Goal: Task Accomplishment & Management: Use online tool/utility

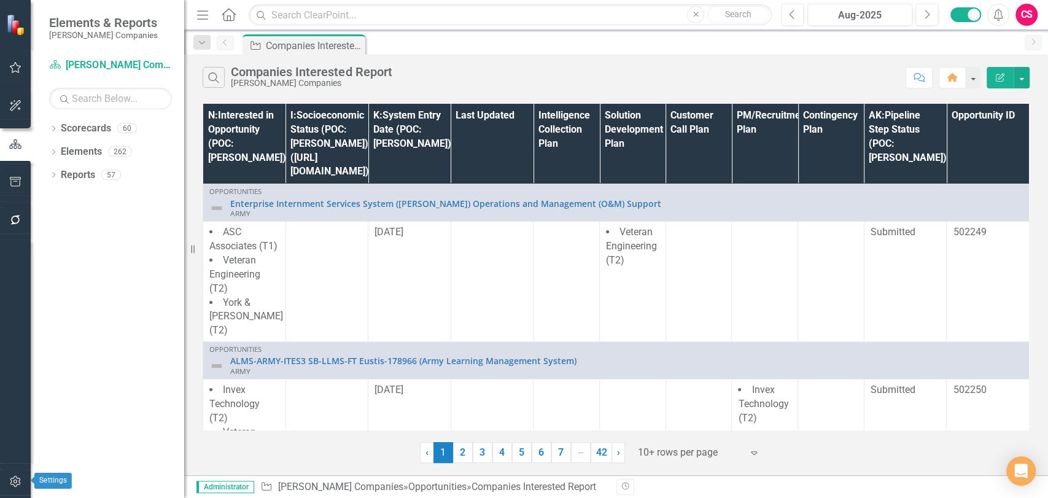
click at [10, 484] on icon "button" at bounding box center [15, 481] width 13 height 10
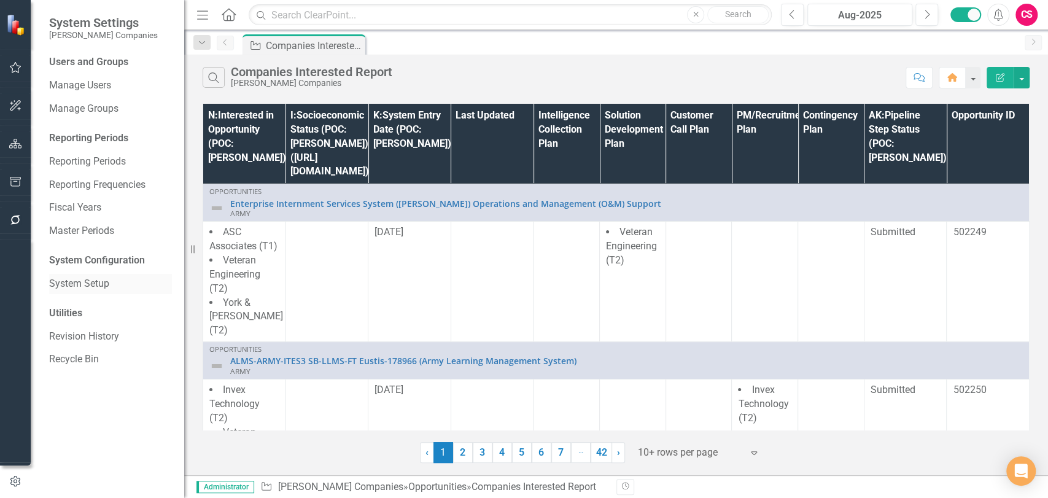
click at [112, 288] on link "System Setup" at bounding box center [110, 284] width 123 height 14
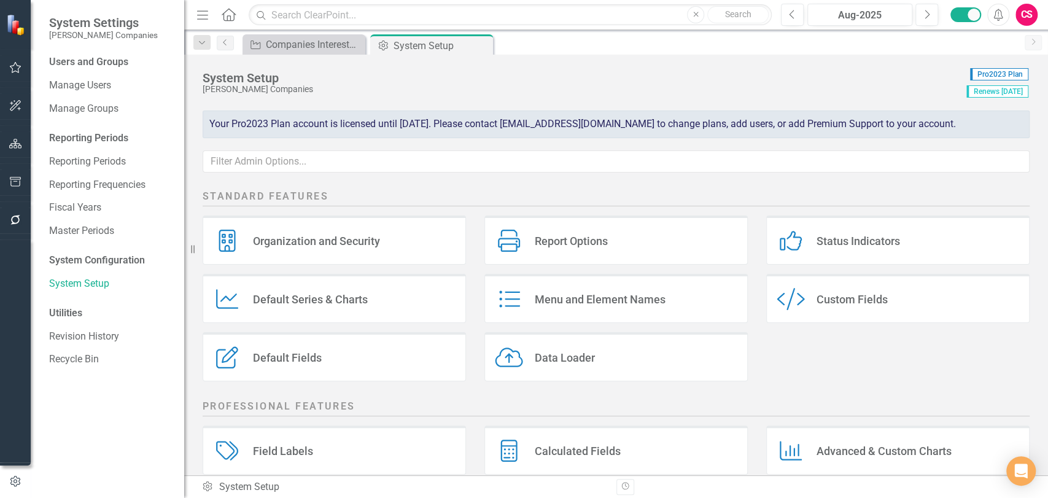
click at [14, 215] on icon "button" at bounding box center [15, 220] width 13 height 10
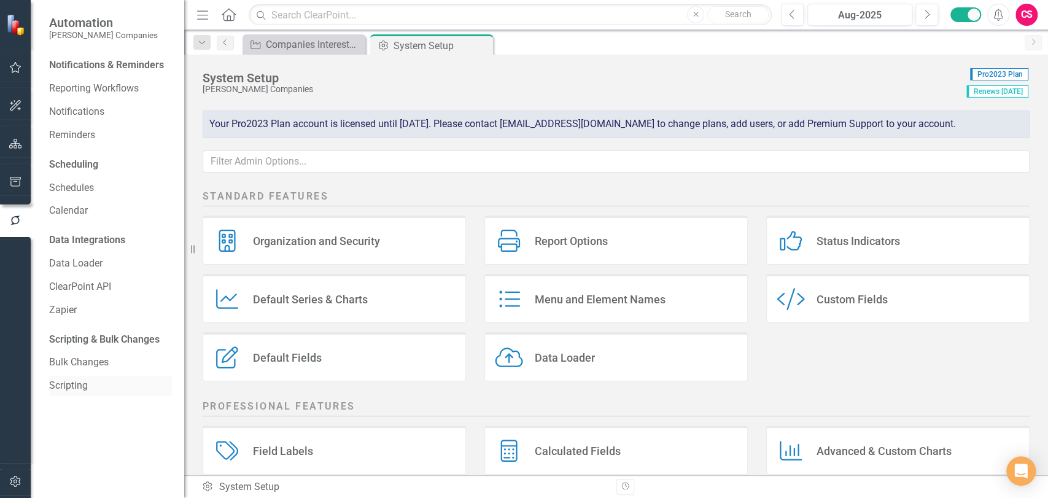
click at [99, 387] on link "Scripting" at bounding box center [110, 386] width 123 height 14
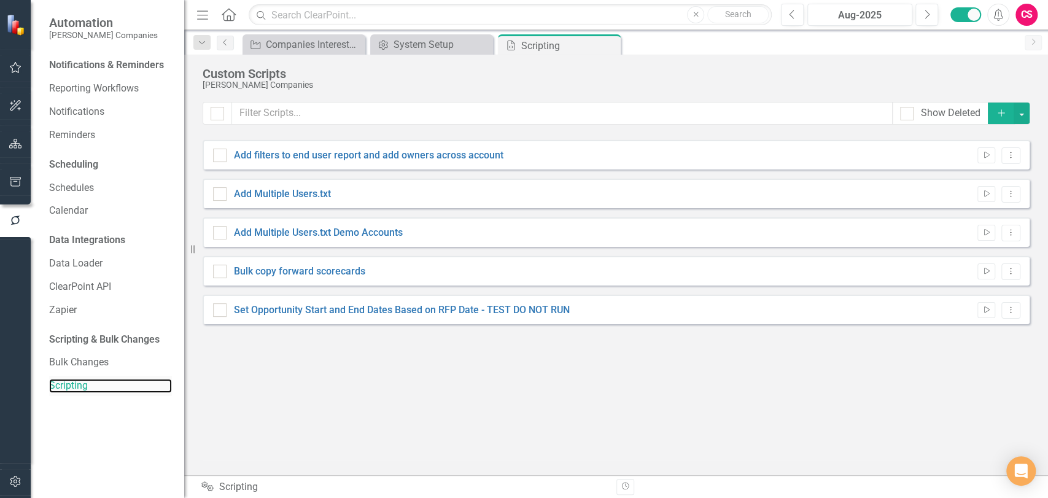
checkbox input "false"
click at [1020, 305] on div "Set Opportunity Start and End Dates Based on RFP Date - TEST DO NOT RUN Run Scr…" at bounding box center [616, 309] width 827 height 29
click at [1018, 306] on button "Dropdown Menu" at bounding box center [1010, 310] width 19 height 17
click at [978, 350] on link "Edit Edit Script" at bounding box center [970, 352] width 98 height 23
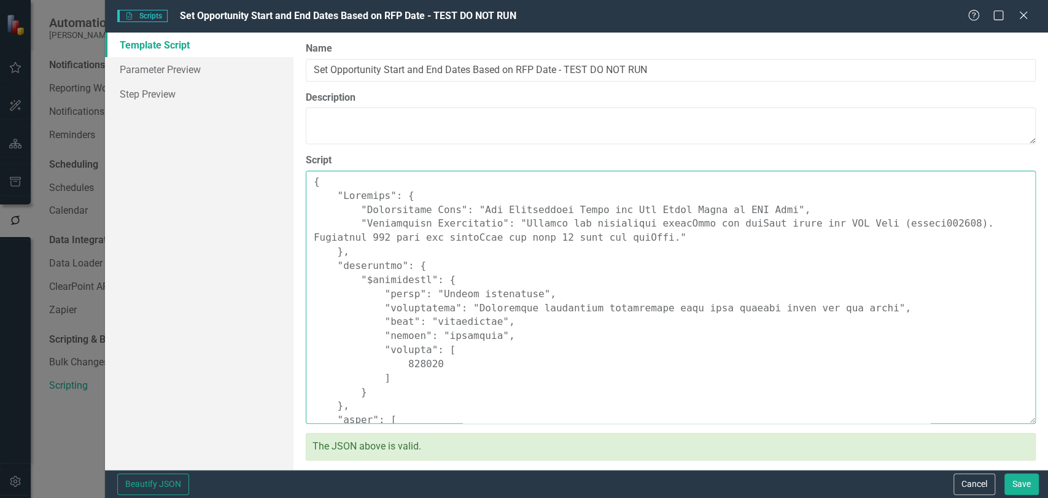
click at [735, 315] on textarea "Script" at bounding box center [671, 297] width 730 height 253
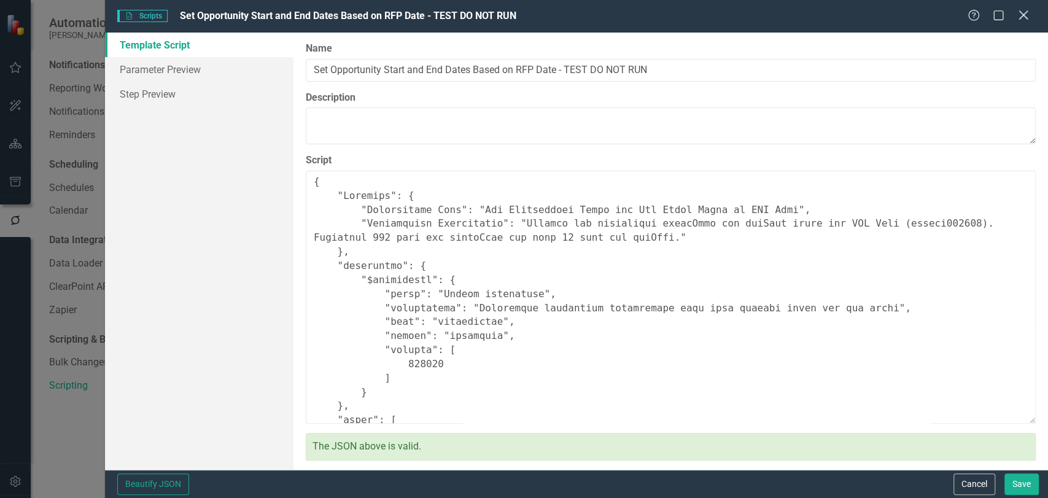
click at [1017, 12] on icon "Close" at bounding box center [1022, 15] width 15 height 12
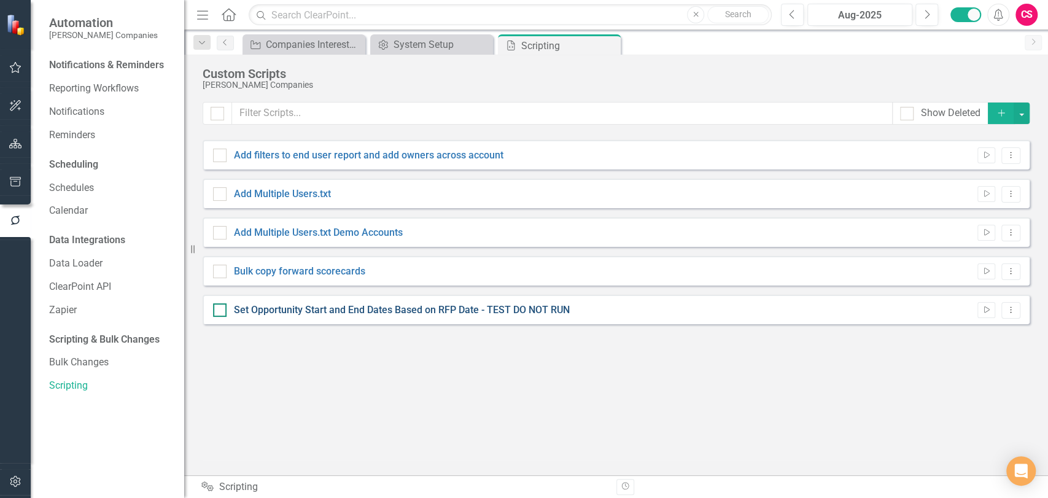
click at [366, 308] on link "Set Opportunity Start and End Dates Based on RFP Date - TEST DO NOT RUN" at bounding box center [402, 310] width 336 height 12
click at [221, 308] on input "Set Opportunity Start and End Dates Based on RFP Date - TEST DO NOT RUN" at bounding box center [217, 307] width 8 height 8
checkbox input "true"
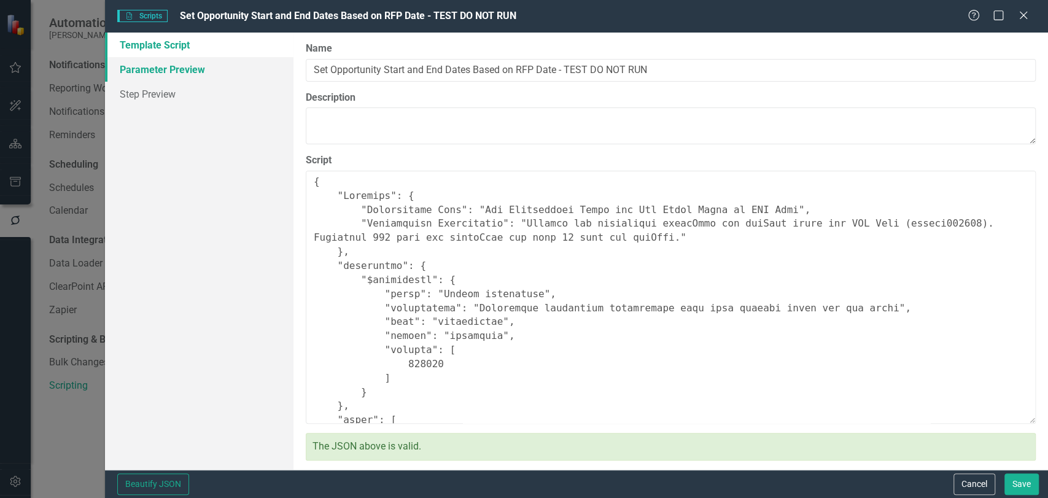
click at [241, 74] on link "Parameter Preview" at bounding box center [199, 69] width 188 height 25
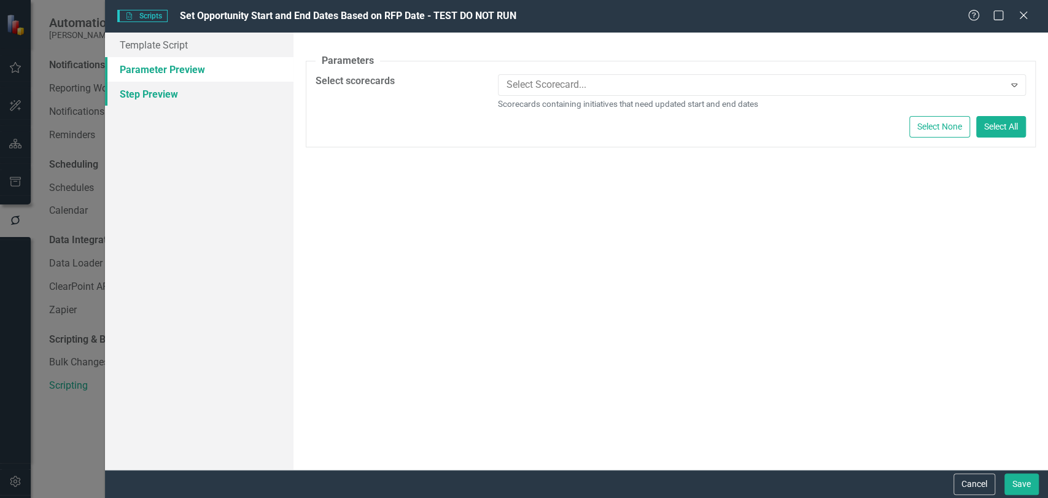
click at [233, 93] on link "Step Preview" at bounding box center [199, 94] width 188 height 25
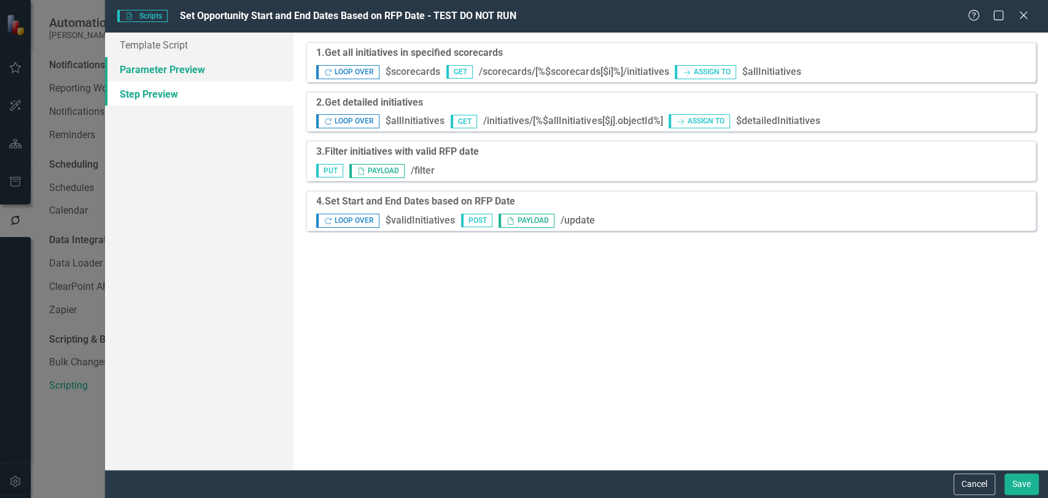
click at [226, 74] on link "Parameter Preview" at bounding box center [199, 69] width 188 height 25
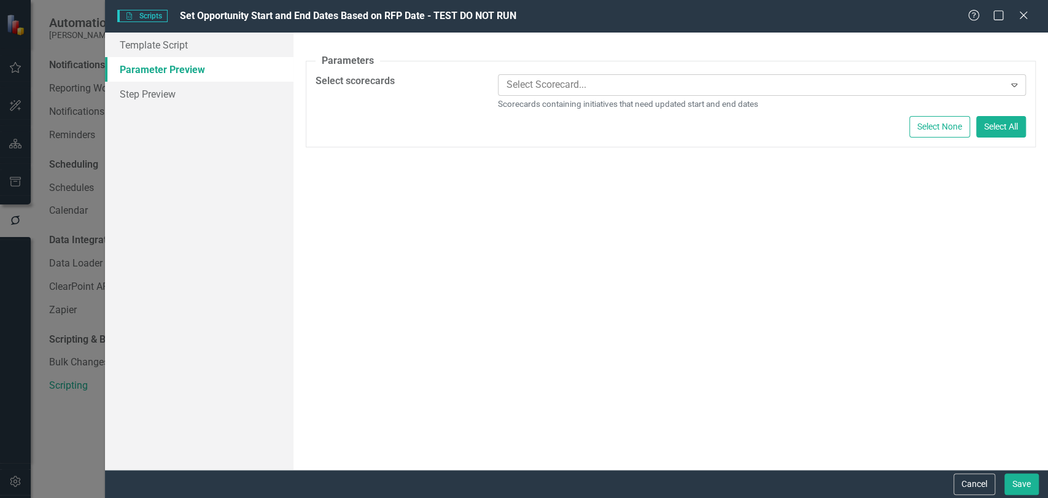
click at [522, 84] on div at bounding box center [752, 85] width 503 height 17
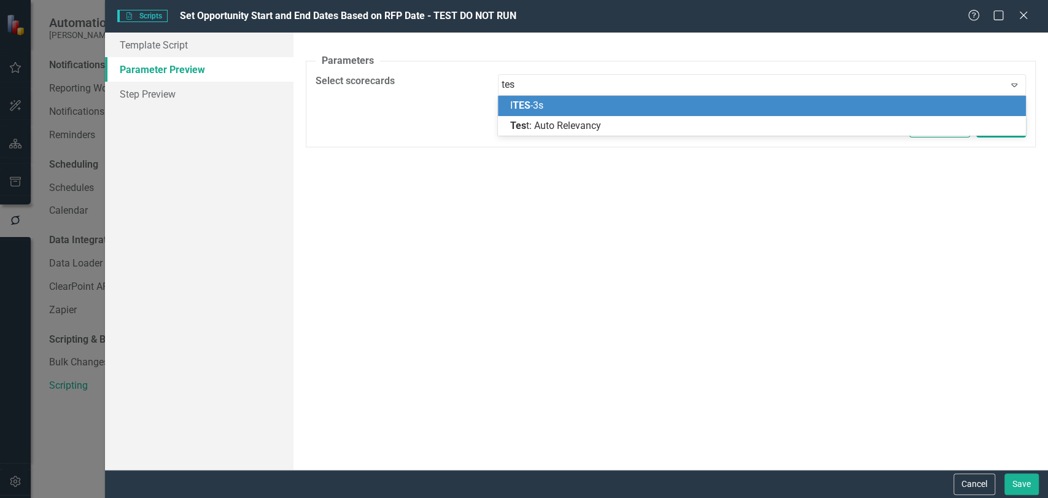
type input "test"
click at [1020, 17] on icon "Close" at bounding box center [1023, 15] width 12 height 10
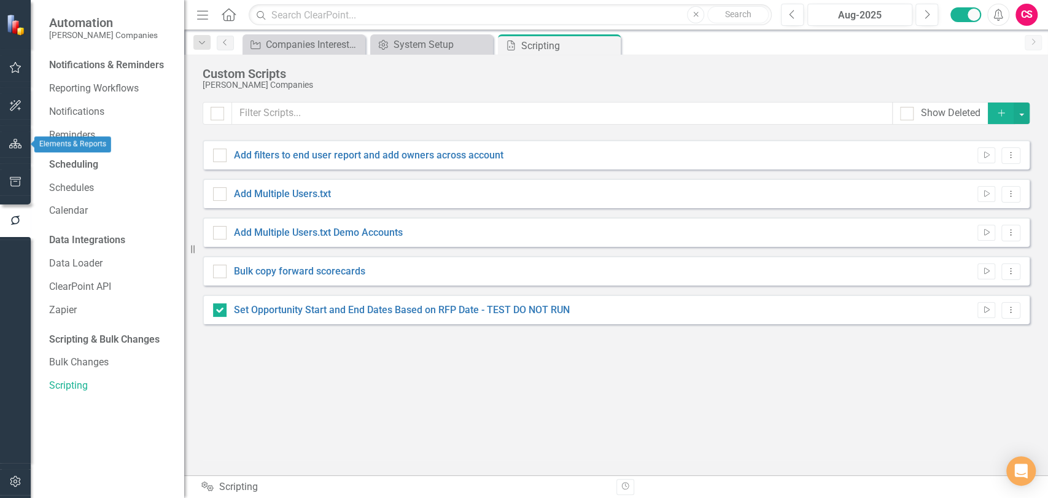
drag, startPoint x: 15, startPoint y: 143, endPoint x: 370, endPoint y: 0, distance: 383.1
click at [15, 141] on icon "button" at bounding box center [15, 144] width 13 height 10
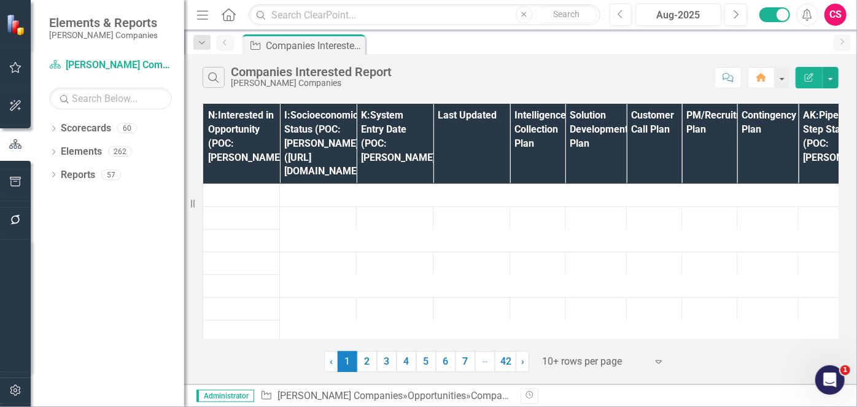
click at [14, 219] on icon "button" at bounding box center [15, 220] width 13 height 10
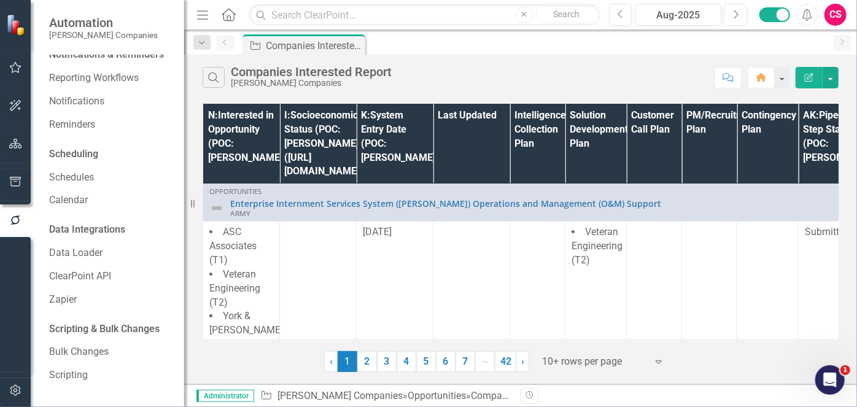
scroll to position [25, 0]
click at [52, 374] on link "Scripting" at bounding box center [110, 375] width 123 height 14
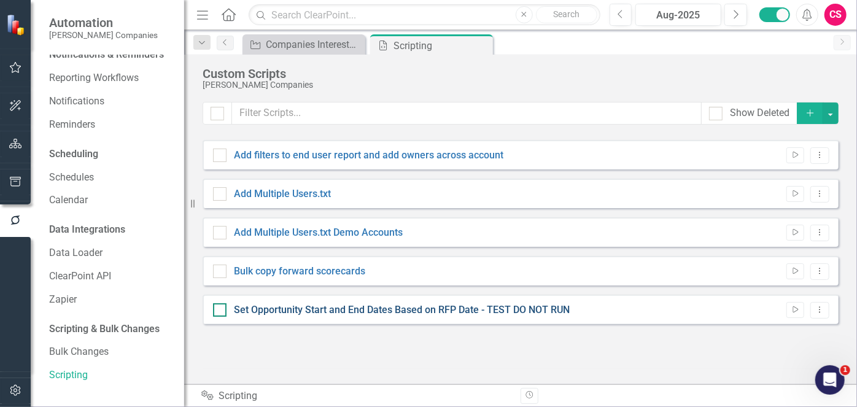
click at [364, 306] on link "Set Opportunity Start and End Dates Based on RFP Date - TEST DO NOT RUN" at bounding box center [402, 310] width 336 height 12
click at [221, 306] on input "Set Opportunity Start and End Dates Based on RFP Date - TEST DO NOT RUN" at bounding box center [217, 307] width 8 height 8
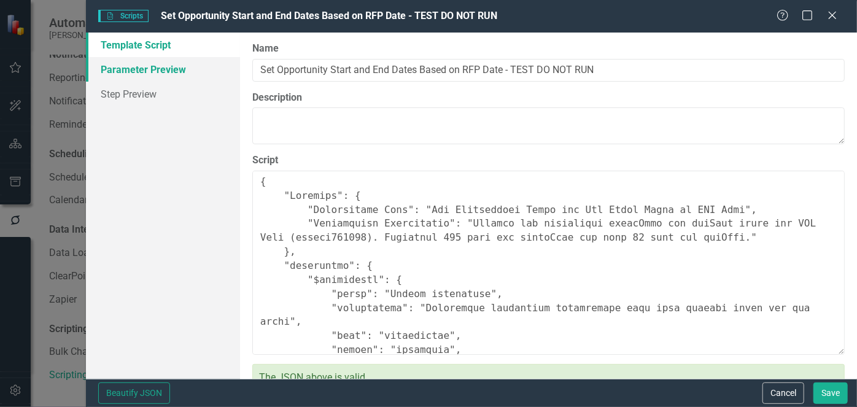
click at [212, 66] on link "Parameter Preview" at bounding box center [163, 69] width 154 height 25
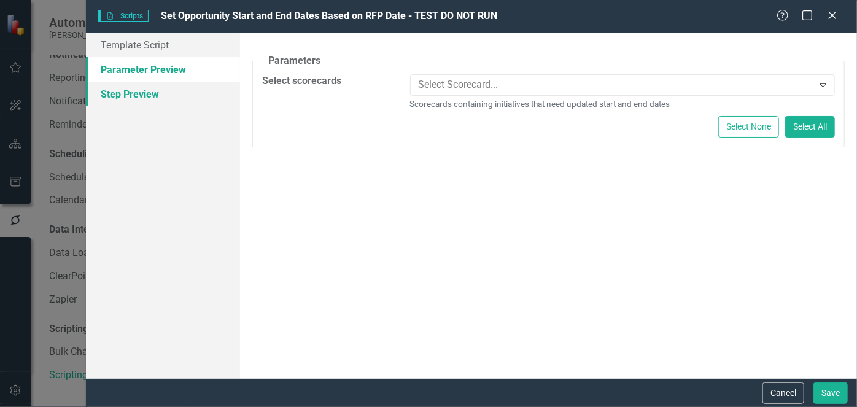
click at [190, 99] on link "Step Preview" at bounding box center [163, 94] width 154 height 25
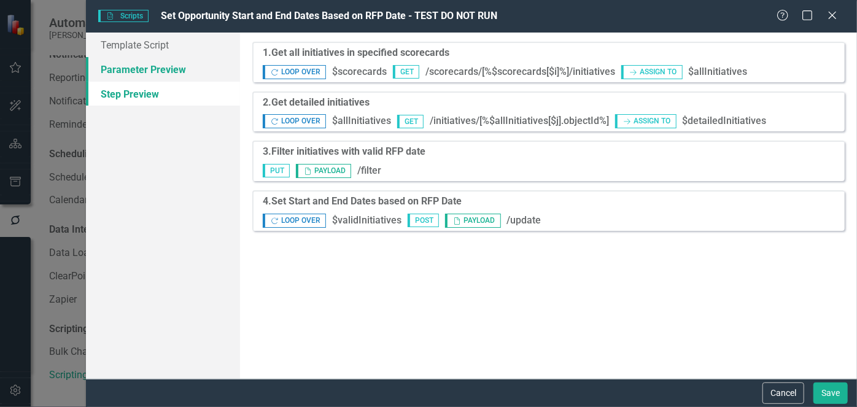
click at [187, 74] on link "Parameter Preview" at bounding box center [163, 69] width 154 height 25
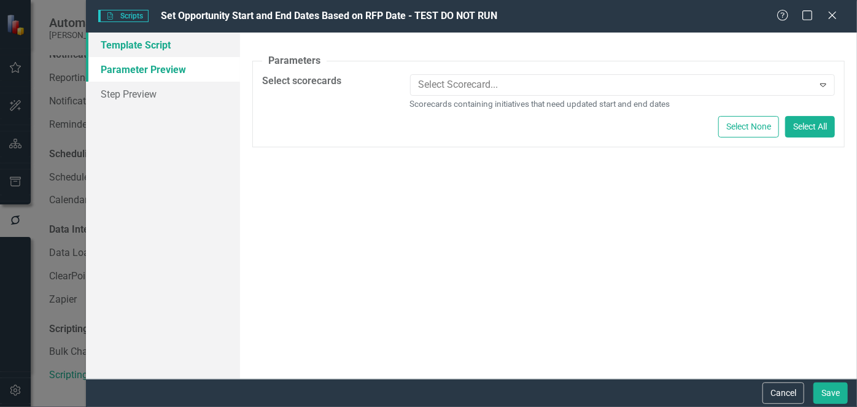
click at [182, 51] on link "Template Script" at bounding box center [163, 45] width 154 height 25
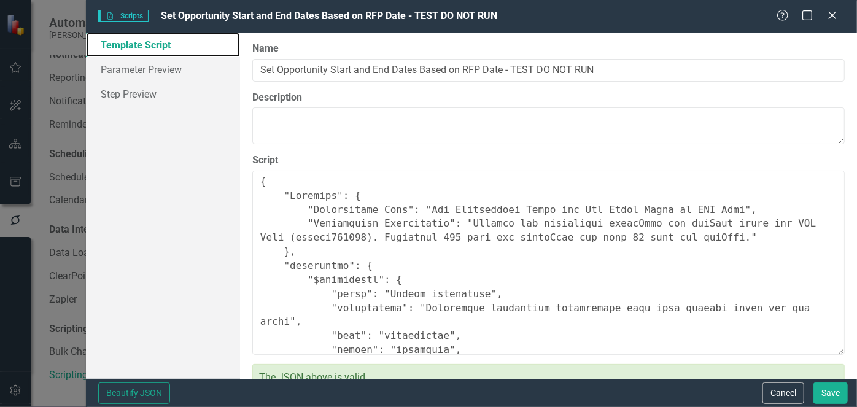
scroll to position [55, 0]
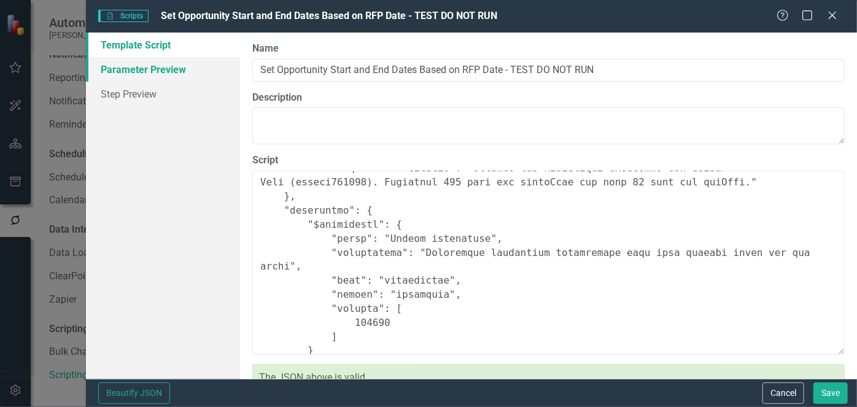
click at [188, 68] on link "Parameter Preview" at bounding box center [163, 69] width 154 height 25
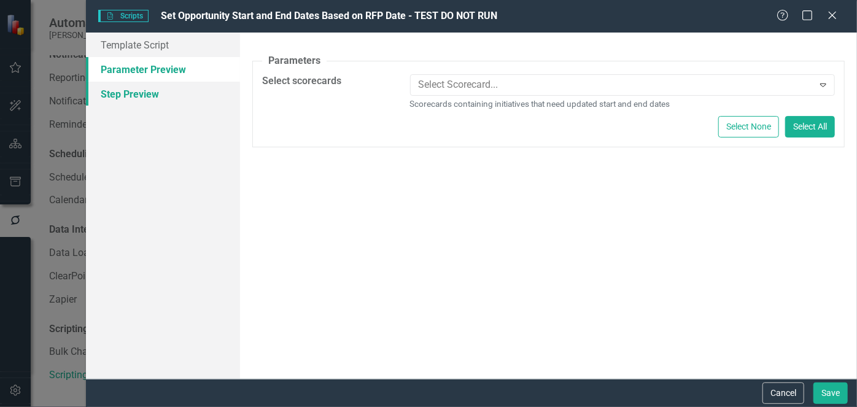
click at [182, 95] on link "Step Preview" at bounding box center [163, 94] width 154 height 25
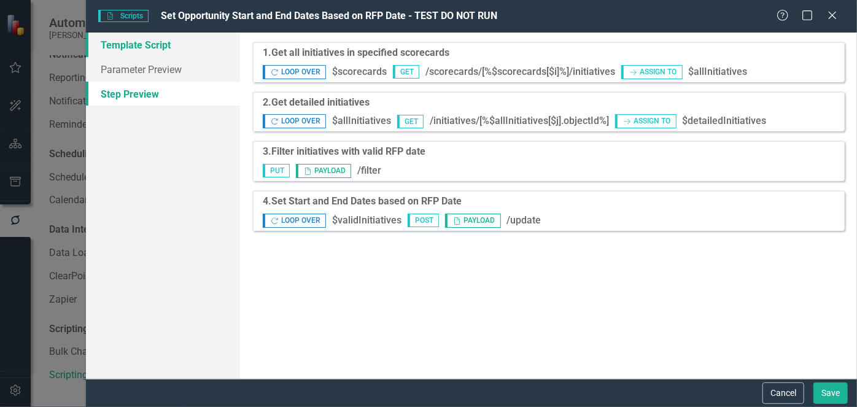
click at [176, 48] on link "Template Script" at bounding box center [163, 45] width 154 height 25
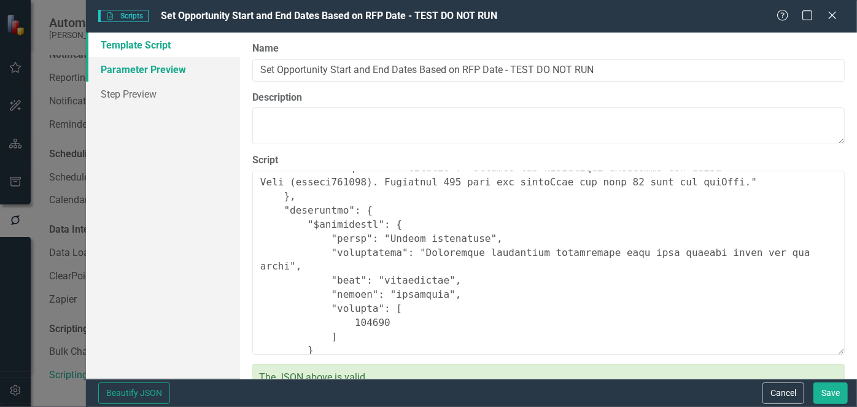
click at [196, 60] on link "Parameter Preview" at bounding box center [163, 69] width 154 height 25
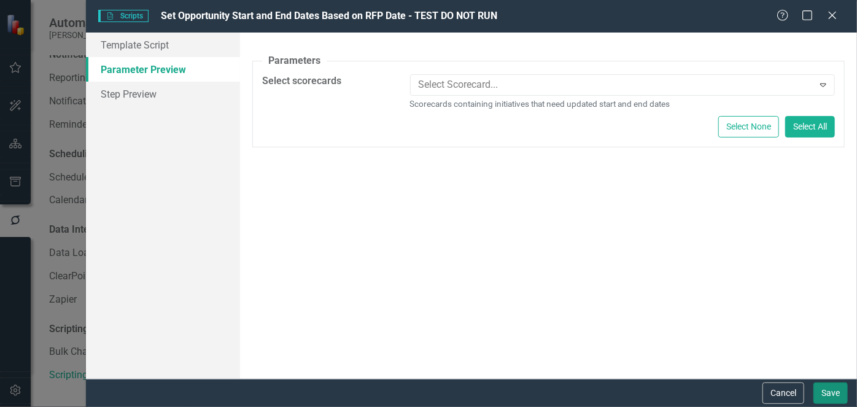
click at [829, 387] on button "Save" at bounding box center [830, 392] width 34 height 21
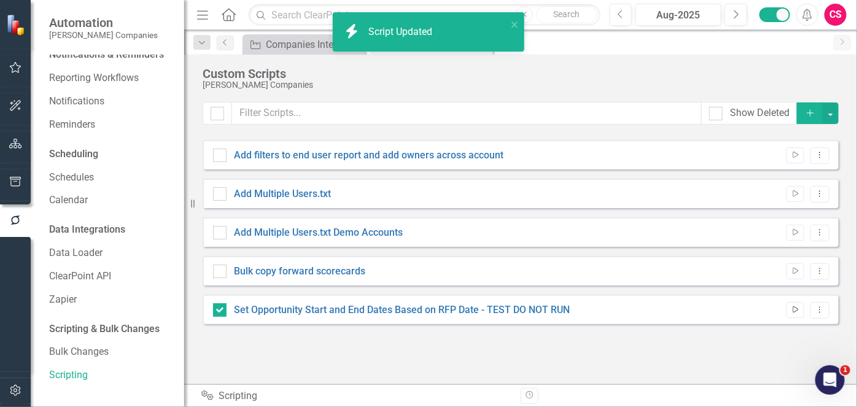
click at [799, 311] on icon "Run Script" at bounding box center [795, 309] width 9 height 7
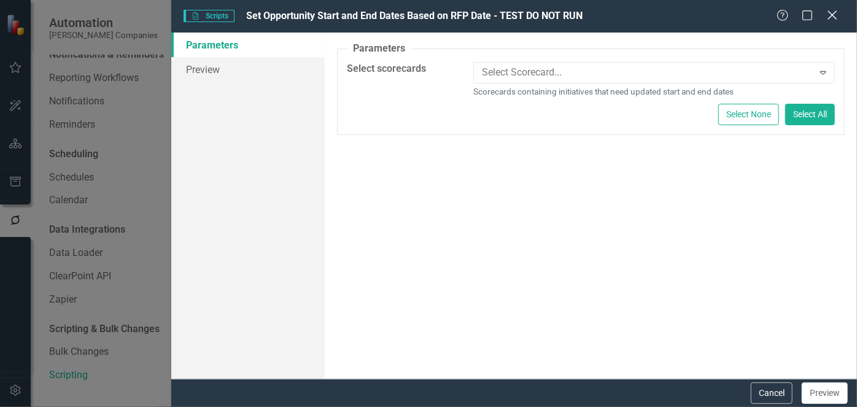
click at [831, 14] on icon "Close" at bounding box center [831, 15] width 15 height 12
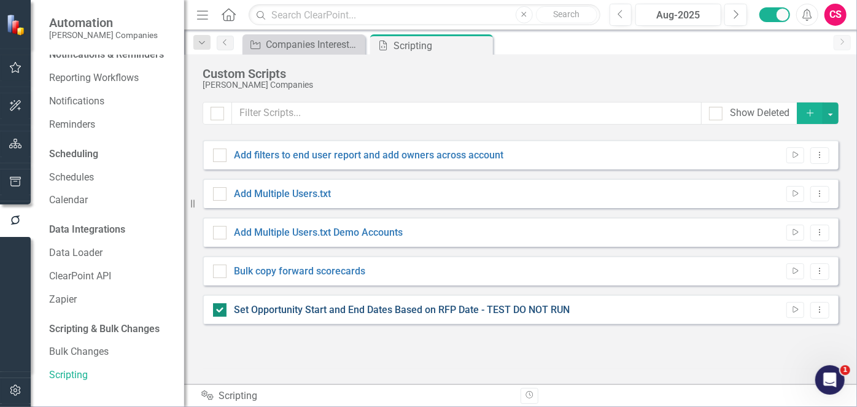
click at [506, 306] on link "Set Opportunity Start and End Dates Based on RFP Date - TEST DO NOT RUN" at bounding box center [402, 310] width 336 height 12
click at [221, 306] on input "Set Opportunity Start and End Dates Based on RFP Date - TEST DO NOT RUN" at bounding box center [217, 307] width 8 height 8
checkbox input "false"
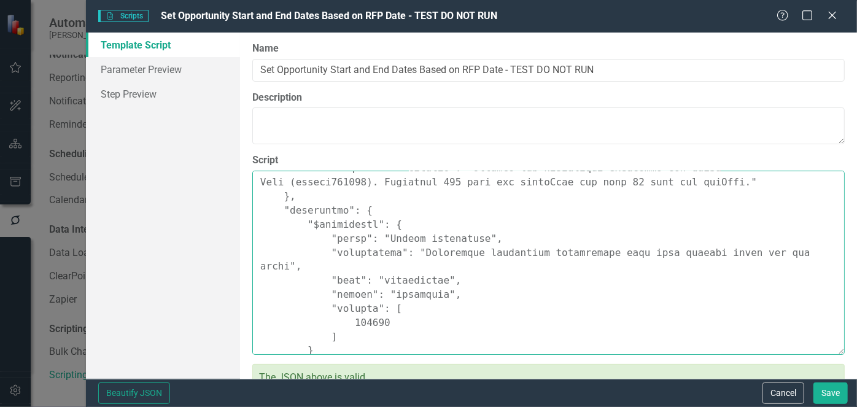
click at [365, 306] on textarea "Script" at bounding box center [548, 263] width 592 height 184
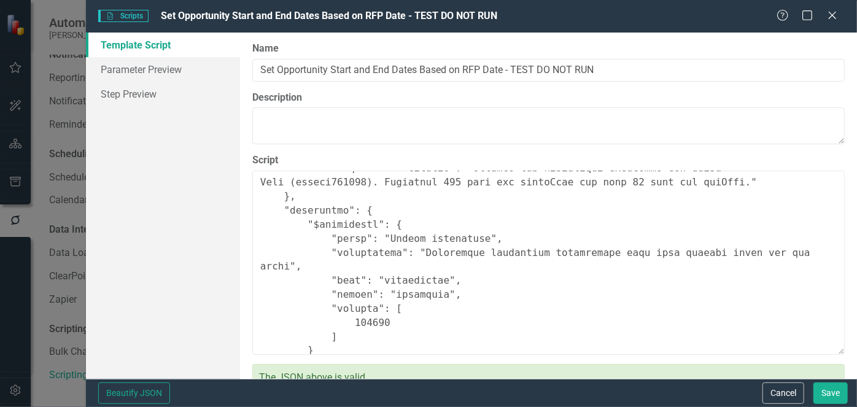
click at [831, 20] on icon "Close" at bounding box center [832, 15] width 12 height 10
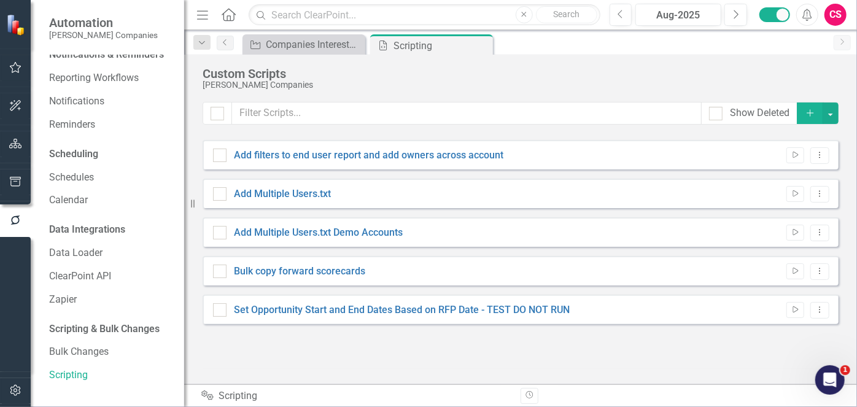
click at [533, 389] on button "Revision History" at bounding box center [530, 396] width 18 height 16
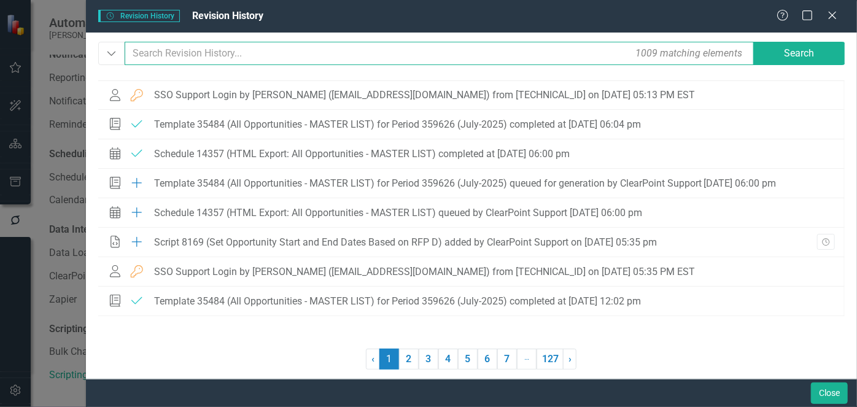
click at [380, 51] on input "text" at bounding box center [440, 53] width 630 height 23
paste input "179563"
type input "179563"
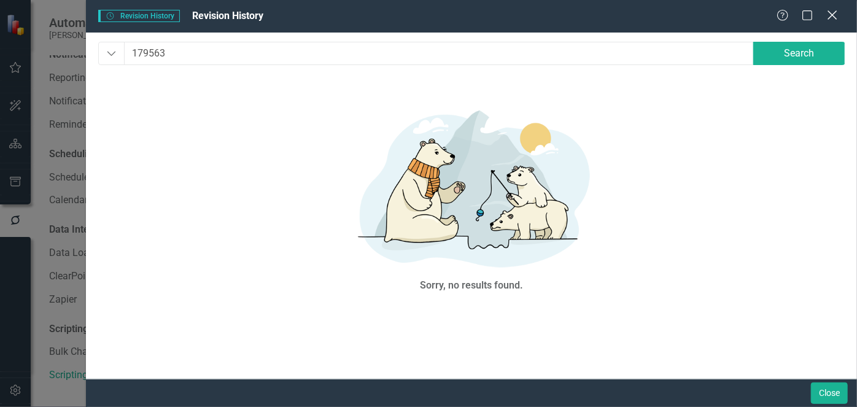
click at [833, 14] on icon "Close" at bounding box center [831, 15] width 15 height 12
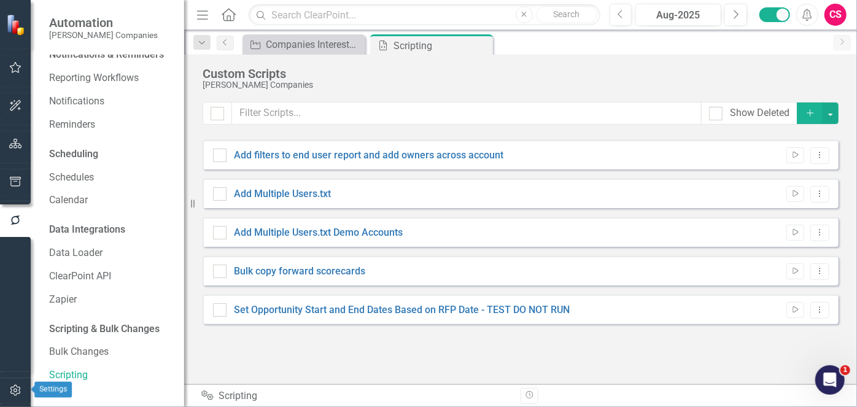
click at [21, 386] on icon "button" at bounding box center [15, 390] width 13 height 10
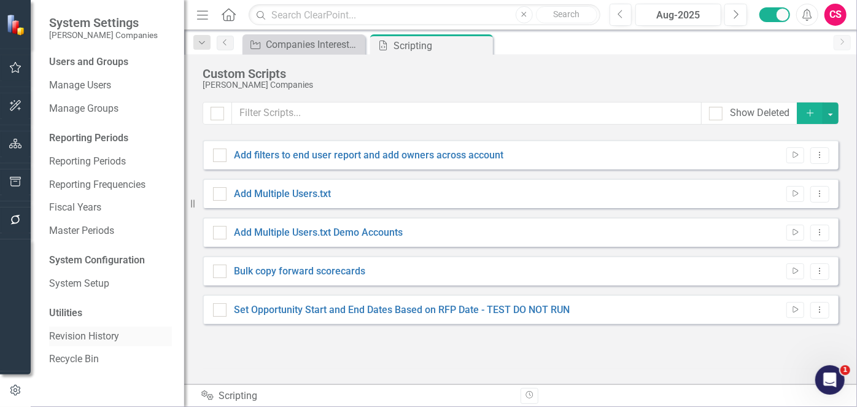
click at [85, 335] on link "Revision History" at bounding box center [110, 337] width 123 height 14
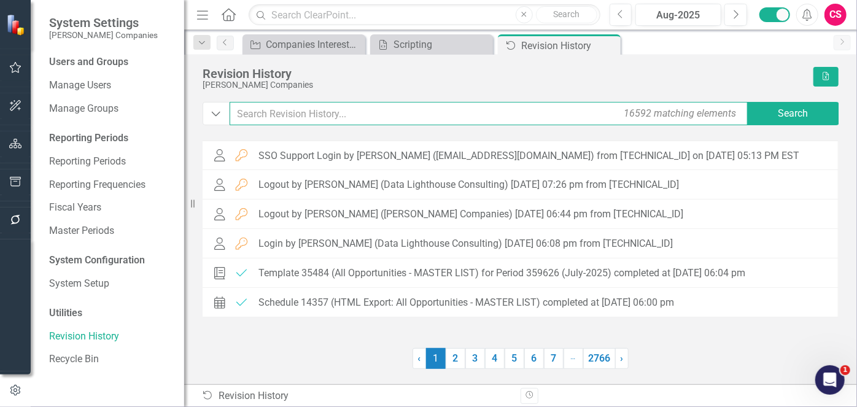
click at [279, 118] on input "text" at bounding box center [490, 113] width 520 height 23
paste input "179563"
type input "179563"
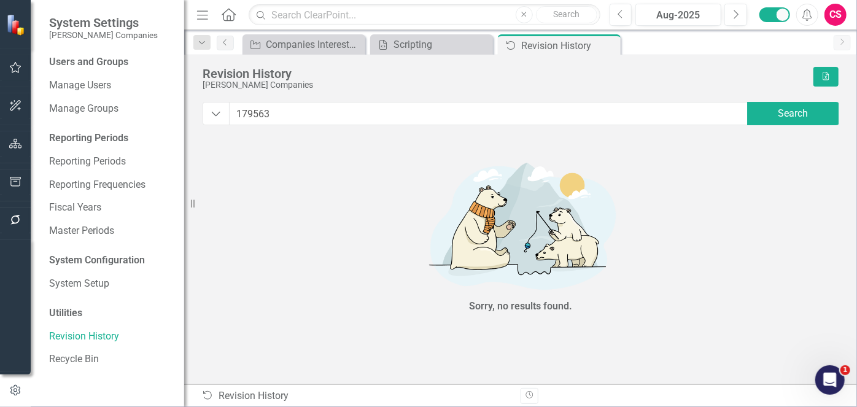
click at [22, 139] on button "button" at bounding box center [16, 144] width 28 height 26
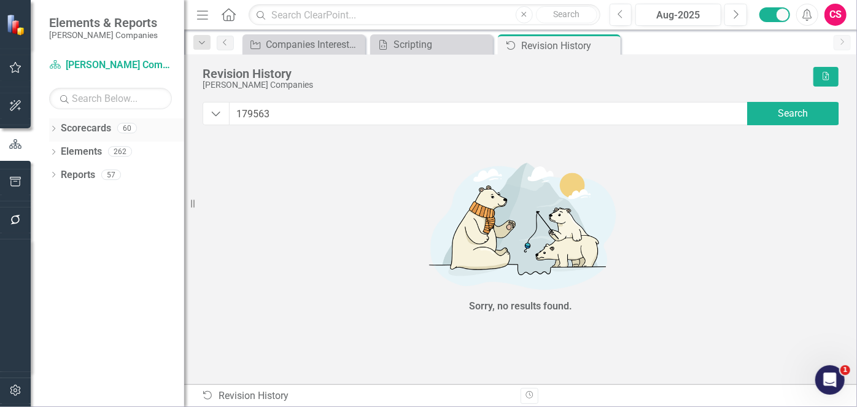
click at [87, 126] on link "Scorecards" at bounding box center [86, 129] width 50 height 14
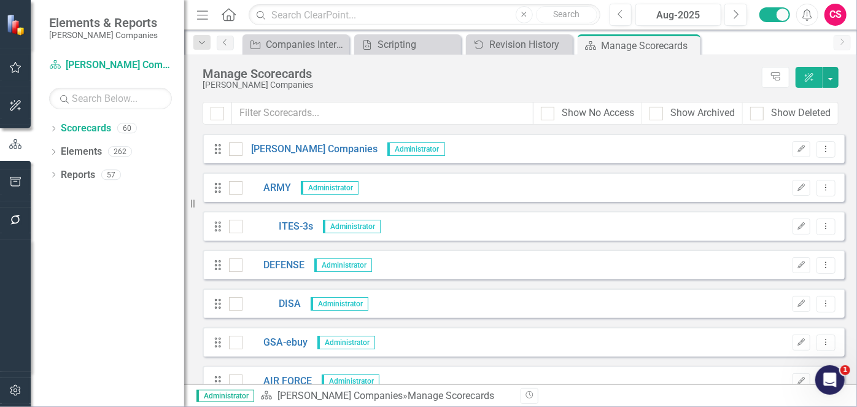
click at [11, 216] on icon "button" at bounding box center [15, 220] width 13 height 10
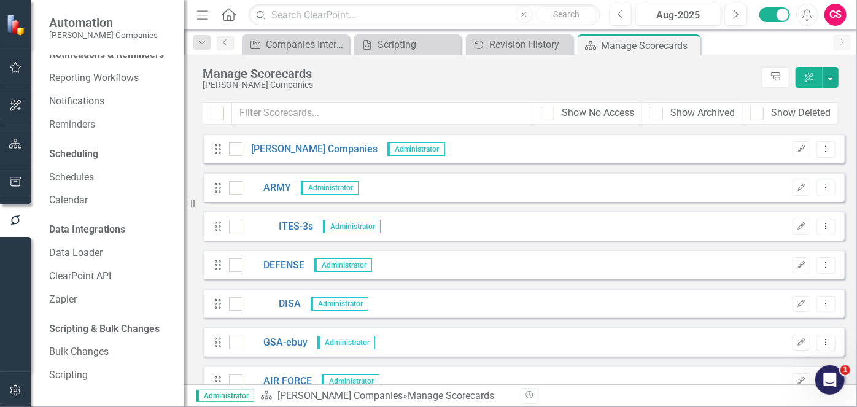
scroll to position [25, 0]
click at [67, 375] on link "Scripting" at bounding box center [110, 375] width 123 height 14
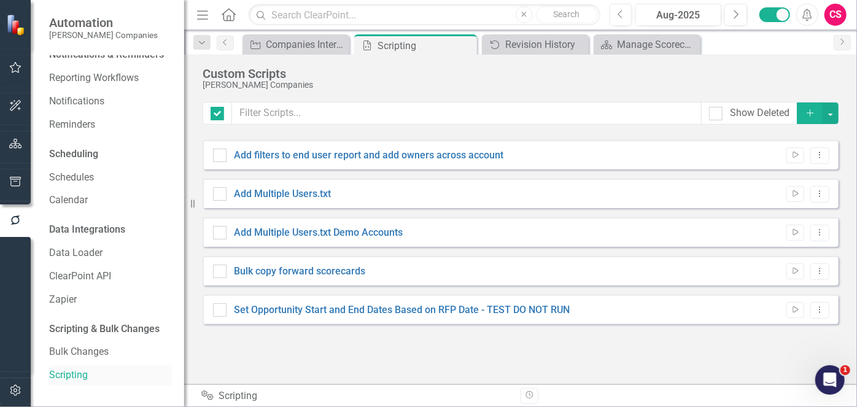
checkbox input "false"
click at [802, 110] on button "Add" at bounding box center [810, 113] width 27 height 21
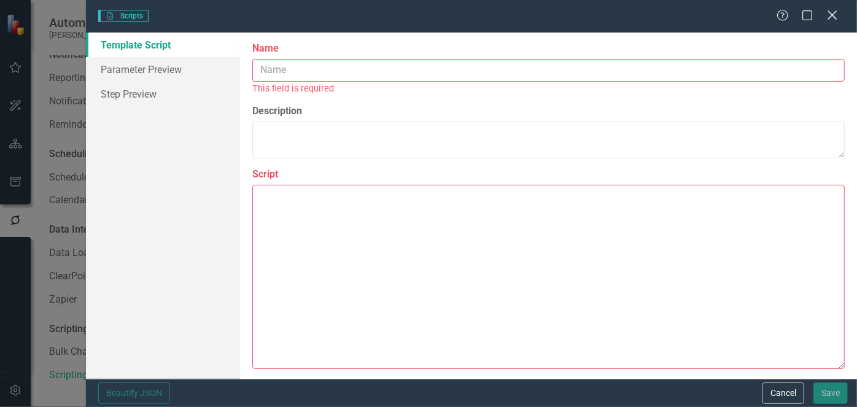
click at [835, 14] on icon "Close" at bounding box center [831, 15] width 15 height 12
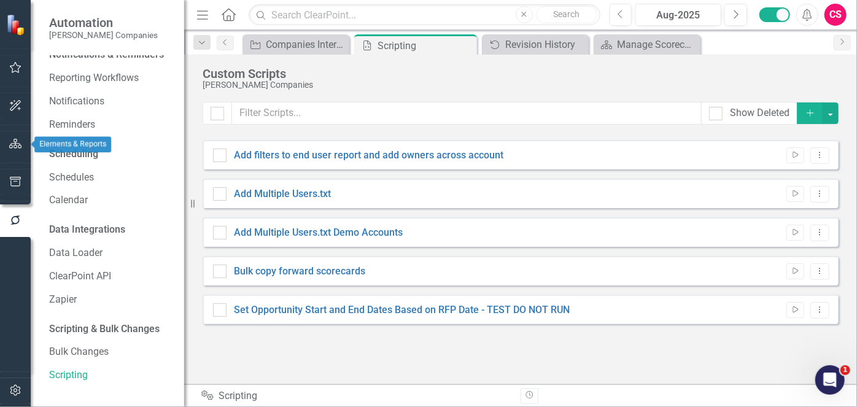
click at [10, 146] on icon "button" at bounding box center [15, 144] width 13 height 10
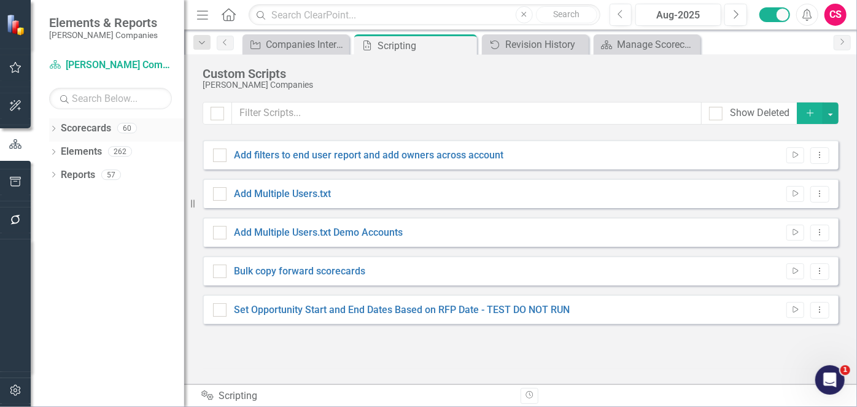
click at [88, 124] on link "Scorecards" at bounding box center [86, 129] width 50 height 14
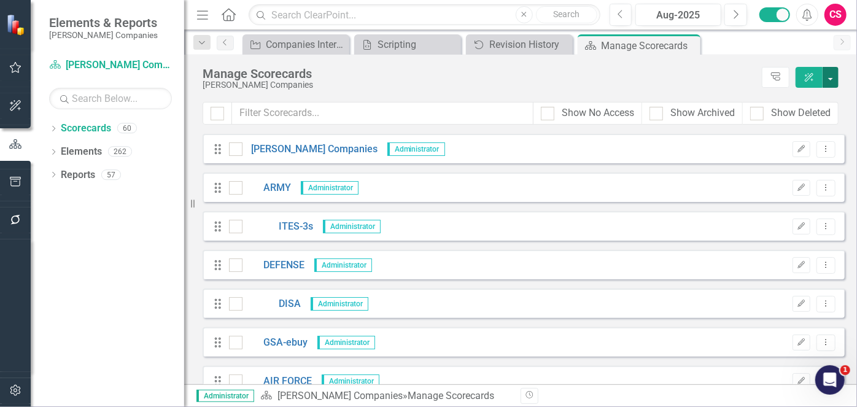
click at [830, 80] on button "button" at bounding box center [831, 77] width 16 height 21
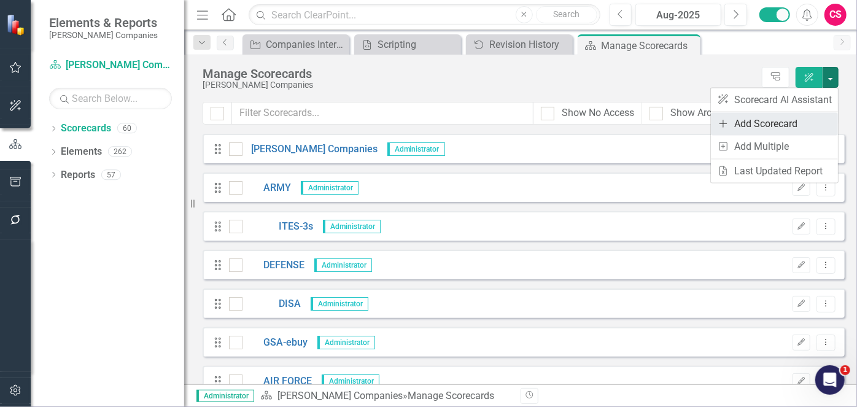
click at [791, 118] on link "Add Add Scorecard" at bounding box center [774, 124] width 127 height 23
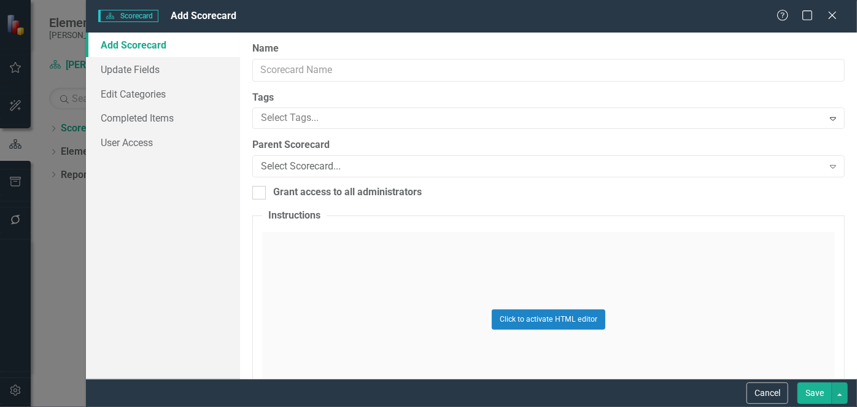
click at [632, 68] on div "Scorecard Scorecard Add Scorecard Help Maximize Close Add Scorecard Update Fiel…" at bounding box center [428, 203] width 857 height 407
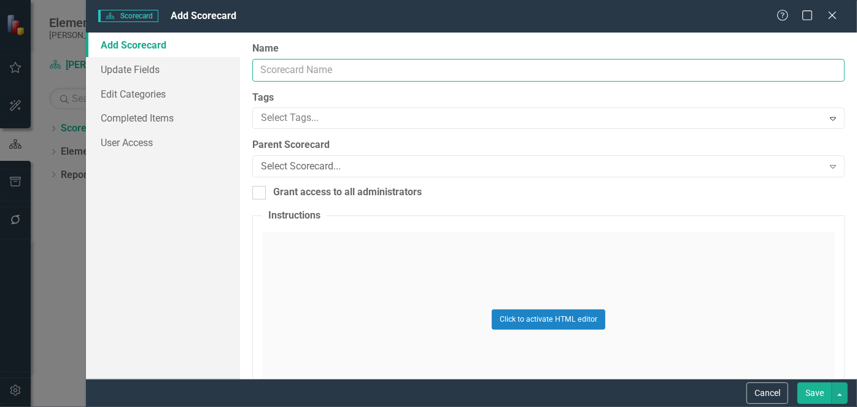
click at [632, 67] on input "Name" at bounding box center [548, 70] width 592 height 23
type input "AO"
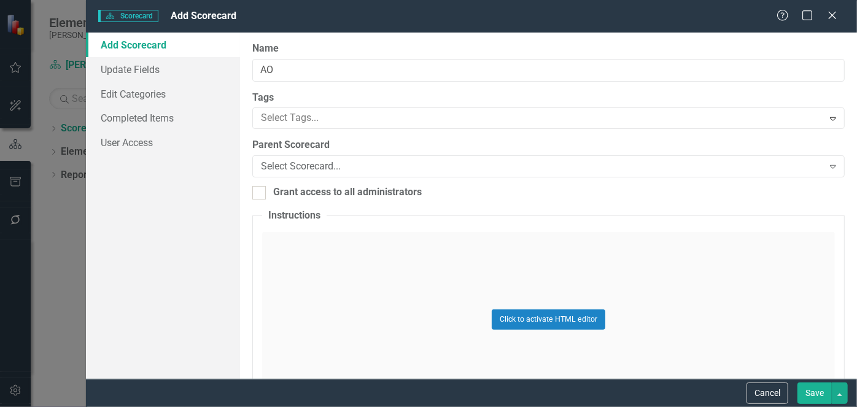
click at [808, 395] on button "Save" at bounding box center [814, 392] width 34 height 21
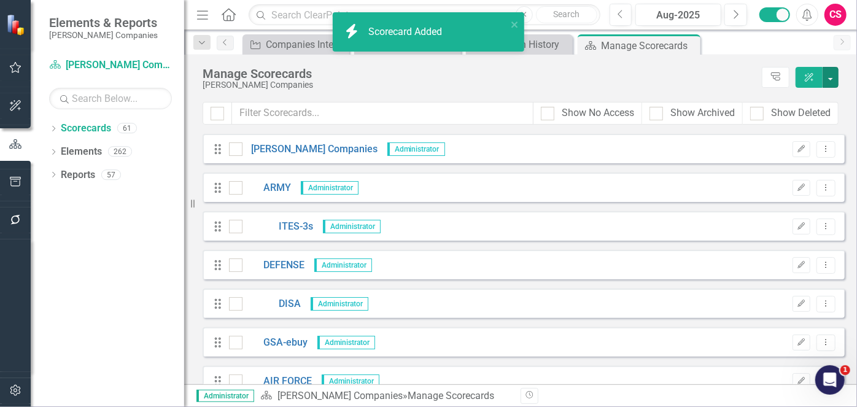
scroll to position [2108, 0]
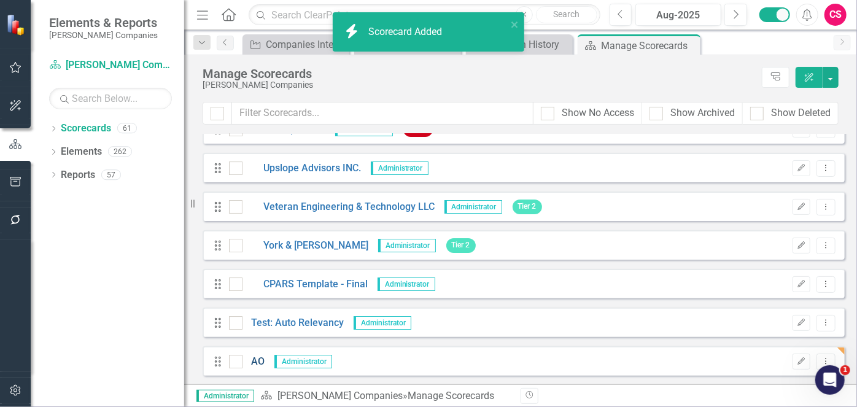
click at [259, 358] on link "AO" at bounding box center [253, 362] width 23 height 14
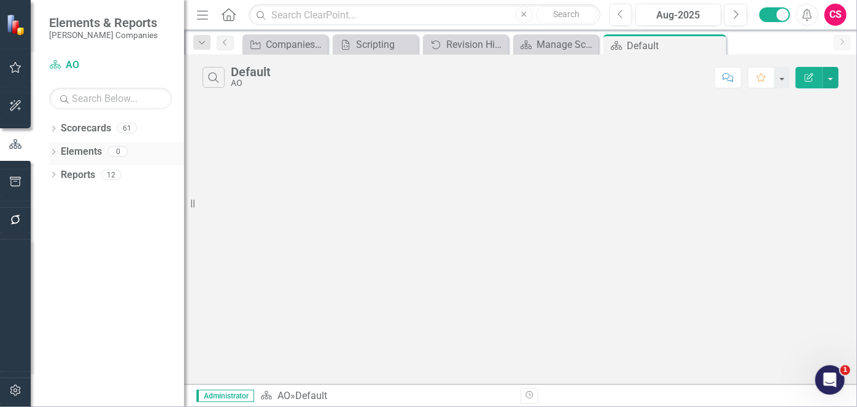
click at [69, 147] on link "Elements" at bounding box center [81, 152] width 41 height 14
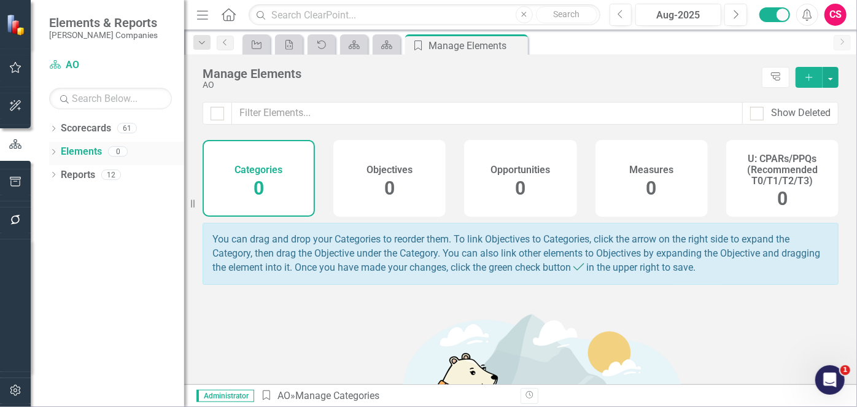
click at [52, 154] on icon "Dropdown" at bounding box center [53, 153] width 9 height 7
click at [516, 183] on span "0" at bounding box center [521, 187] width 10 height 21
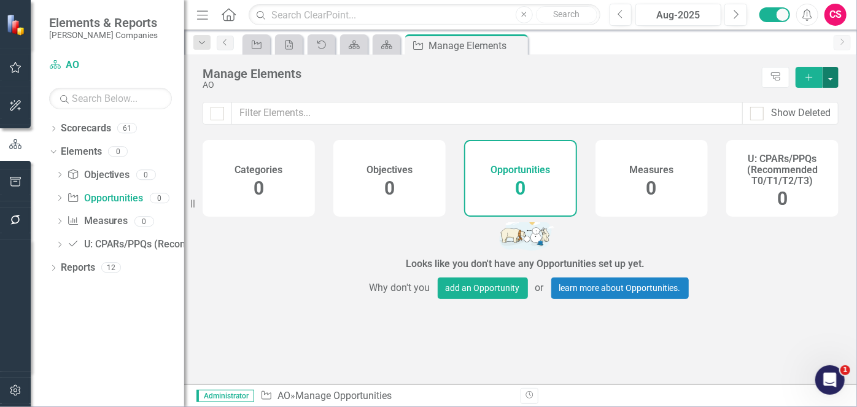
click at [835, 77] on button "button" at bounding box center [831, 77] width 16 height 21
click at [813, 120] on link "Add Multiple Add Multiple" at bounding box center [788, 122] width 100 height 23
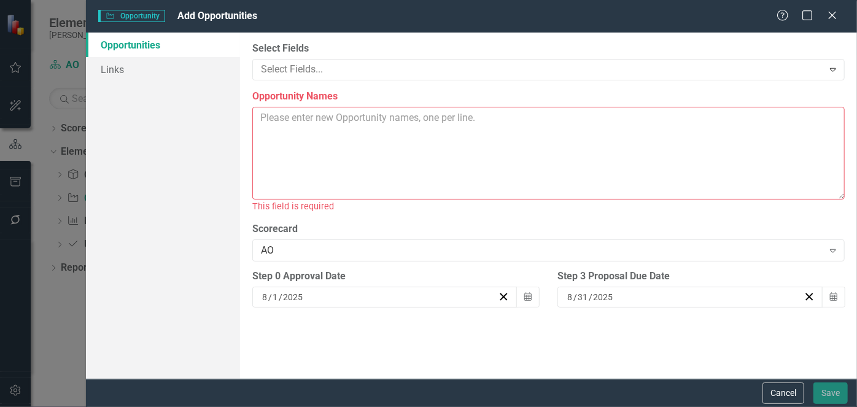
click at [674, 131] on textarea "Opportunity Names" at bounding box center [548, 153] width 592 height 93
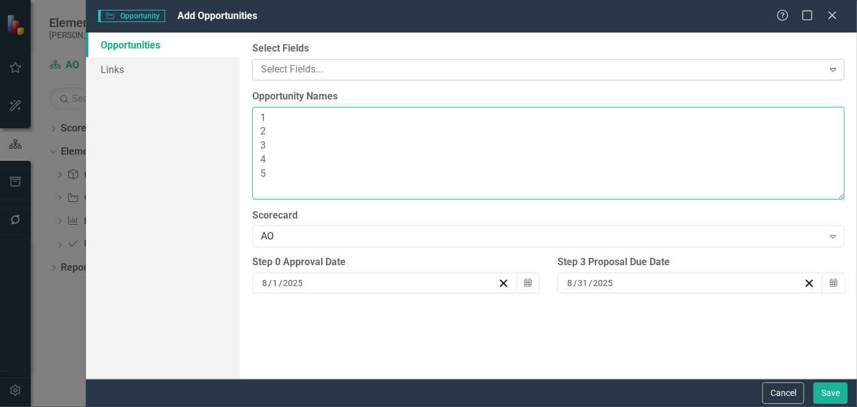
type textarea "1 2 3 4 5"
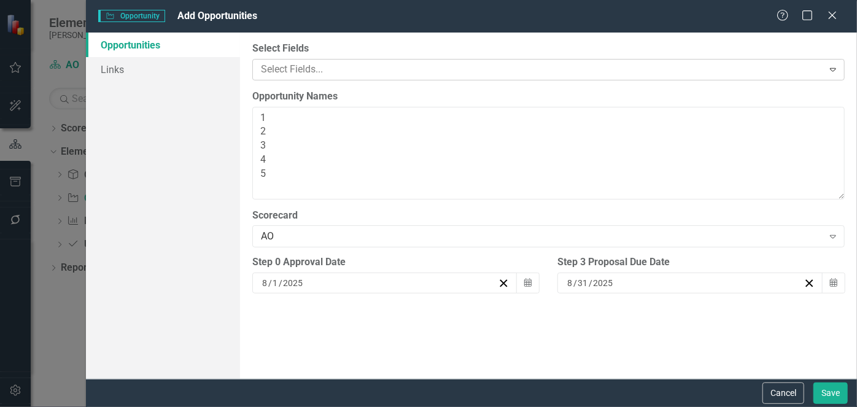
click at [308, 64] on div at bounding box center [539, 69] width 567 height 17
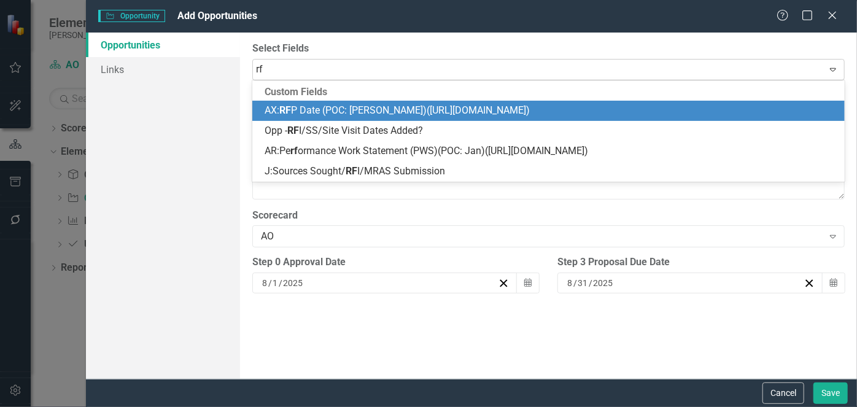
type input "rfp"
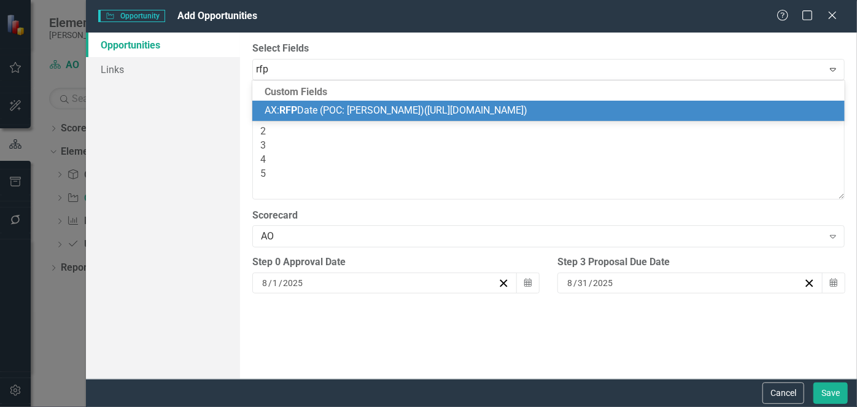
click at [314, 112] on span "AX: RFP Date (POC: [PERSON_NAME])([URL][DOMAIN_NAME])" at bounding box center [396, 110] width 263 height 12
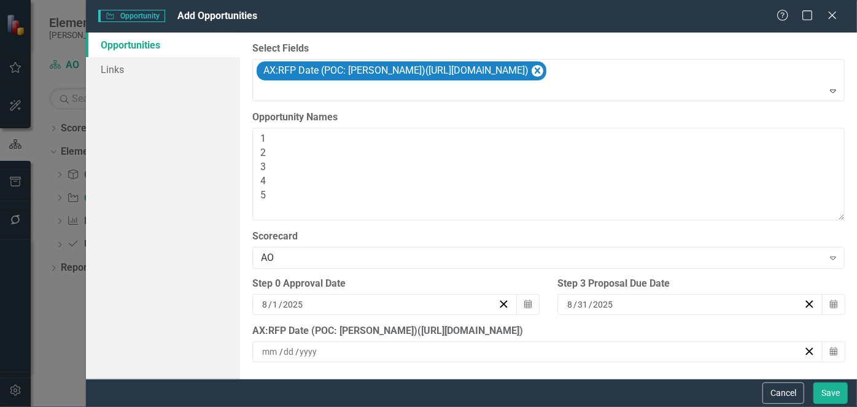
click at [401, 355] on div "/ /" at bounding box center [531, 352] width 543 height 12
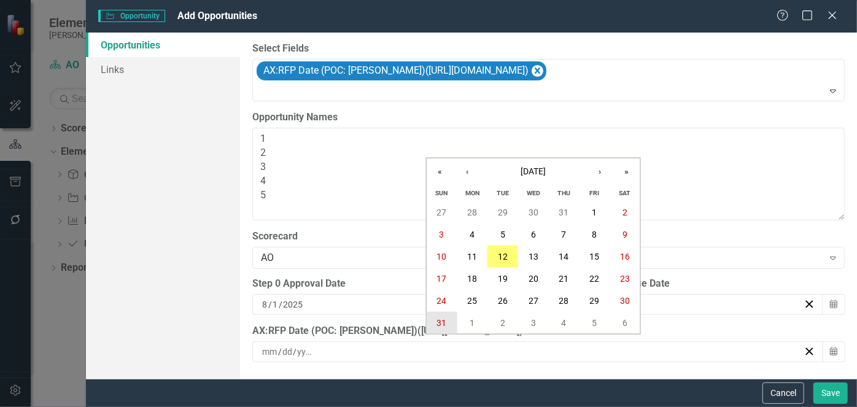
click at [438, 324] on abbr "31" at bounding box center [442, 323] width 10 height 10
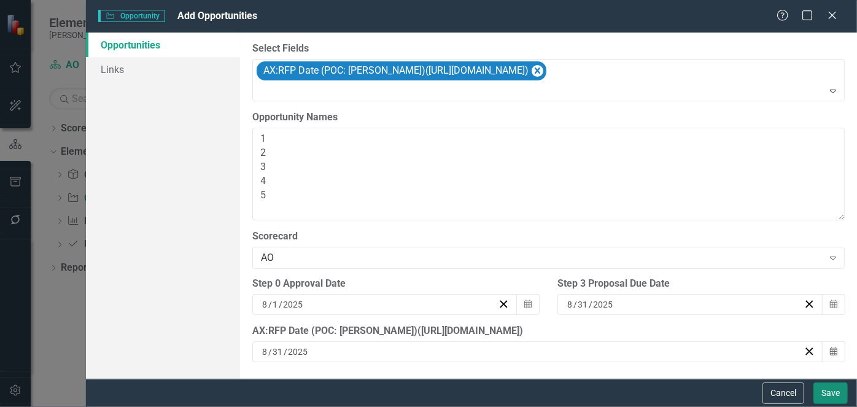
click at [818, 393] on button "Save" at bounding box center [830, 392] width 34 height 21
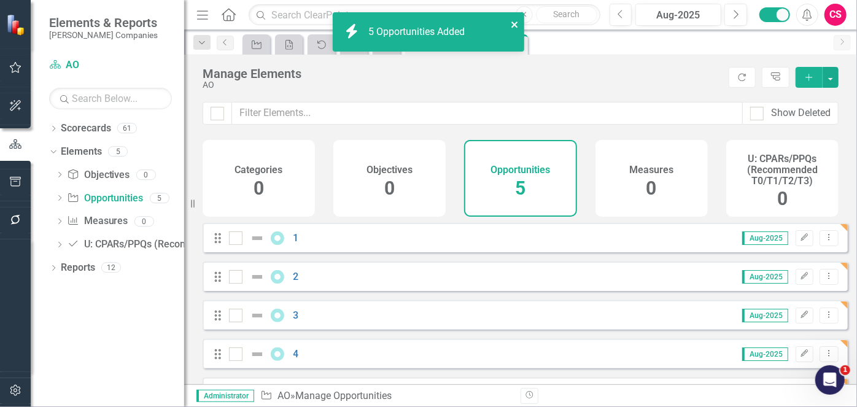
click at [511, 25] on icon "close" at bounding box center [515, 25] width 9 height 10
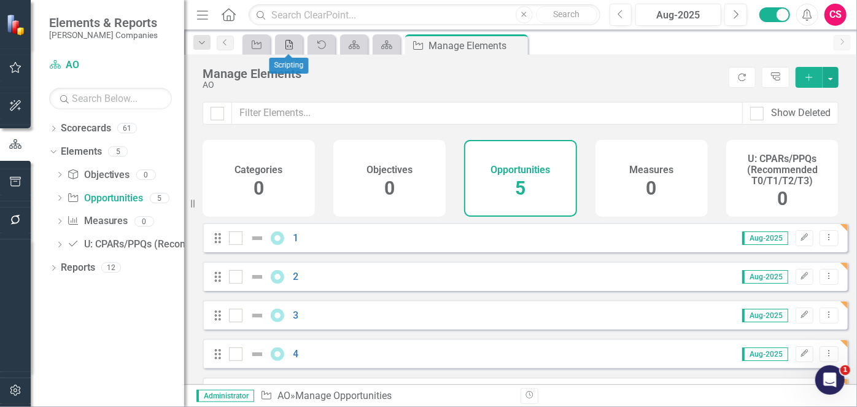
click at [291, 47] on icon "Scripting" at bounding box center [289, 45] width 12 height 10
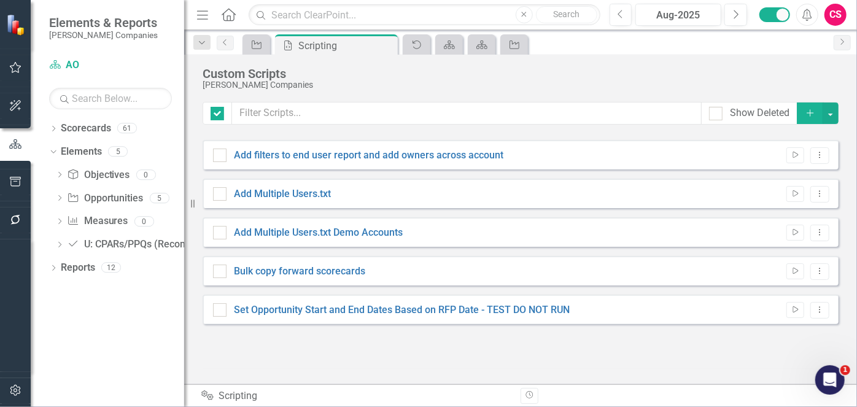
checkbox input "false"
click at [823, 308] on icon "Dropdown Menu" at bounding box center [820, 310] width 10 height 8
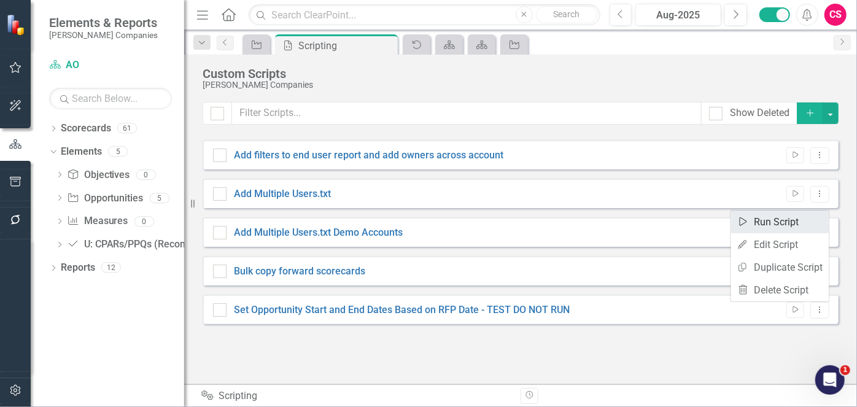
click at [765, 221] on link "Run Script Run Script" at bounding box center [780, 222] width 98 height 23
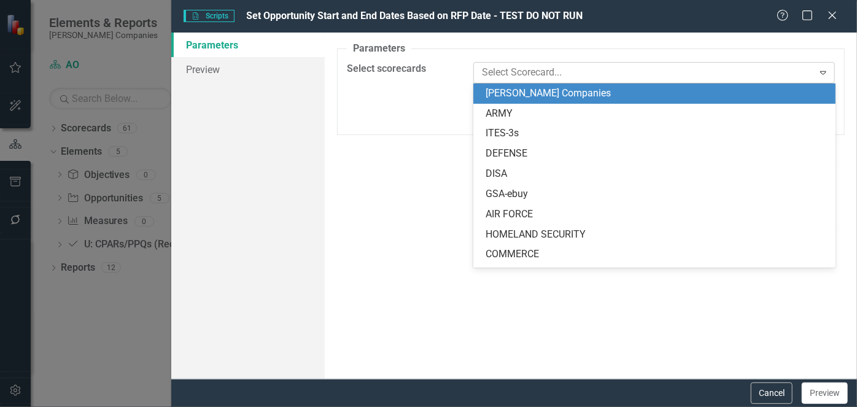
click at [510, 65] on div at bounding box center [645, 72] width 336 height 17
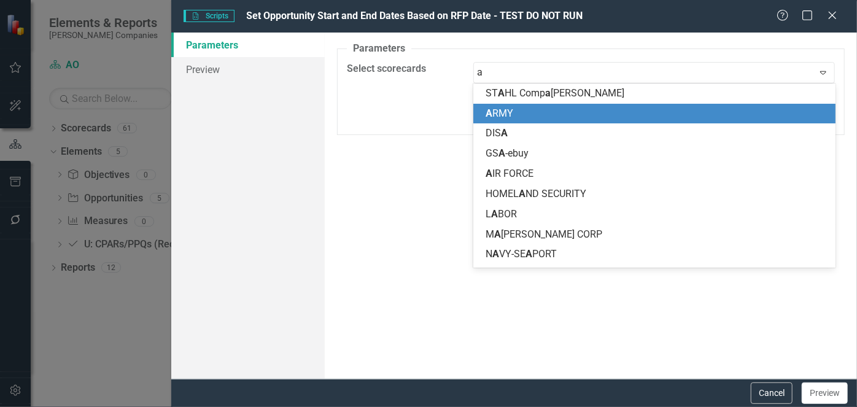
type input "ao"
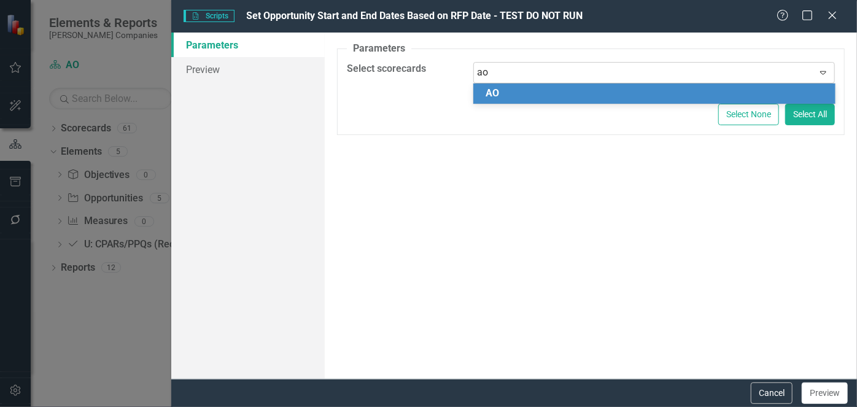
click at [497, 97] on span "AO" at bounding box center [493, 93] width 14 height 12
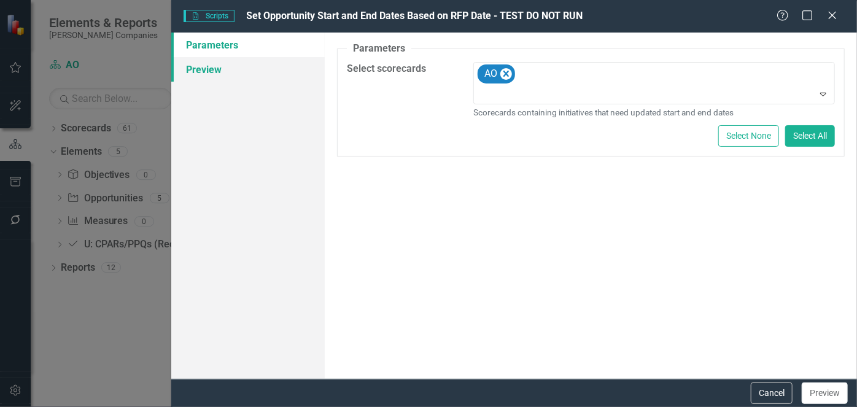
click at [217, 74] on link "Preview" at bounding box center [247, 69] width 153 height 25
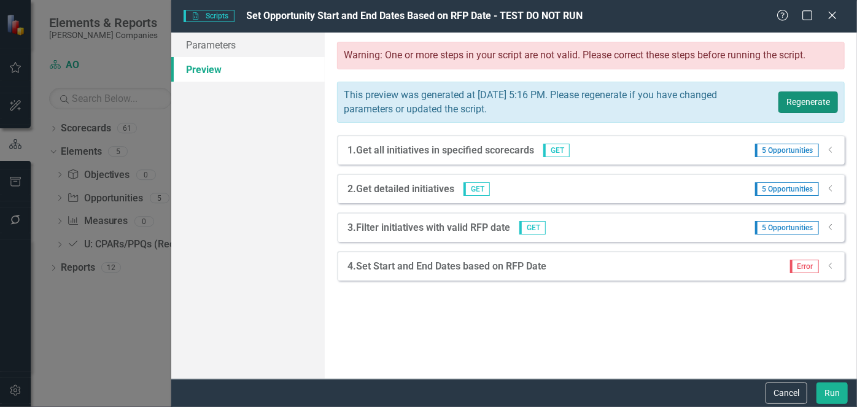
click at [805, 104] on button "Regenerate" at bounding box center [808, 101] width 60 height 21
click at [830, 265] on icon "Dropdown" at bounding box center [830, 265] width 9 height 7
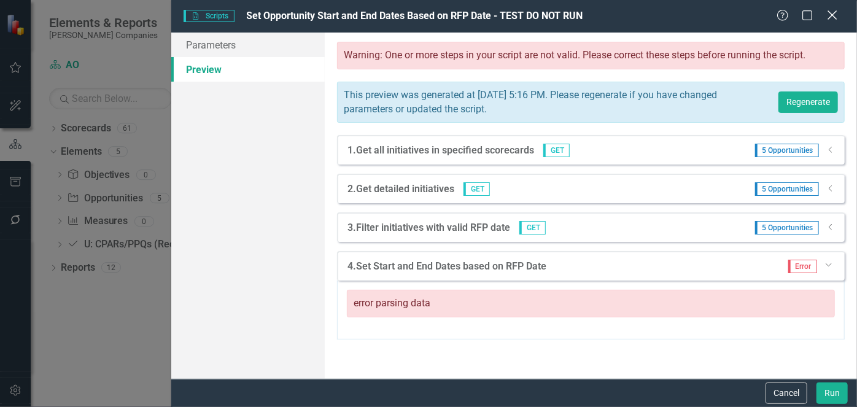
click at [833, 21] on icon "Close" at bounding box center [831, 15] width 15 height 12
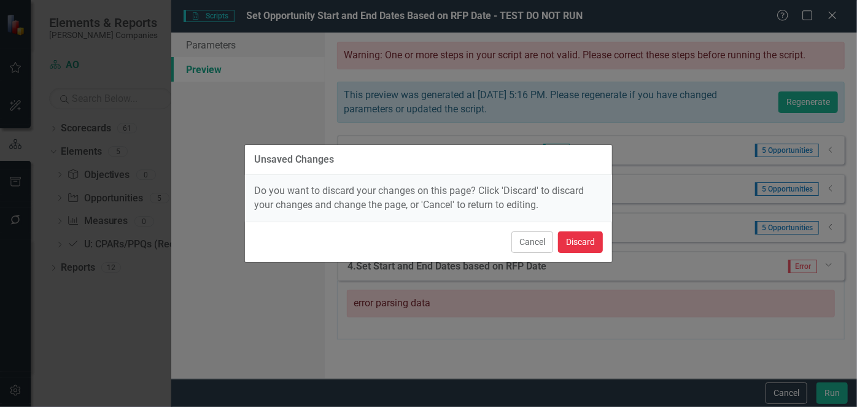
click at [584, 241] on button "Discard" at bounding box center [580, 241] width 45 height 21
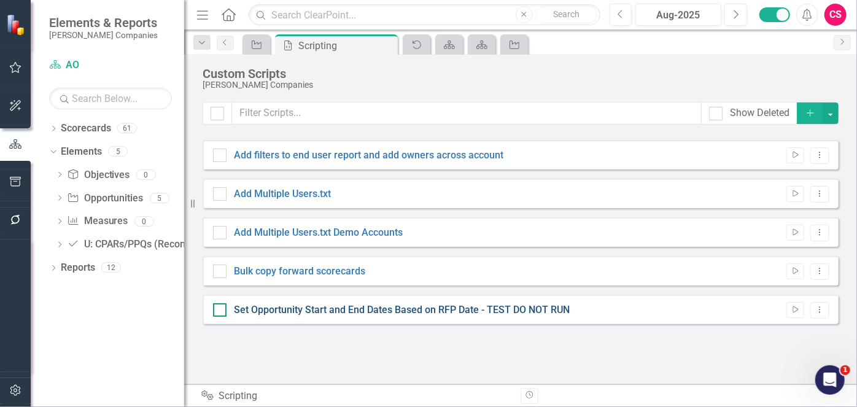
click at [353, 311] on link "Set Opportunity Start and End Dates Based on RFP Date - TEST DO NOT RUN" at bounding box center [402, 310] width 336 height 12
click at [221, 311] on input "Set Opportunity Start and End Dates Based on RFP Date - TEST DO NOT RUN" at bounding box center [217, 307] width 8 height 8
checkbox input "true"
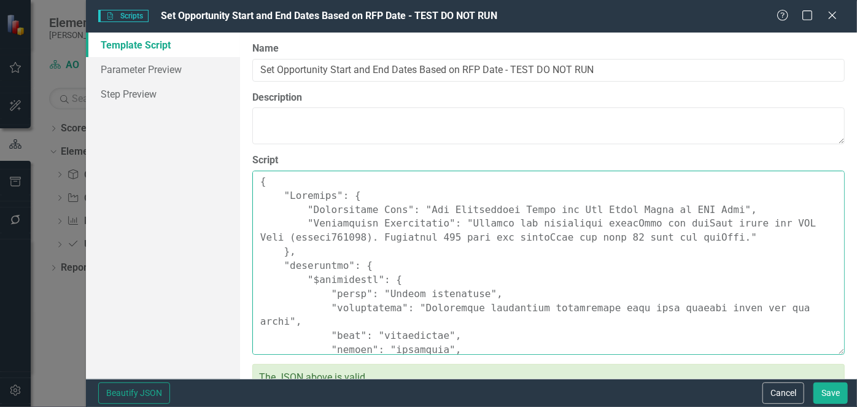
click at [370, 285] on textarea "Script" at bounding box center [548, 263] width 592 height 184
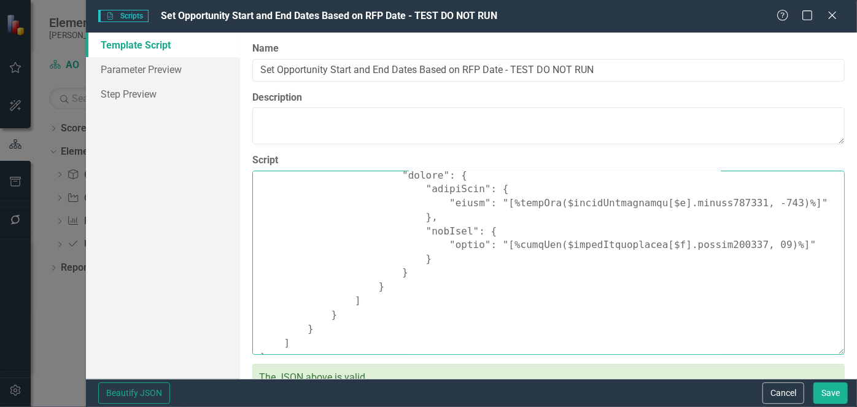
scroll to position [20, 0]
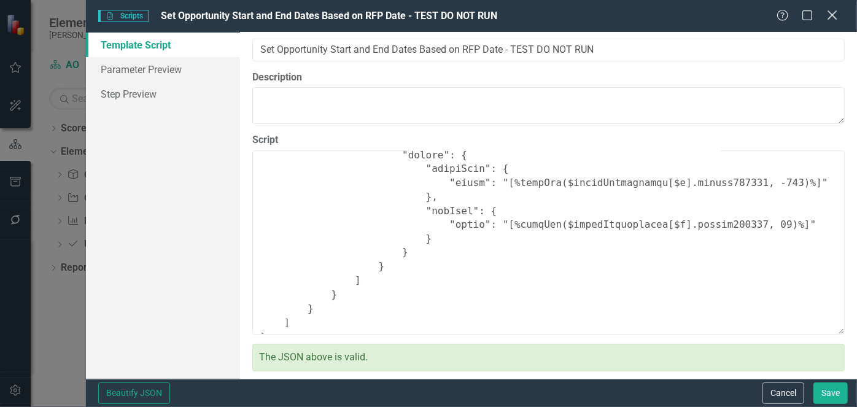
click at [831, 15] on icon "Close" at bounding box center [831, 15] width 15 height 12
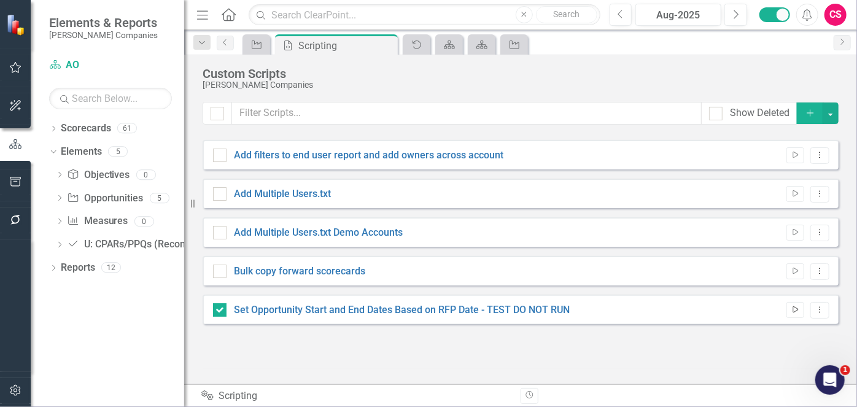
click at [794, 313] on icon "Run Script" at bounding box center [795, 309] width 9 height 7
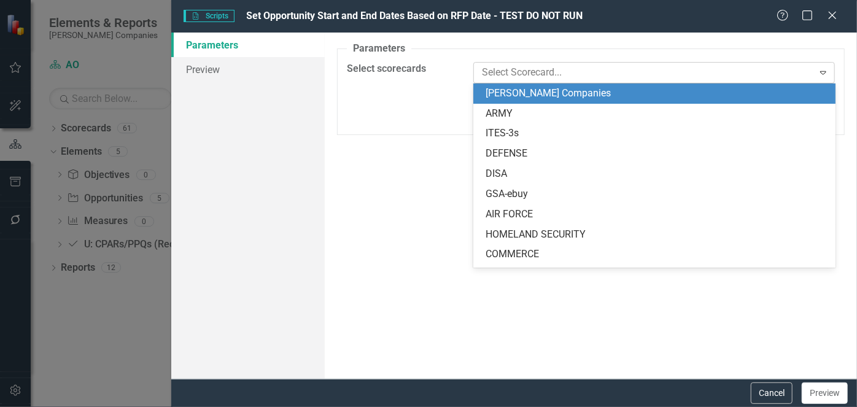
click at [569, 74] on div at bounding box center [645, 72] width 336 height 17
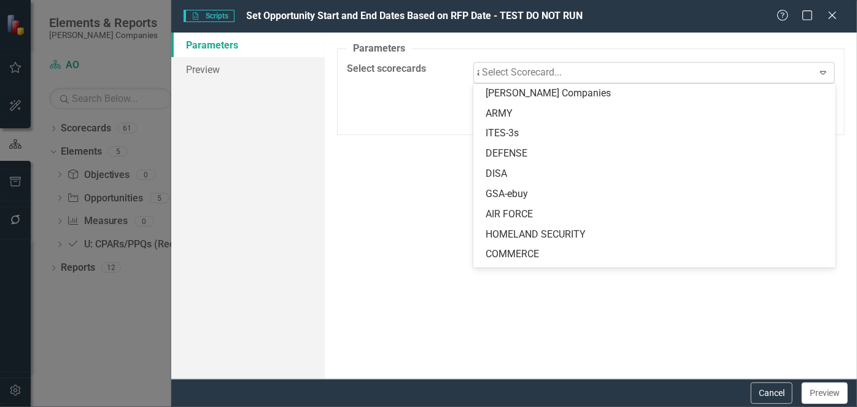
type input "ao"
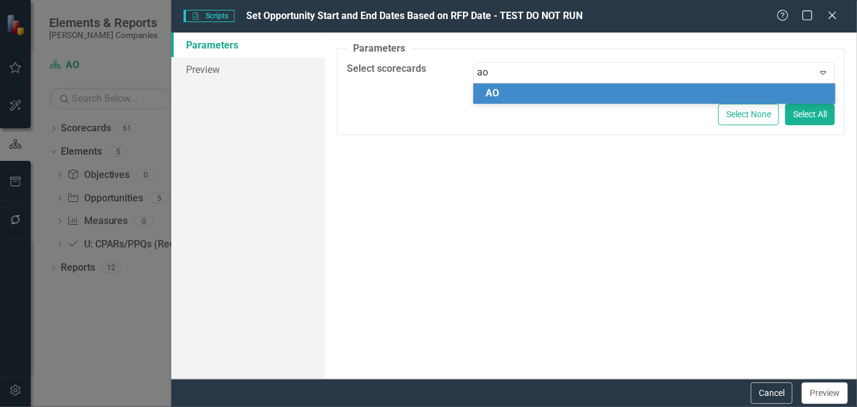
click at [556, 85] on div "AO" at bounding box center [654, 93] width 362 height 20
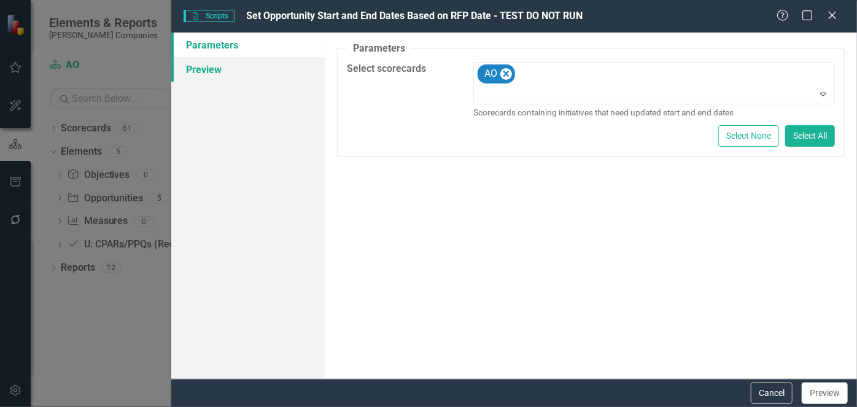
click at [237, 68] on link "Preview" at bounding box center [247, 69] width 153 height 25
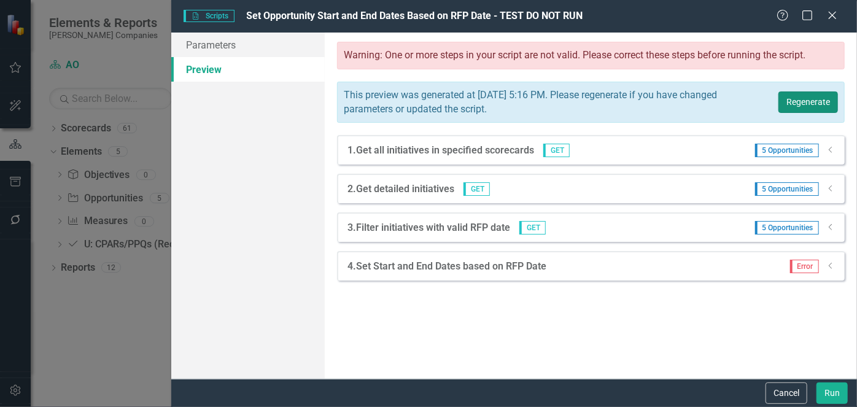
click at [802, 103] on button "Regenerate" at bounding box center [808, 101] width 60 height 21
click at [830, 265] on icon "Dropdown" at bounding box center [830, 265] width 9 height 7
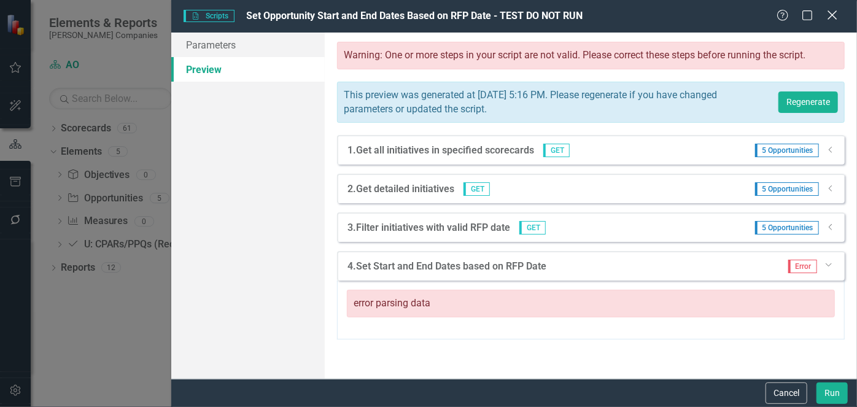
click at [832, 17] on icon "Close" at bounding box center [831, 15] width 15 height 12
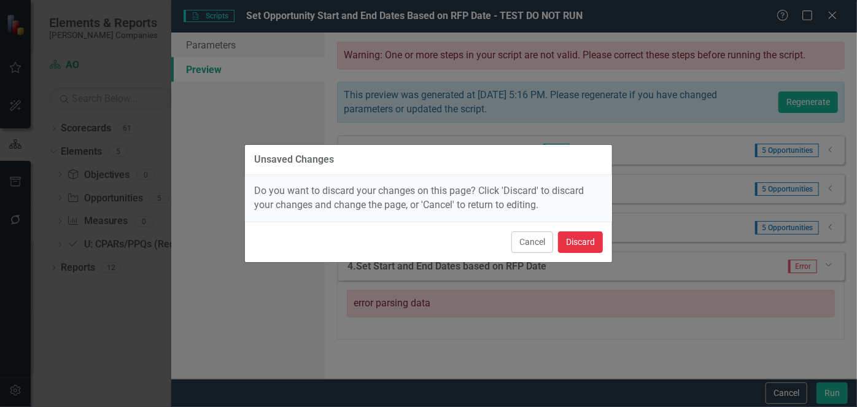
click at [583, 244] on button "Discard" at bounding box center [580, 241] width 45 height 21
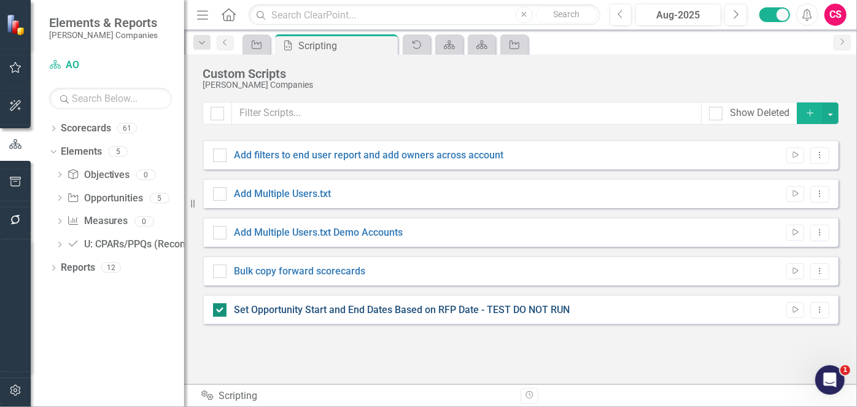
click at [404, 314] on link "Set Opportunity Start and End Dates Based on RFP Date - TEST DO NOT RUN" at bounding box center [402, 310] width 336 height 12
click at [221, 311] on input "Set Opportunity Start and End Dates Based on RFP Date - TEST DO NOT RUN" at bounding box center [217, 307] width 8 height 8
checkbox input "false"
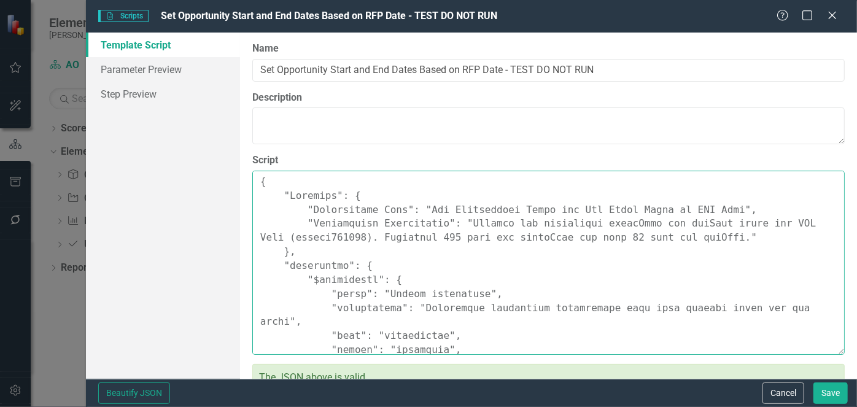
click at [546, 238] on textarea "Script" at bounding box center [548, 263] width 592 height 184
click at [451, 282] on textarea "Script" at bounding box center [548, 263] width 592 height 184
paste textarea ""Comments": { "Recommended Name": "Set Opportunity Start and End Dates Based on…"
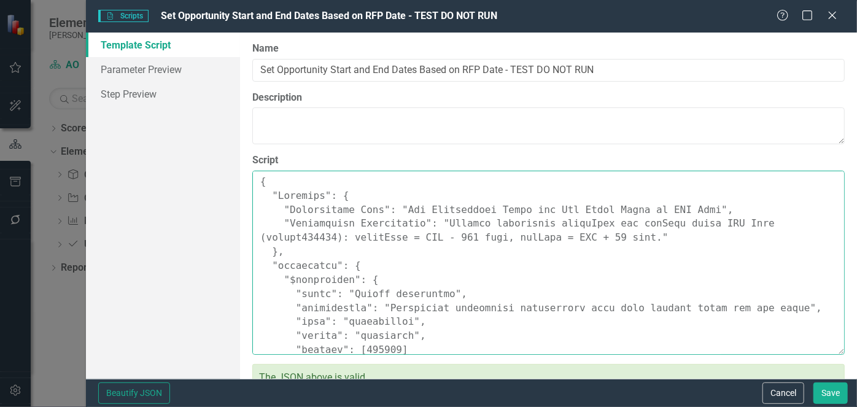
scroll to position [632, 0]
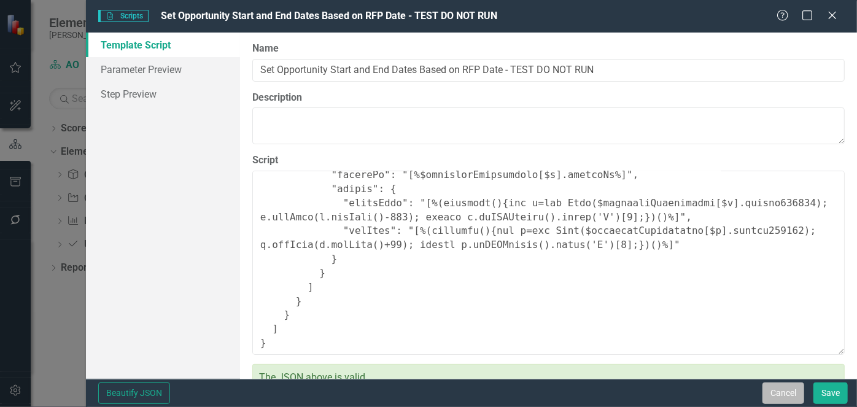
type textarea "{ "Comments": { "Recommended Name": "Set Opportunity Start and End Dates Based …"
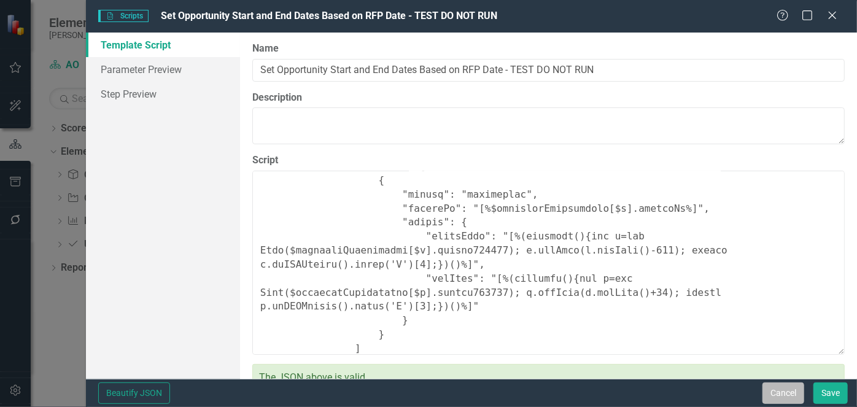
click at [769, 392] on button "Cancel" at bounding box center [783, 392] width 42 height 21
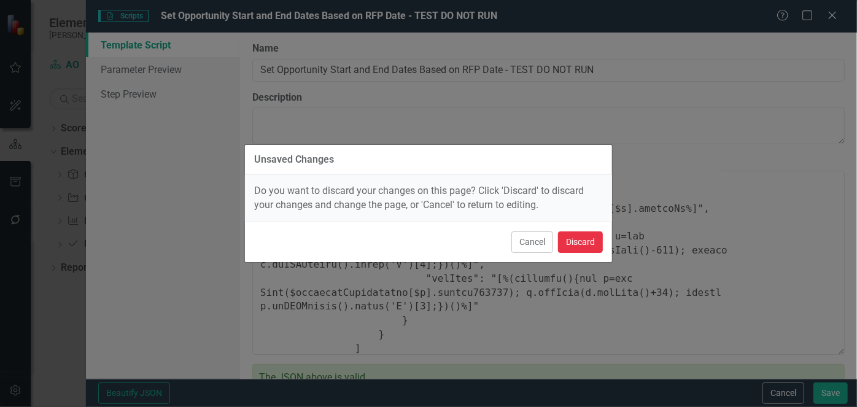
click at [581, 247] on button "Discard" at bounding box center [580, 241] width 45 height 21
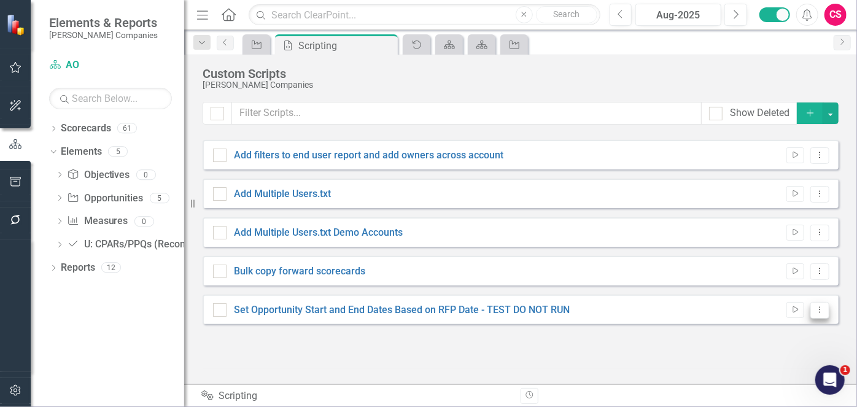
click at [815, 308] on icon "Dropdown Menu" at bounding box center [820, 310] width 10 height 8
click at [774, 261] on link "Copy Duplicate Script" at bounding box center [780, 267] width 98 height 23
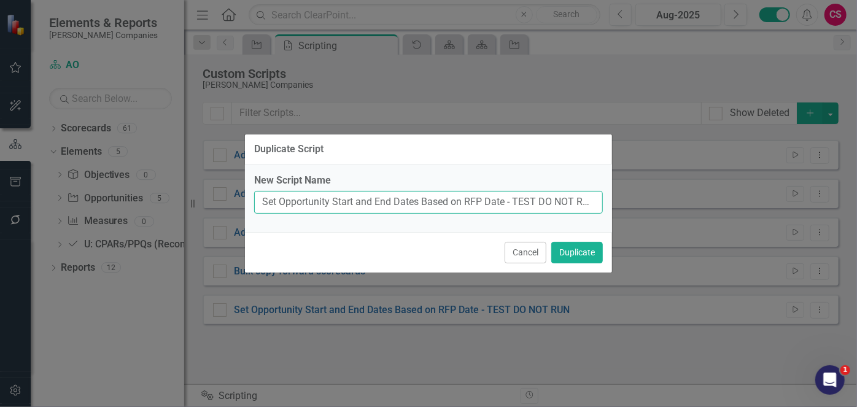
click at [560, 203] on input "Set Opportunity Start and End Dates Based on RFP Date - TEST DO NOT RUN (Copy)" at bounding box center [428, 202] width 349 height 23
type input "AO"
click at [551, 242] on button "Duplicate" at bounding box center [577, 252] width 52 height 21
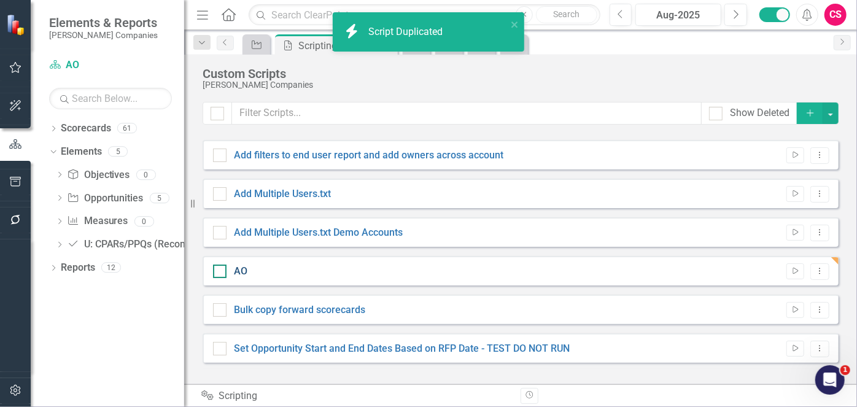
click at [238, 272] on link "AO" at bounding box center [241, 271] width 14 height 12
click at [221, 272] on input "AO" at bounding box center [217, 269] width 8 height 8
checkbox input "true"
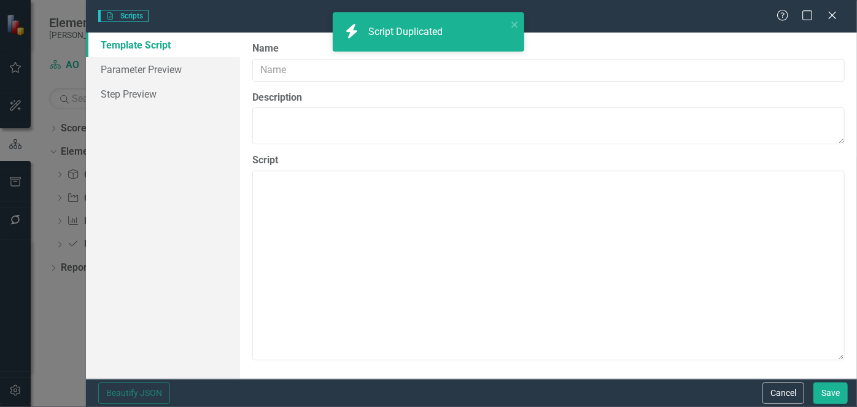
type input "AO"
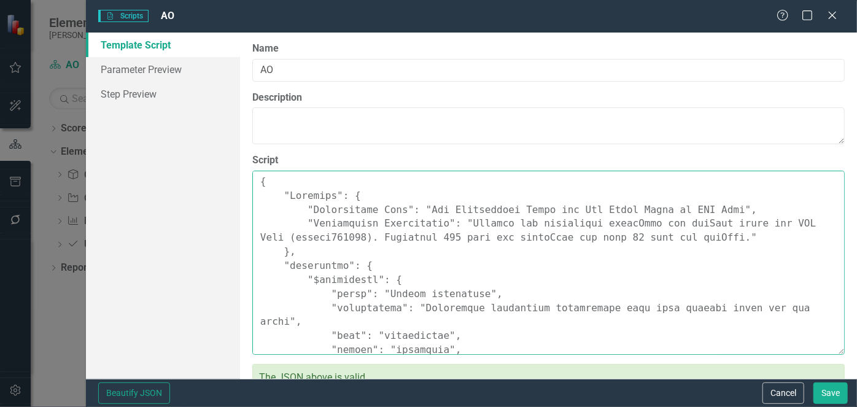
click at [458, 238] on textarea "Script" at bounding box center [548, 263] width 592 height 184
paste textarea ""Comments": { "Recommended Name": "Set Opportunity Start and End Dates Based on…"
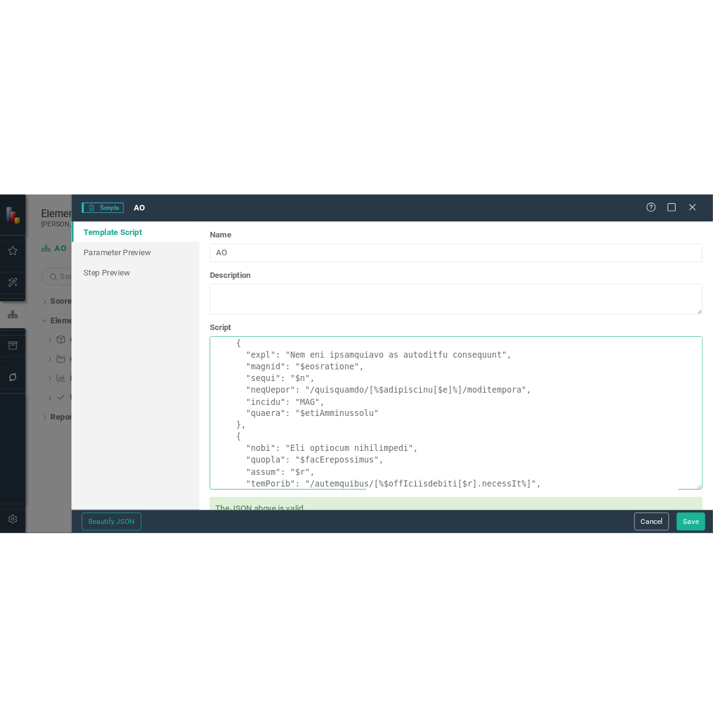
scroll to position [188, 0]
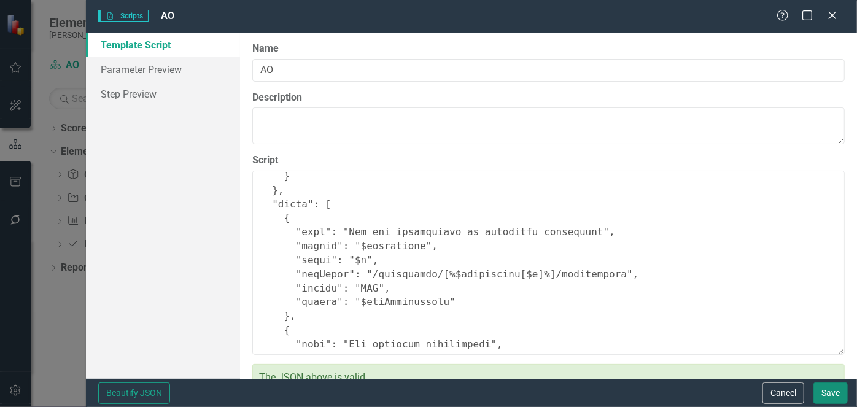
type textarea "{ "Comments": { "Recommended Name": "Set Opportunity Start and End Dates Based …"
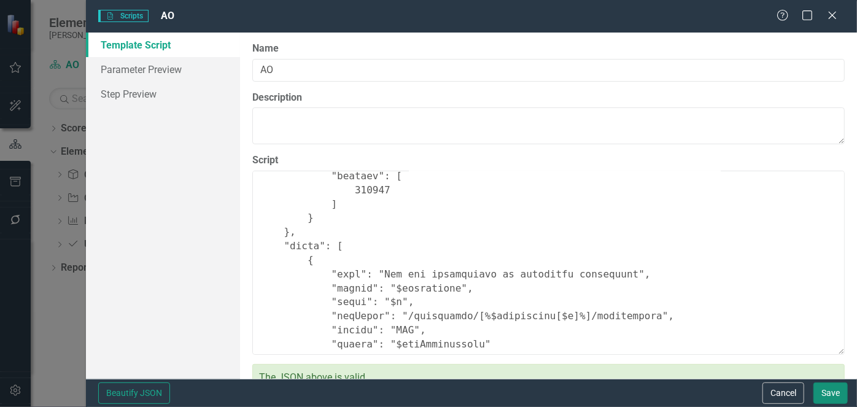
click at [831, 387] on button "Save" at bounding box center [830, 392] width 34 height 21
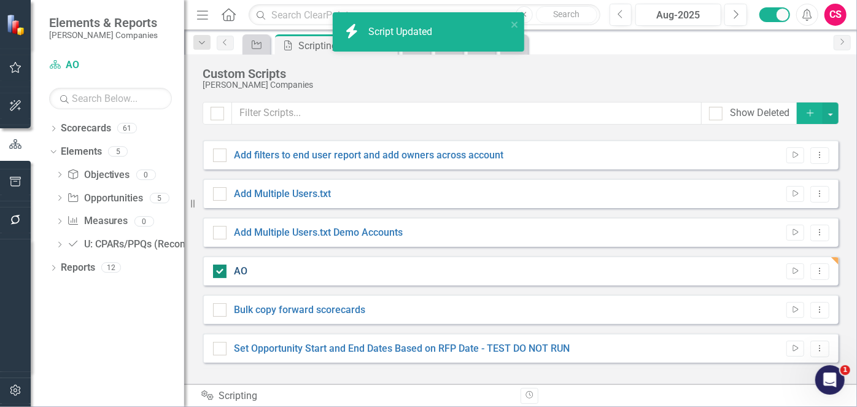
click at [244, 271] on link "AO" at bounding box center [241, 271] width 14 height 12
click at [221, 271] on input "AO" at bounding box center [217, 269] width 8 height 8
checkbox input "false"
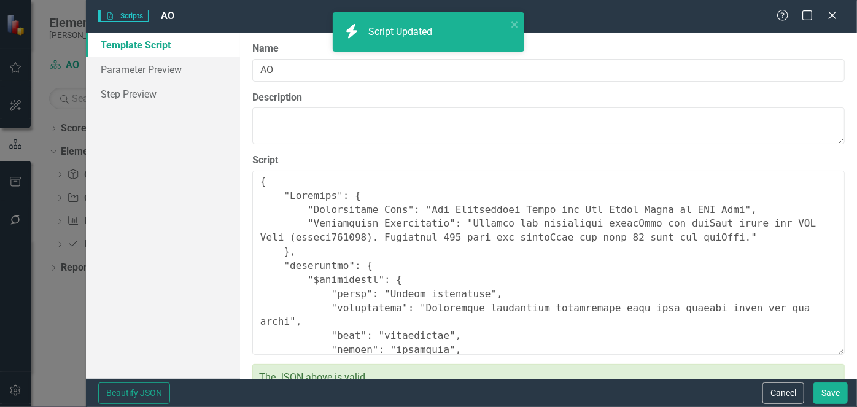
type textarea "{ "Comments": { "Recommended Name": "Set Opportunity Start and End Dates Based …"
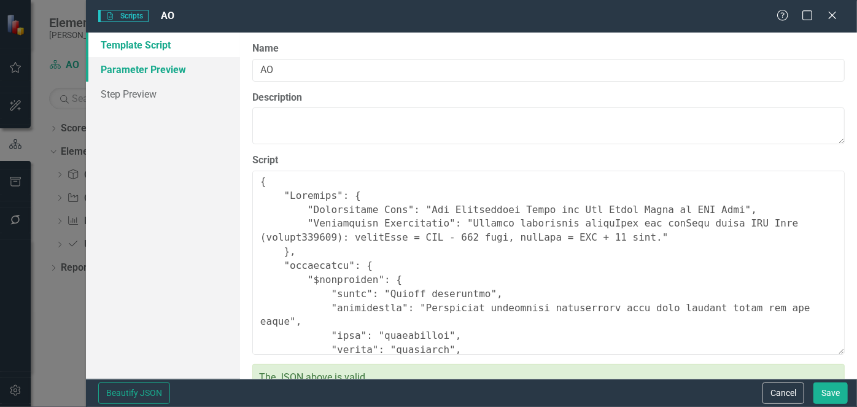
click at [191, 69] on link "Parameter Preview" at bounding box center [163, 69] width 154 height 25
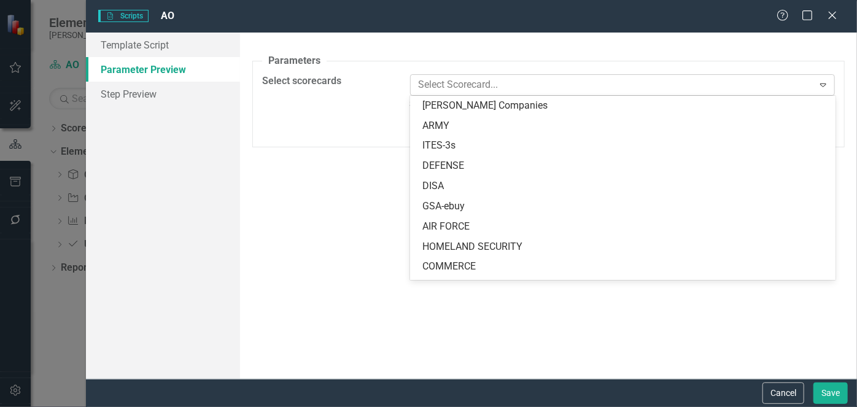
click at [474, 86] on div at bounding box center [614, 85] width 400 height 17
type input "ao"
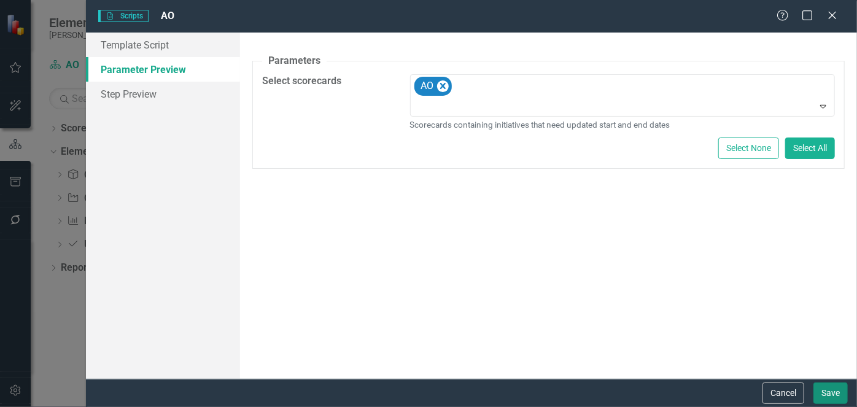
click at [840, 385] on button "Save" at bounding box center [830, 392] width 34 height 21
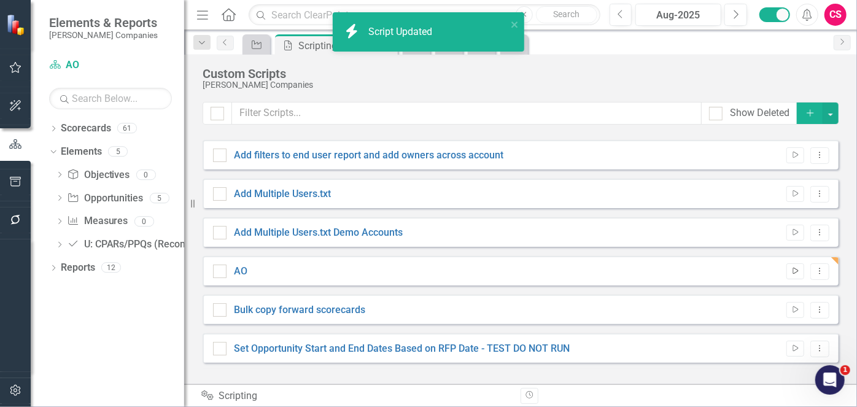
click at [795, 271] on icon "Run Script" at bounding box center [795, 271] width 9 height 7
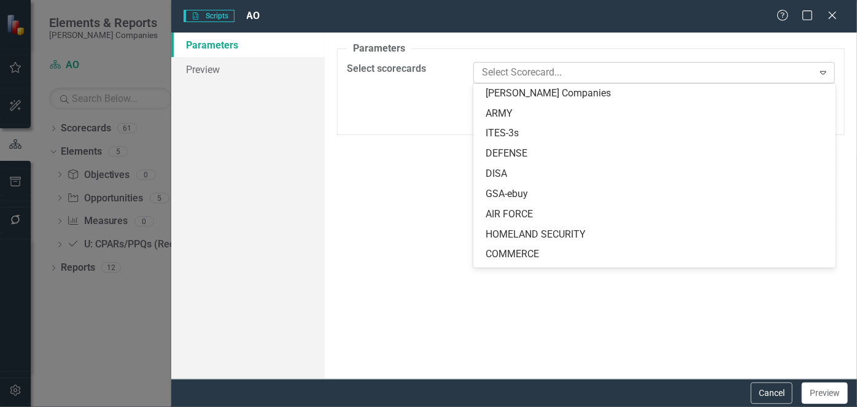
click at [538, 72] on div at bounding box center [645, 72] width 336 height 17
type input "ao"
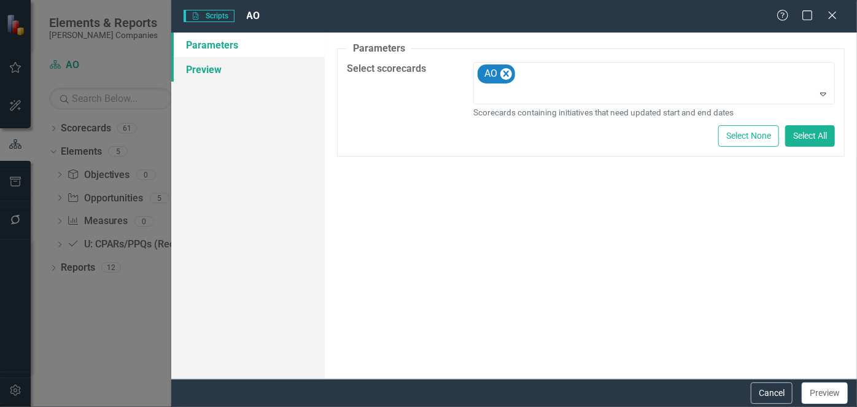
click at [265, 69] on link "Preview" at bounding box center [247, 69] width 153 height 25
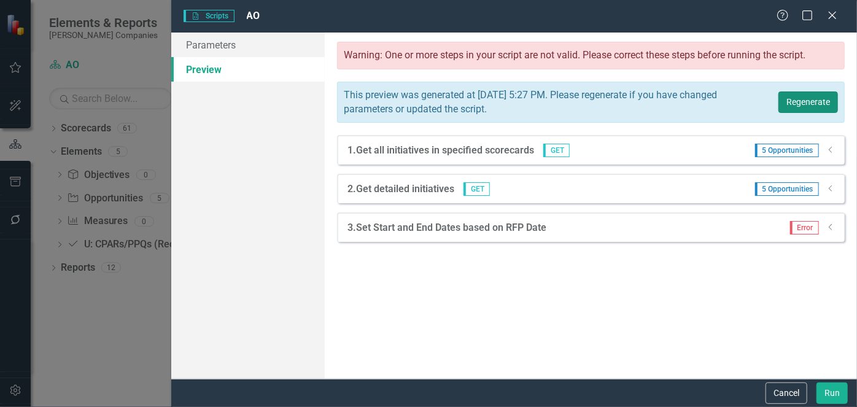
click at [800, 98] on button "Regenerate" at bounding box center [808, 101] width 60 height 21
click at [829, 225] on icon "Dropdown" at bounding box center [830, 226] width 9 height 7
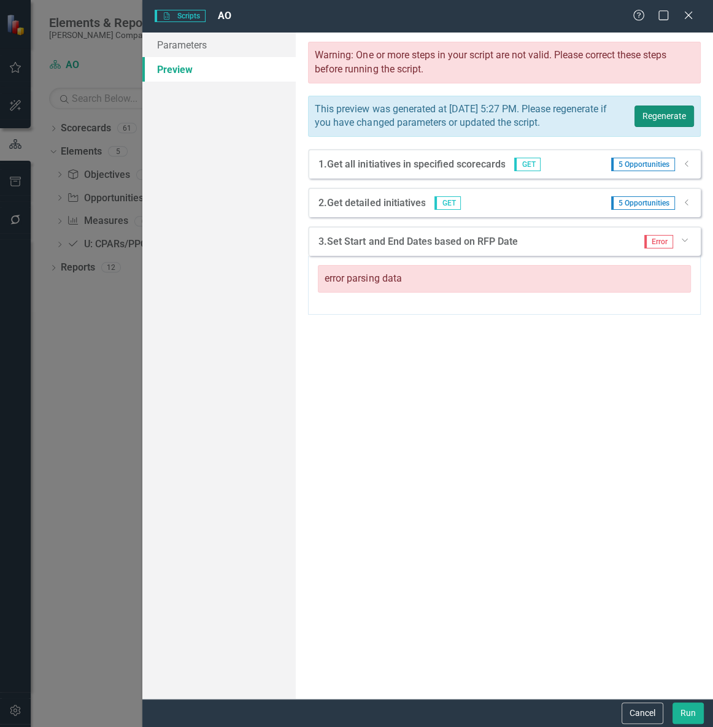
click at [669, 118] on button "Regenerate" at bounding box center [665, 116] width 60 height 21
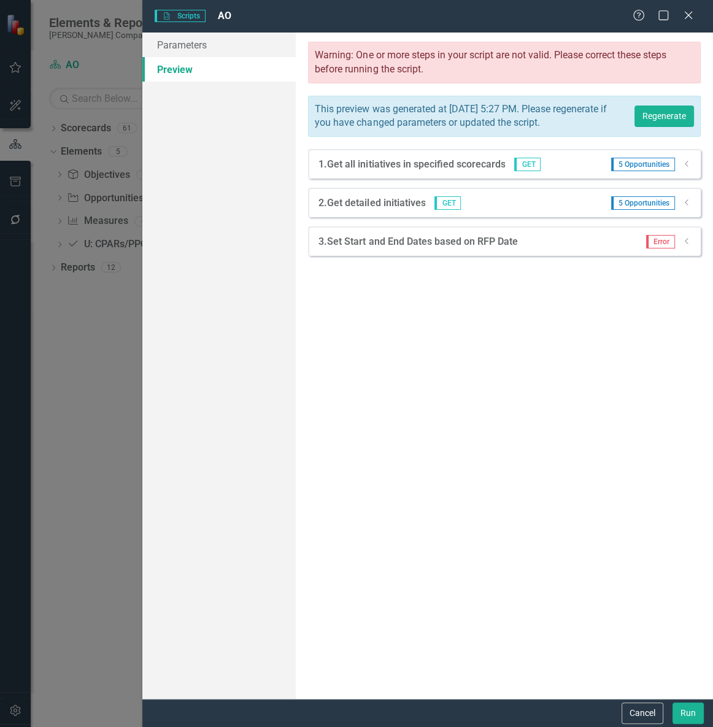
click at [683, 206] on icon "Dropdown" at bounding box center [687, 202] width 9 height 7
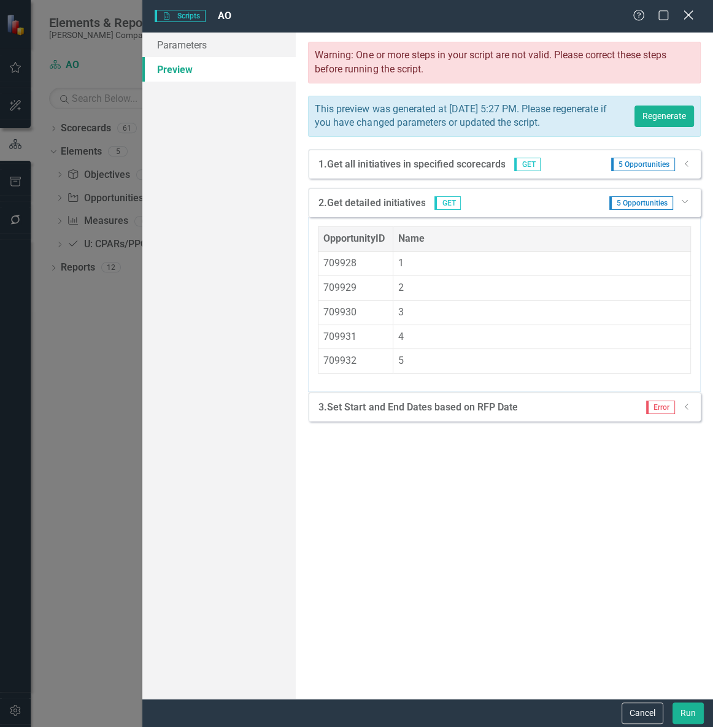
click at [686, 10] on div "Close" at bounding box center [688, 16] width 15 height 17
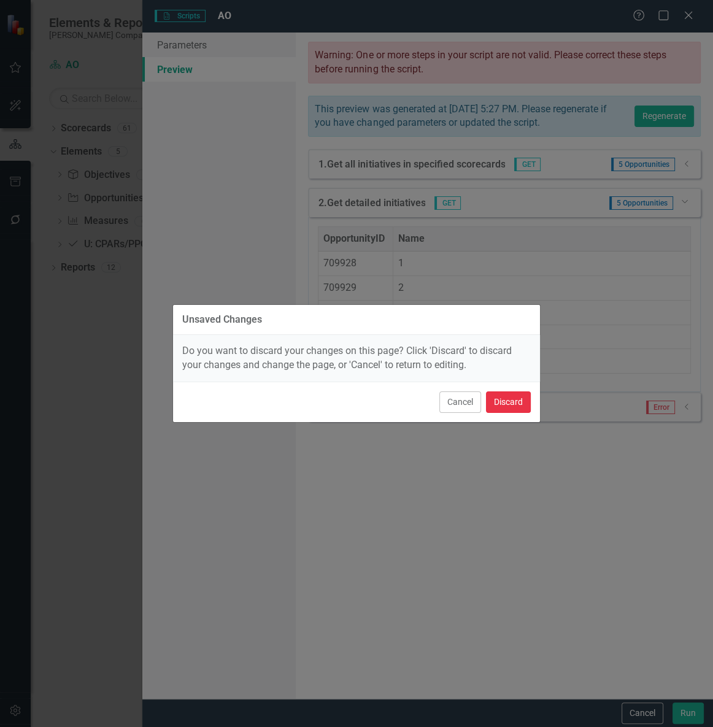
click at [497, 402] on button "Discard" at bounding box center [508, 402] width 45 height 21
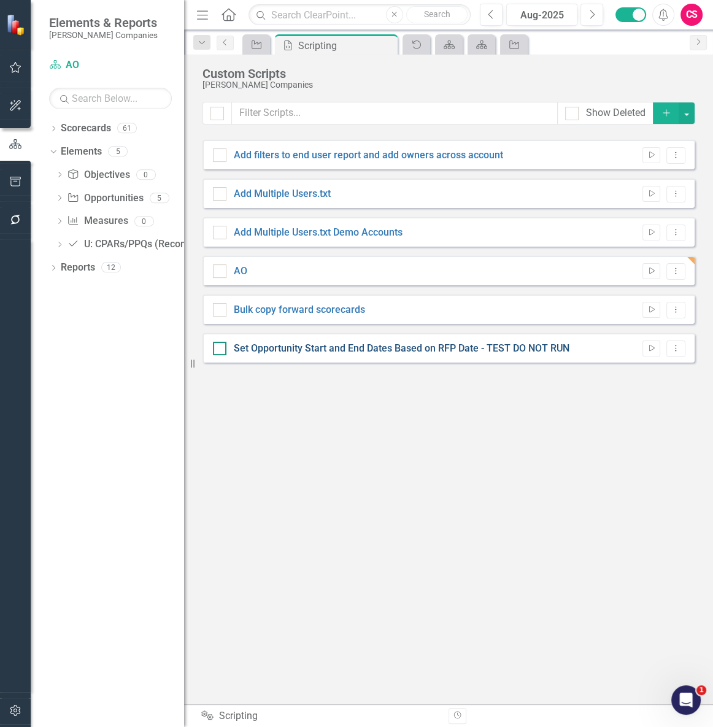
click at [332, 344] on link "Set Opportunity Start and End Dates Based on RFP Date - TEST DO NOT RUN" at bounding box center [402, 349] width 336 height 12
click at [221, 344] on input "Set Opportunity Start and End Dates Based on RFP Date - TEST DO NOT RUN" at bounding box center [217, 346] width 8 height 8
checkbox input "true"
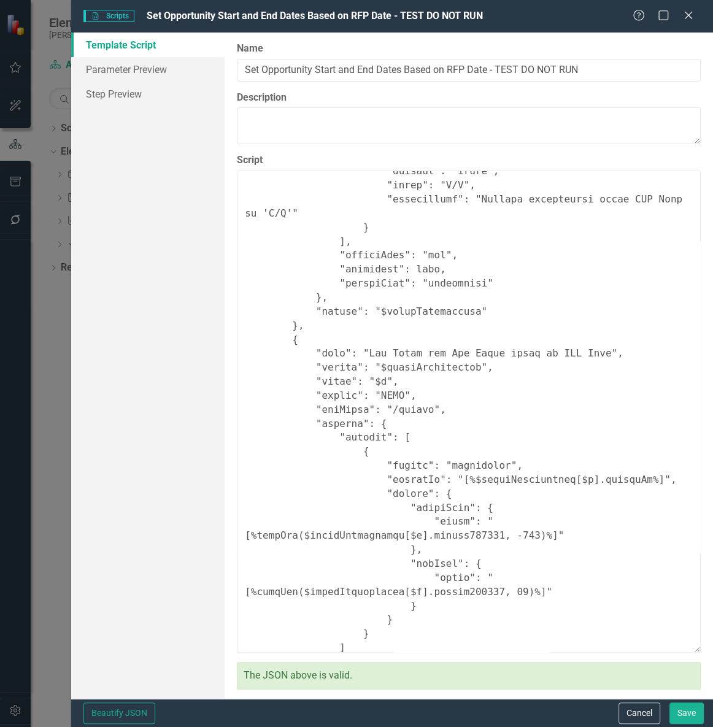
scroll to position [899, 0]
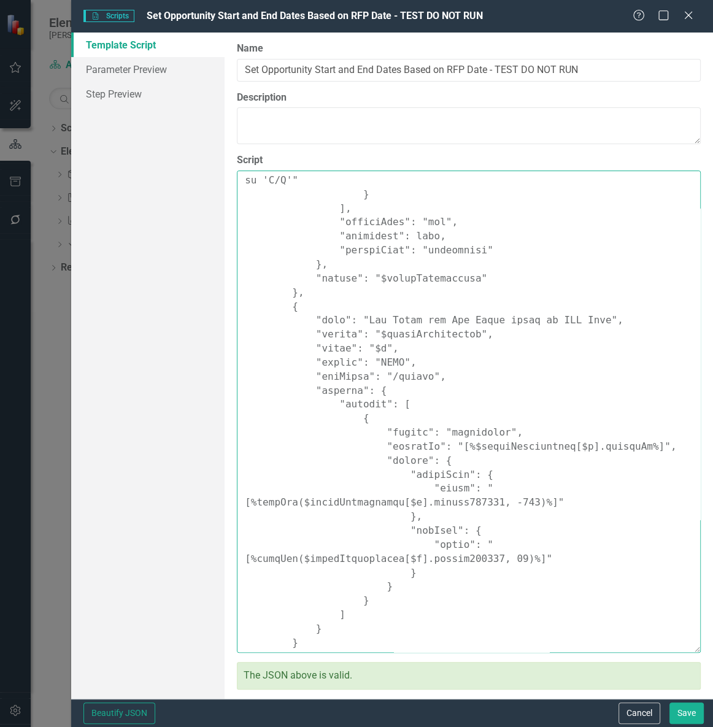
click at [611, 362] on textarea "Script" at bounding box center [469, 412] width 464 height 482
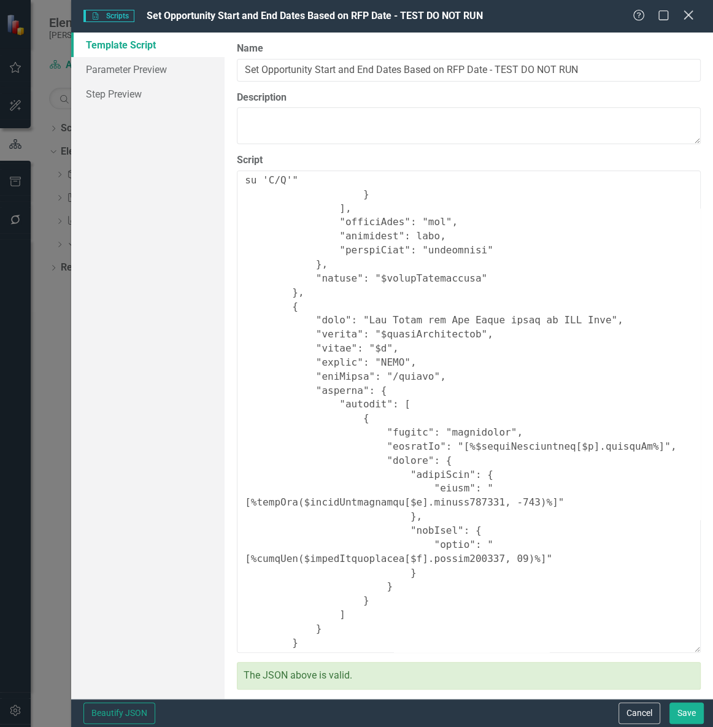
click at [686, 15] on icon "Close" at bounding box center [688, 15] width 15 height 12
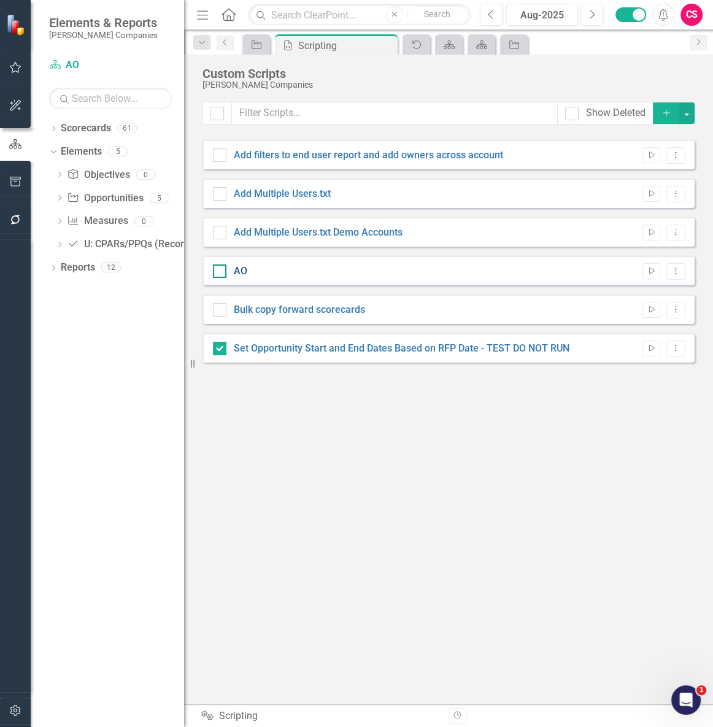
click at [245, 273] on link "AO" at bounding box center [241, 271] width 14 height 12
click at [221, 273] on input "AO" at bounding box center [217, 269] width 8 height 8
checkbox input "true"
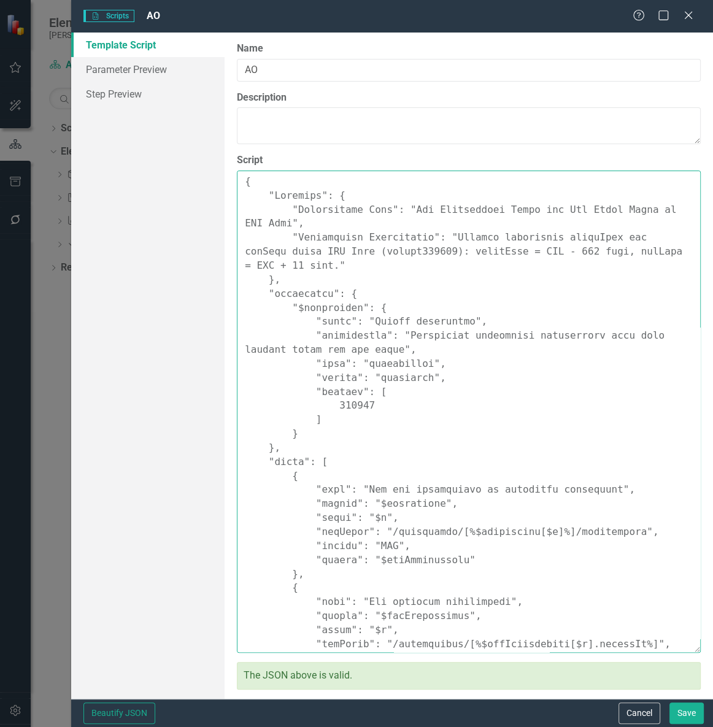
click at [308, 403] on textarea "Script" at bounding box center [469, 412] width 464 height 482
paste textarea ""Comments": { "Recommended Name": "Set Opportunity Start and End Dates Based on…"
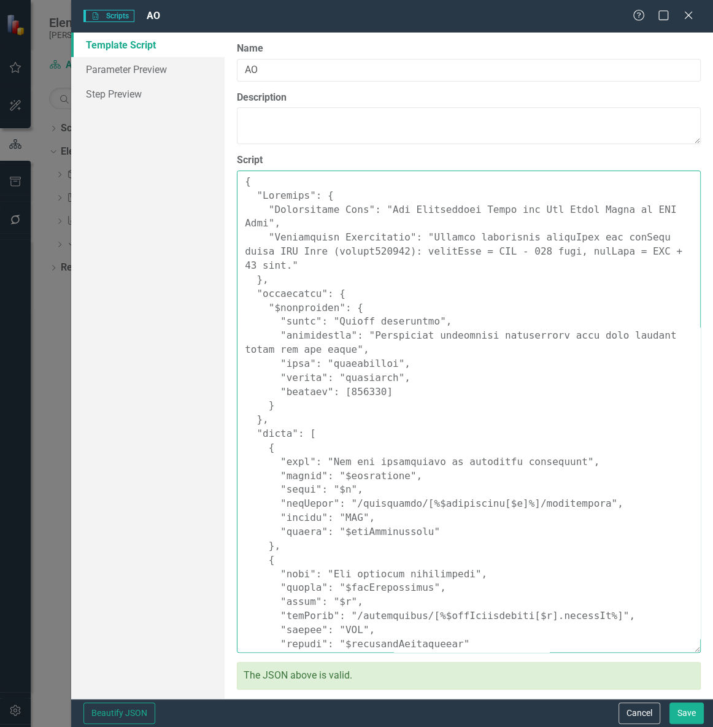
scroll to position [389, 0]
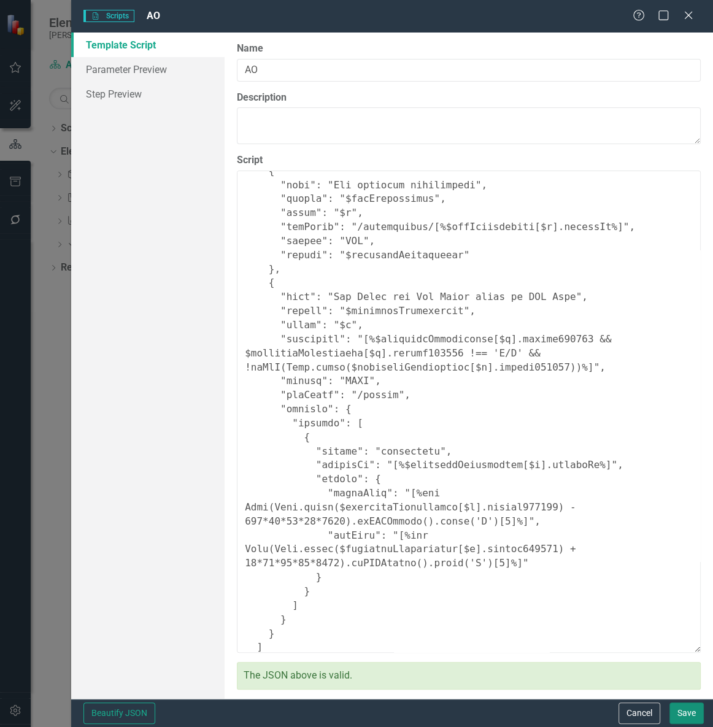
type textarea "{ "Comments": { "Recommended Name": "Set Opportunity Start and End Dates Based …"
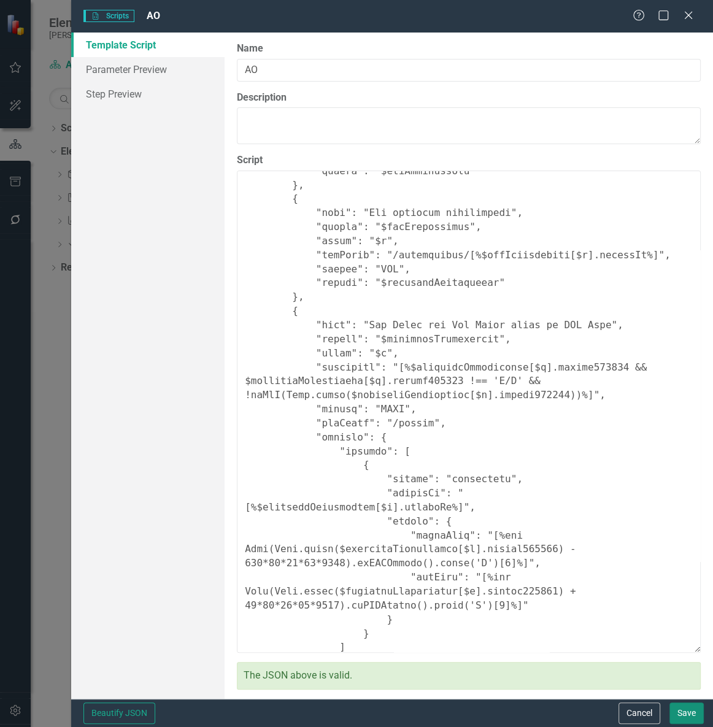
click at [691, 406] on button "Save" at bounding box center [687, 713] width 34 height 21
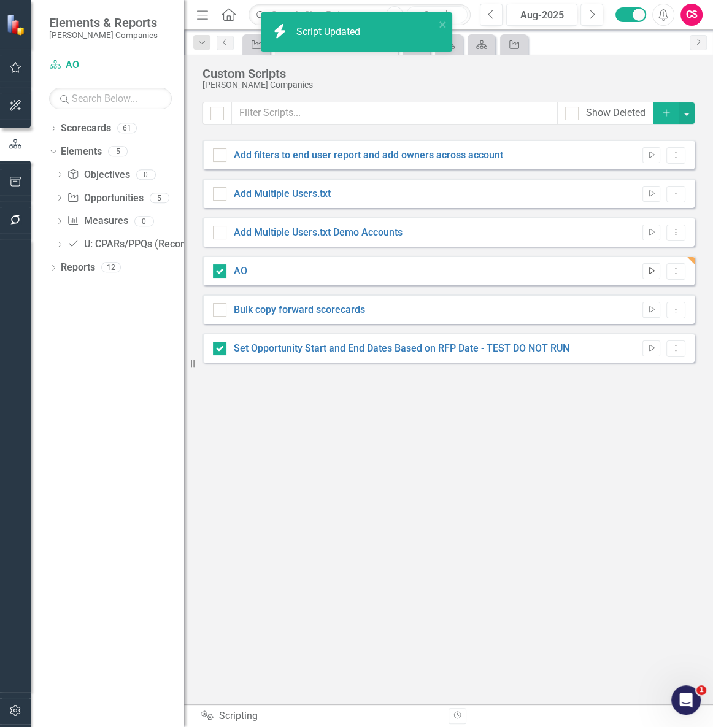
click at [649, 268] on icon "button" at bounding box center [652, 271] width 6 height 7
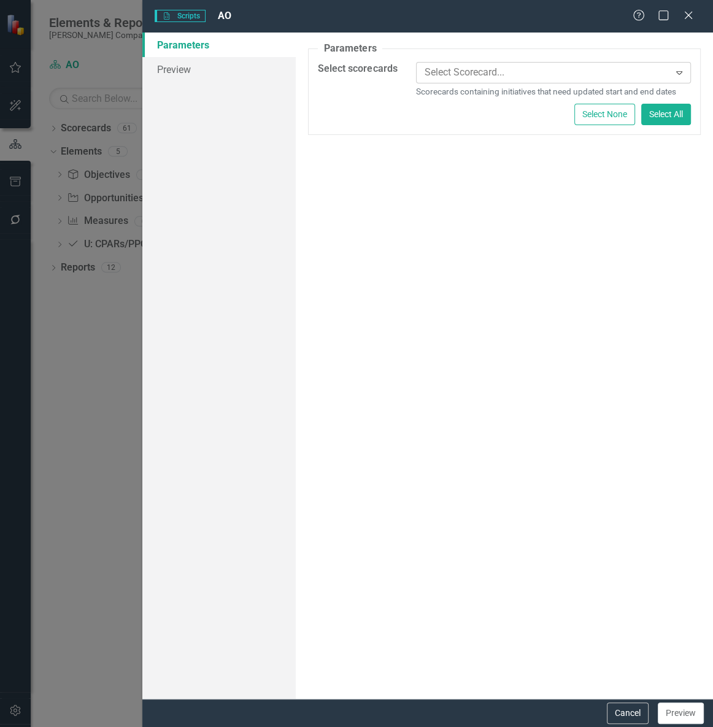
click at [462, 69] on div at bounding box center [545, 72] width 250 height 17
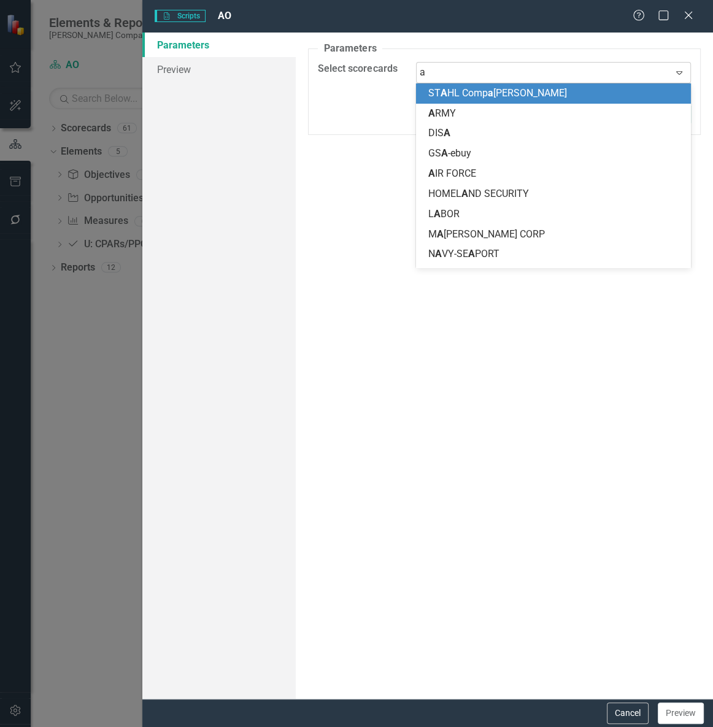
type input "ao"
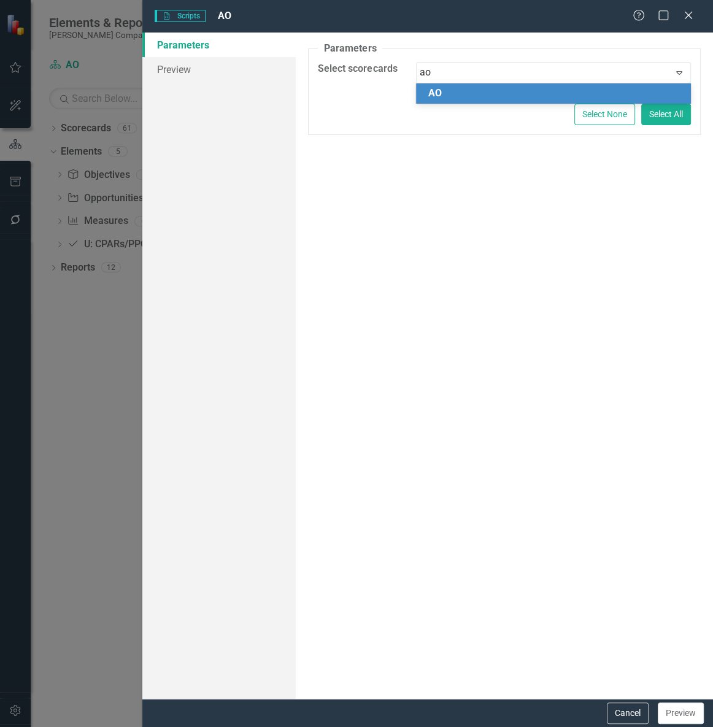
click at [458, 103] on div "AO" at bounding box center [553, 93] width 275 height 20
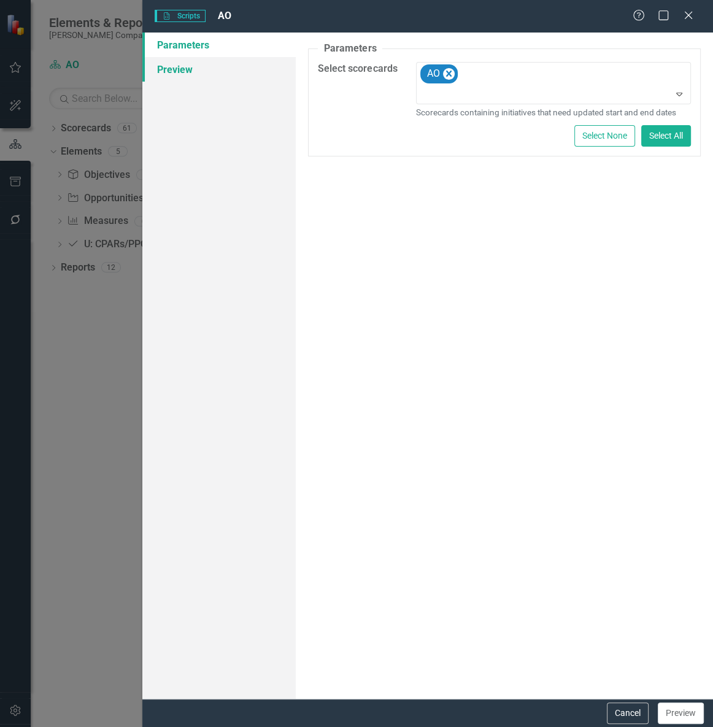
click at [168, 67] on link "Preview" at bounding box center [218, 69] width 153 height 25
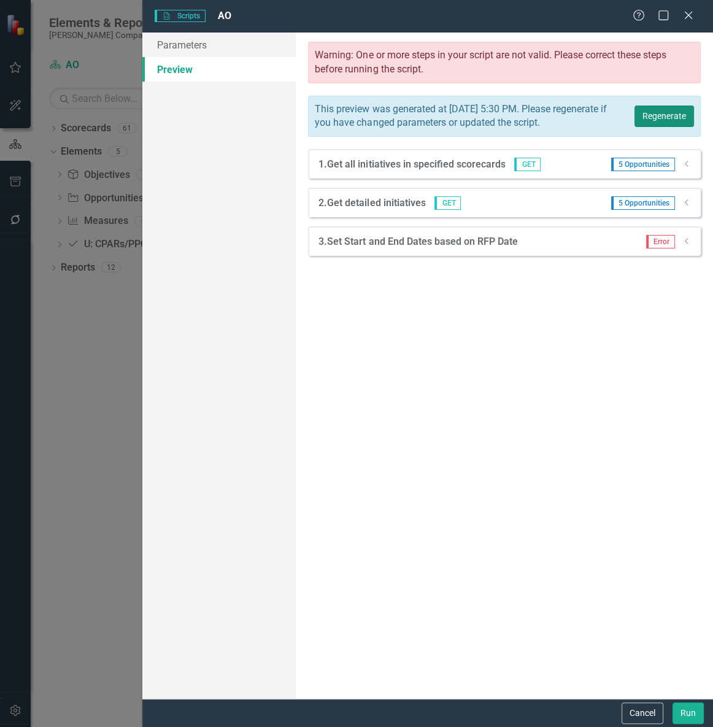
click at [668, 122] on button "Regenerate" at bounding box center [665, 116] width 60 height 21
click at [687, 245] on icon "Dropdown" at bounding box center [687, 241] width 9 height 7
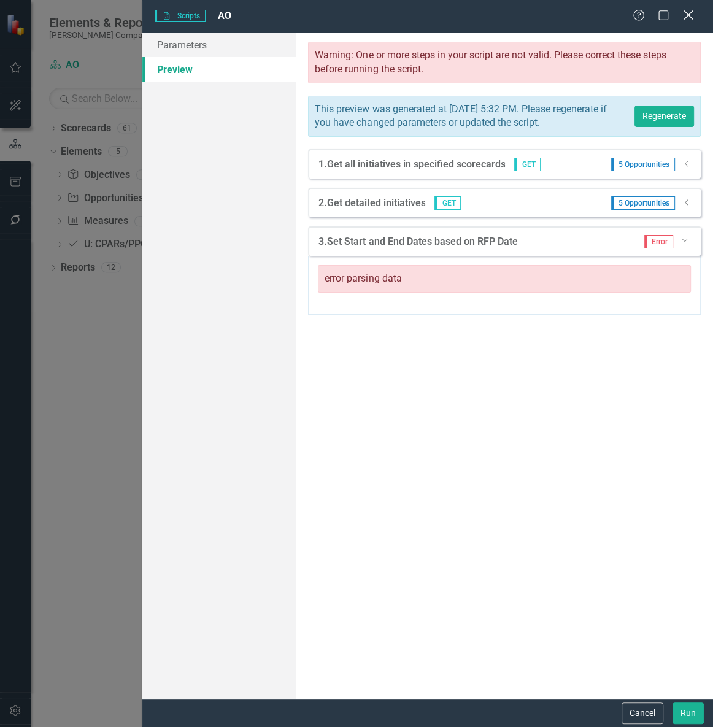
click at [691, 18] on icon at bounding box center [688, 14] width 9 height 9
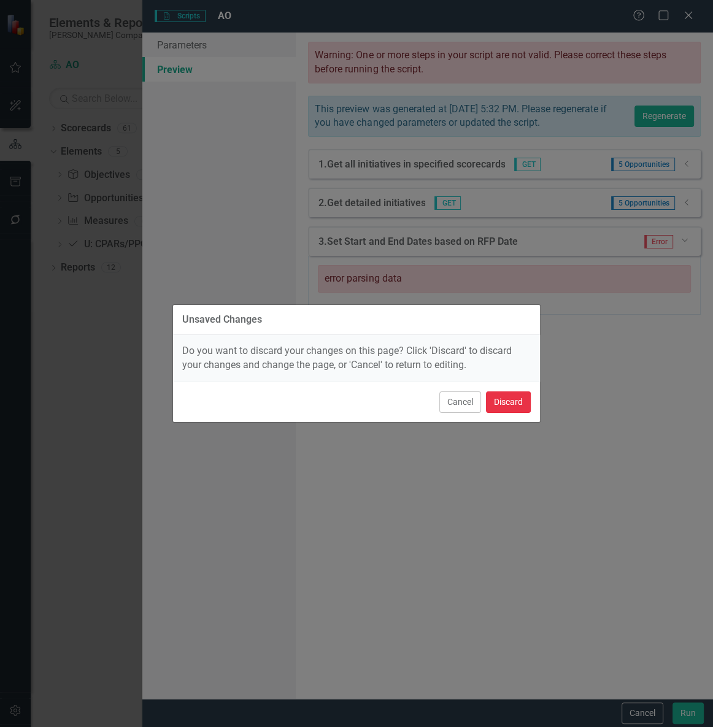
click at [505, 400] on button "Discard" at bounding box center [508, 402] width 45 height 21
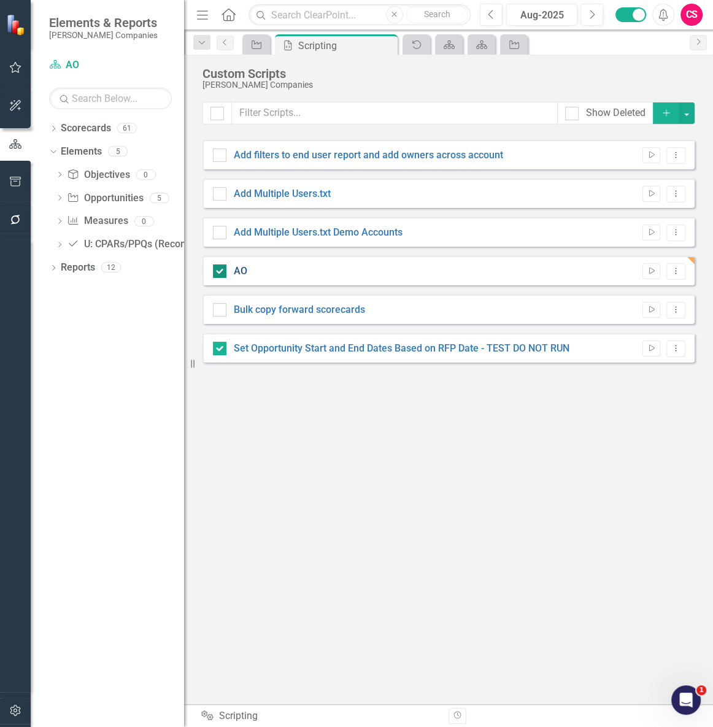
click at [246, 268] on link "AO" at bounding box center [241, 271] width 14 height 12
click at [221, 268] on input "AO" at bounding box center [217, 269] width 8 height 8
checkbox input "false"
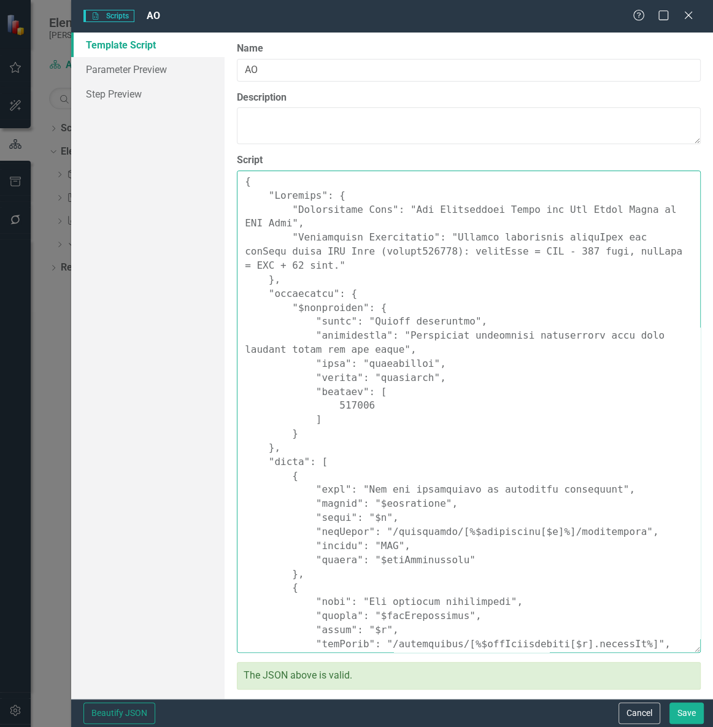
click at [318, 349] on textarea "Script" at bounding box center [469, 412] width 464 height 482
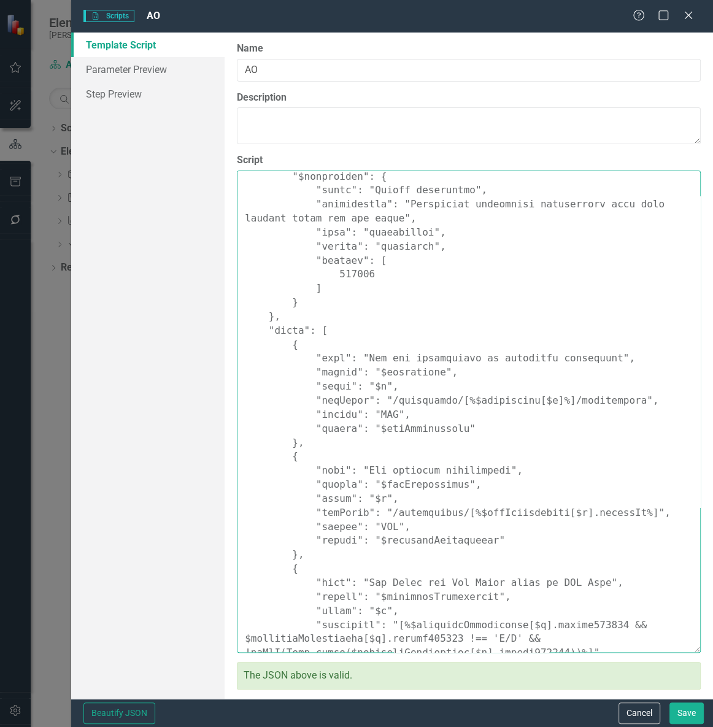
scroll to position [436, 0]
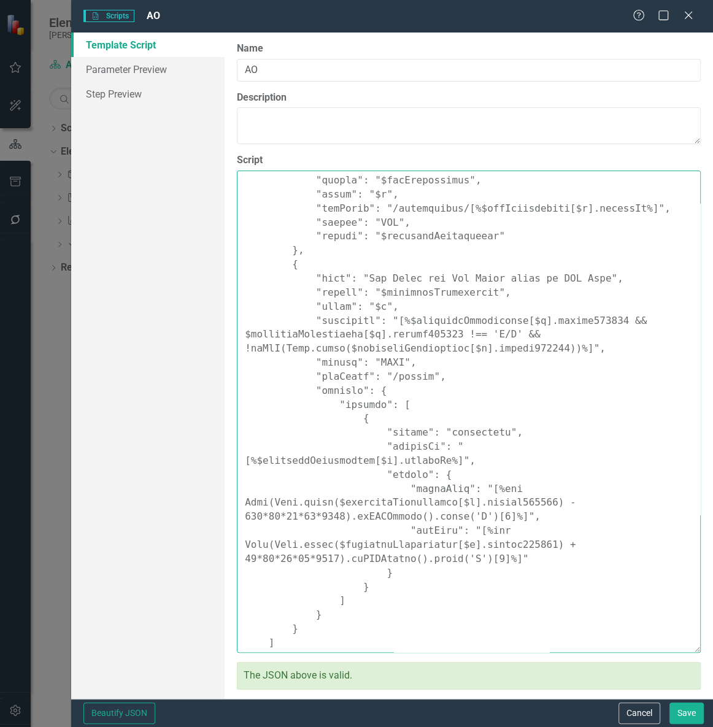
click at [439, 406] on textarea "Script" at bounding box center [469, 412] width 464 height 482
paste textarea ""Comments": { "Recommended Name": "Set Opportunity Start and End Dates Based on…"
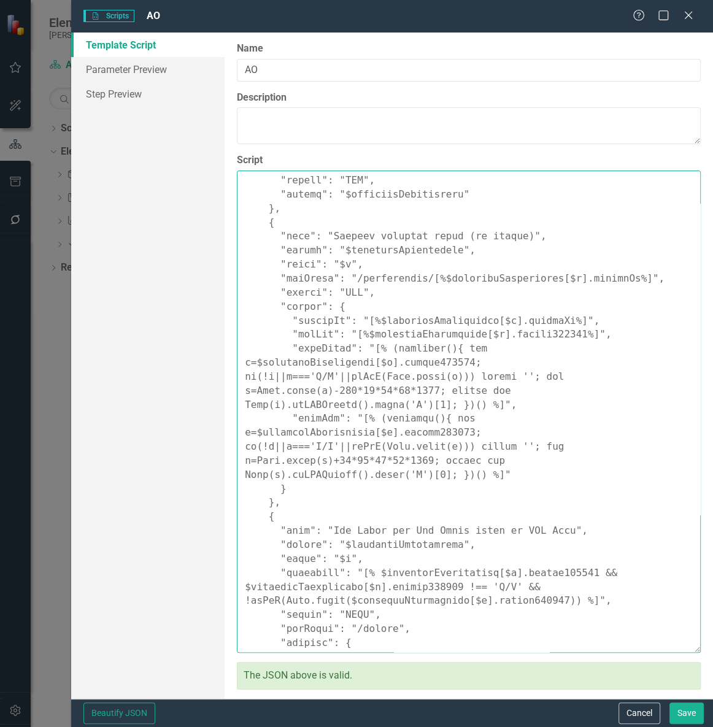
scroll to position [656, 0]
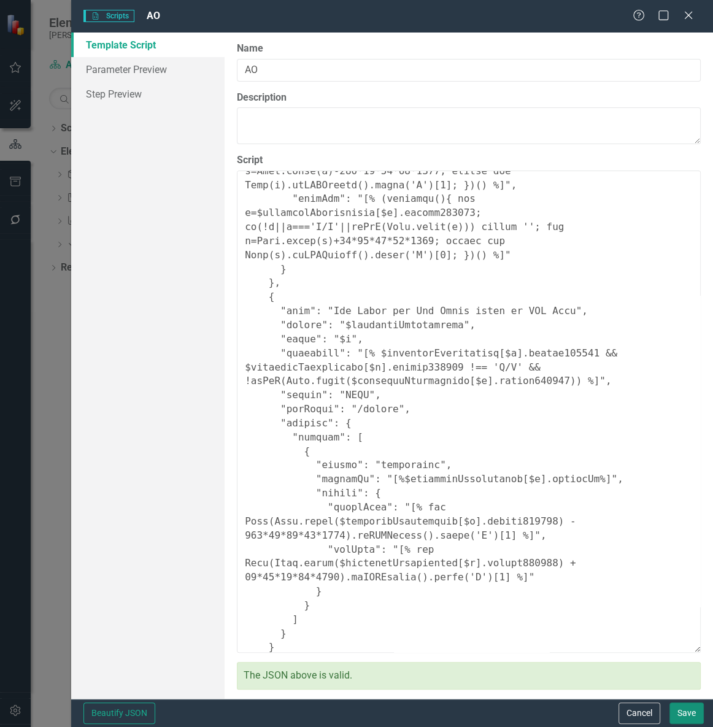
type textarea "{ "Comments": { "Recommended Name": "Set Opportunity Start and End Dates Based …"
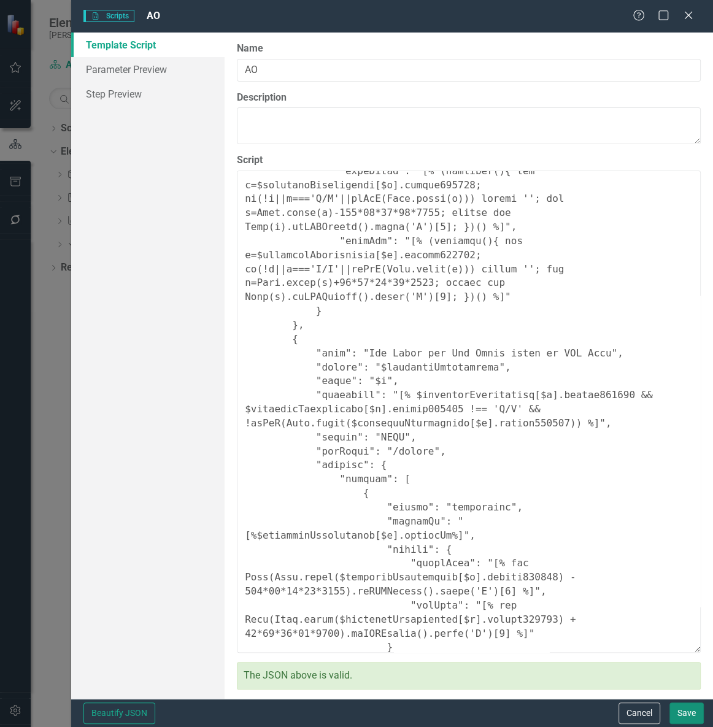
click at [682, 406] on button "Save" at bounding box center [687, 713] width 34 height 21
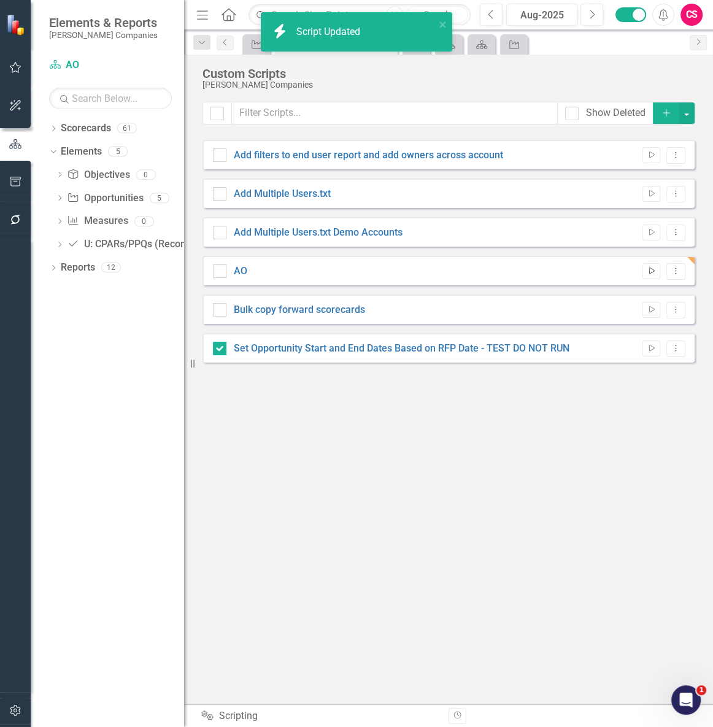
click at [644, 274] on button "Run Script" at bounding box center [652, 271] width 18 height 16
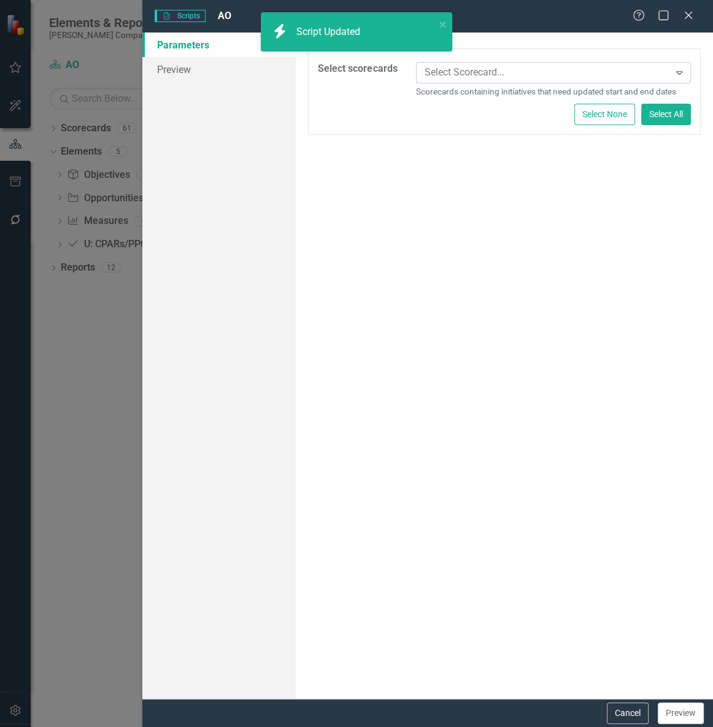
click at [492, 78] on div at bounding box center [545, 72] width 250 height 17
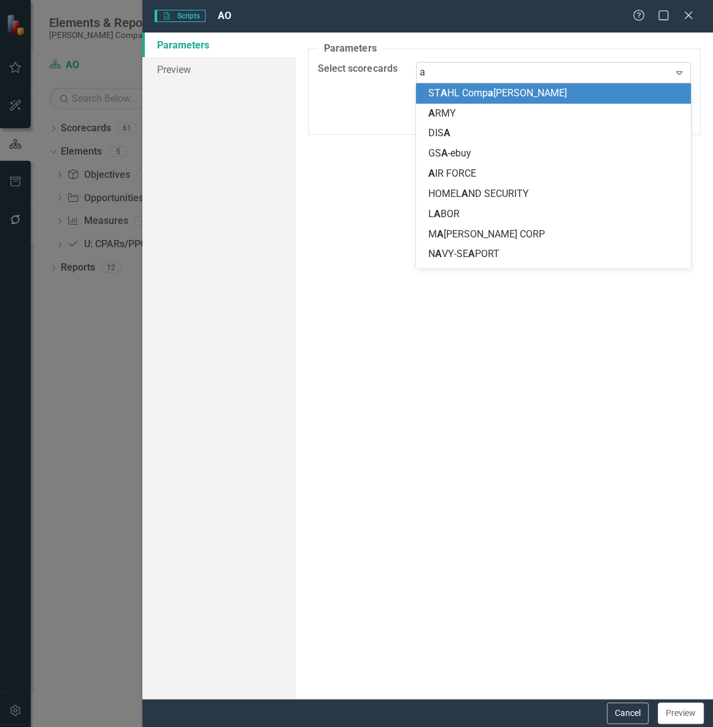
type input "ao"
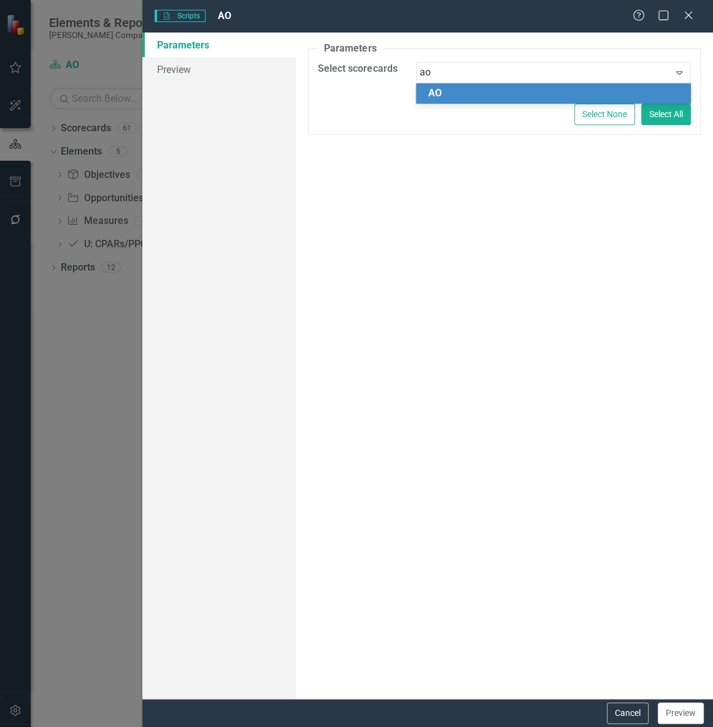
click at [484, 98] on div "AO" at bounding box center [555, 94] width 255 height 14
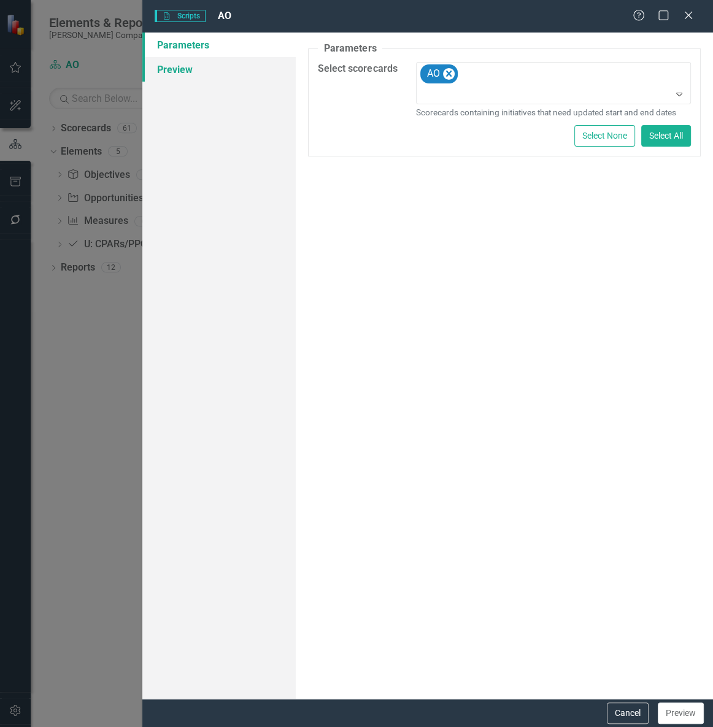
click at [263, 68] on link "Preview" at bounding box center [218, 69] width 153 height 25
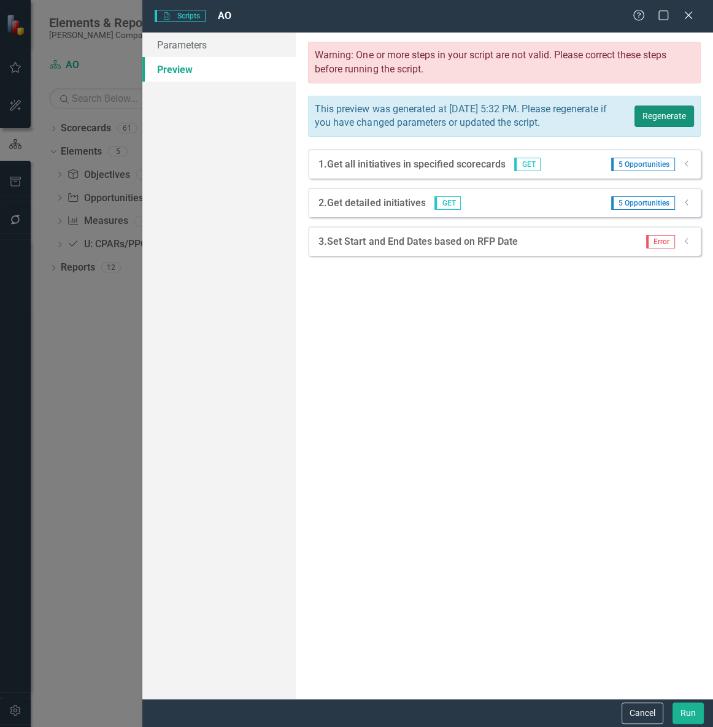
click at [650, 121] on button "Regenerate" at bounding box center [665, 116] width 60 height 21
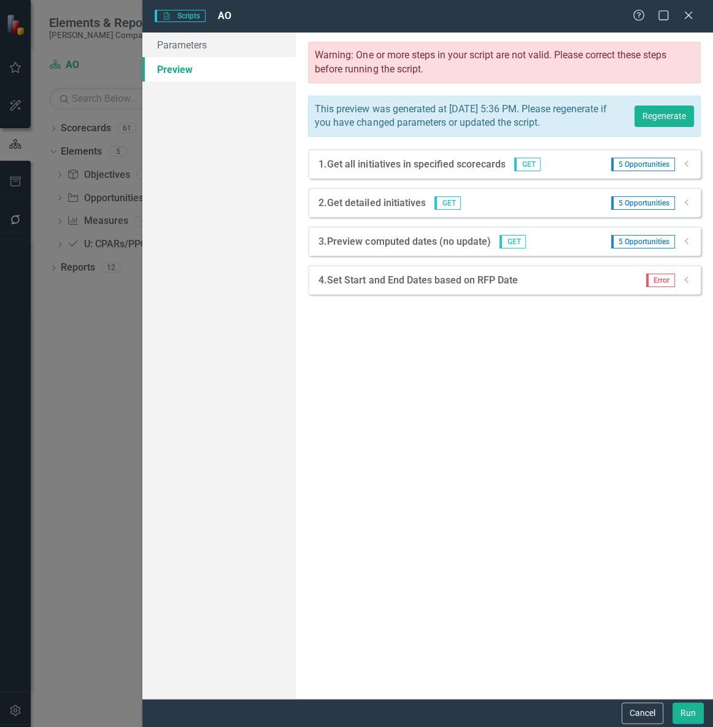
click at [687, 284] on icon "Dropdown" at bounding box center [687, 279] width 9 height 7
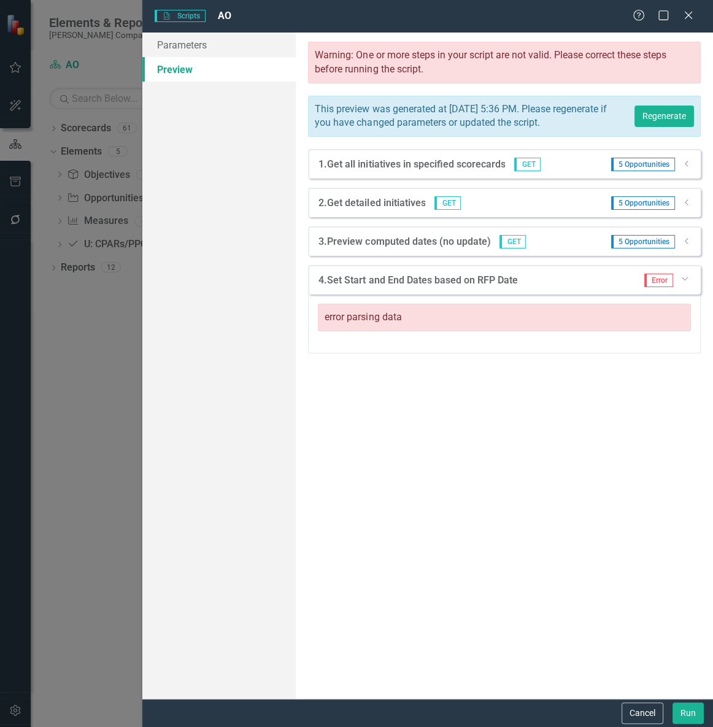
click at [683, 206] on icon "Dropdown" at bounding box center [687, 202] width 9 height 7
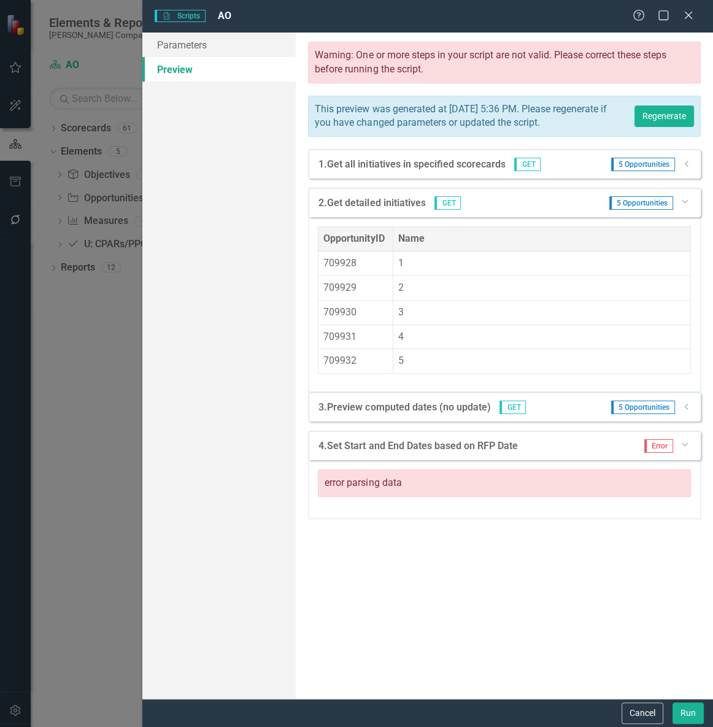
click at [682, 206] on icon "Dropdown" at bounding box center [684, 200] width 7 height 9
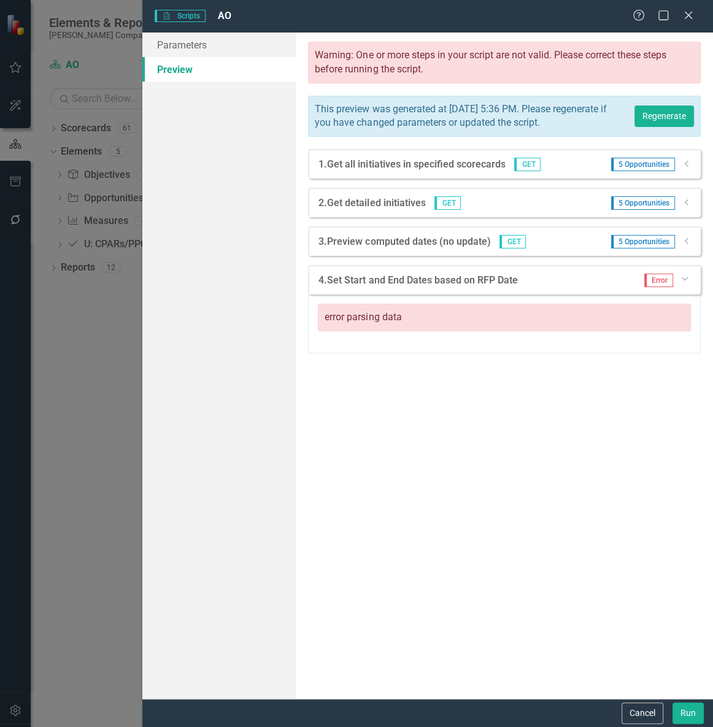
click at [684, 245] on icon "Dropdown" at bounding box center [687, 241] width 9 height 7
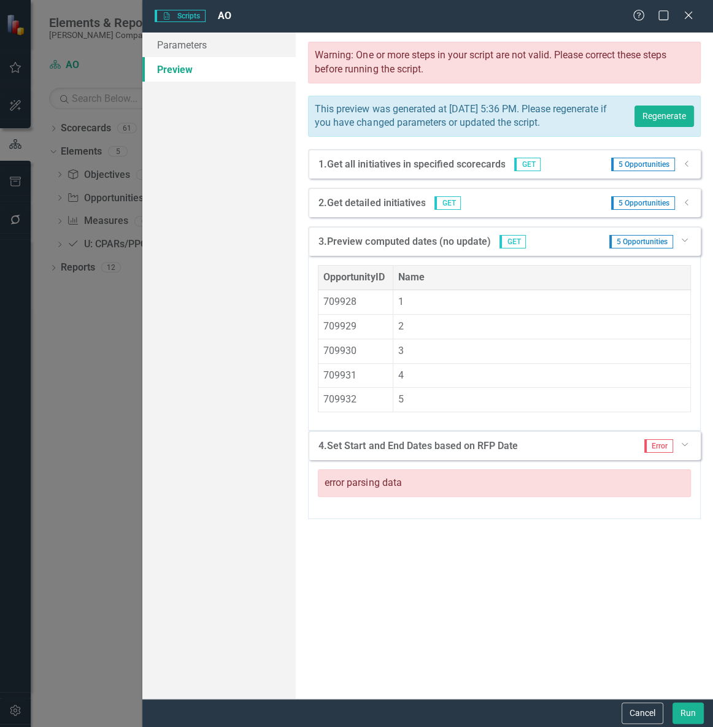
click at [684, 244] on icon "Dropdown" at bounding box center [684, 239] width 7 height 9
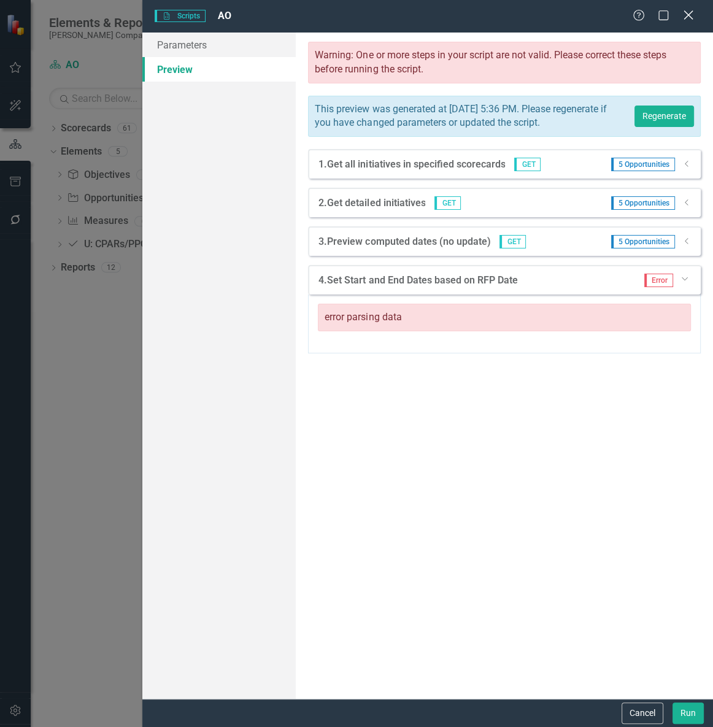
click at [687, 18] on icon "Close" at bounding box center [688, 15] width 15 height 12
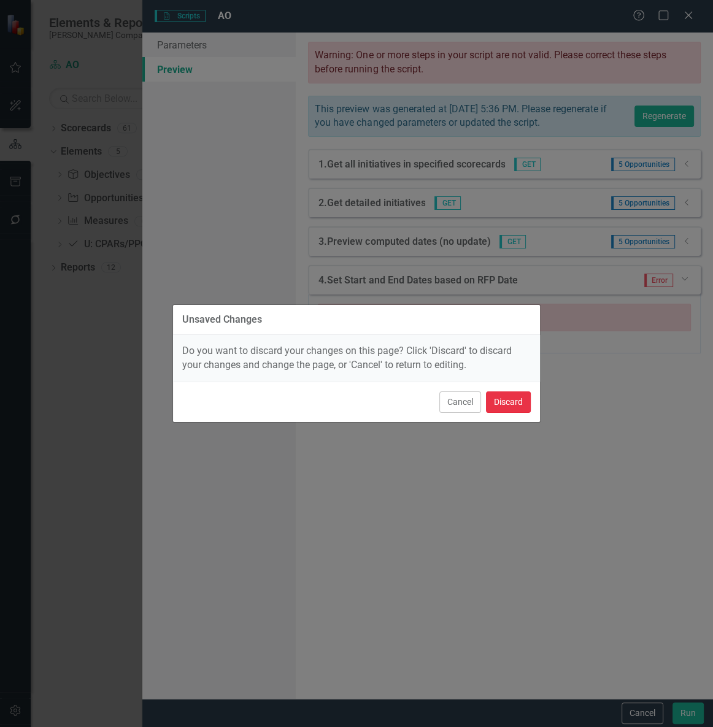
click at [521, 405] on button "Discard" at bounding box center [508, 402] width 45 height 21
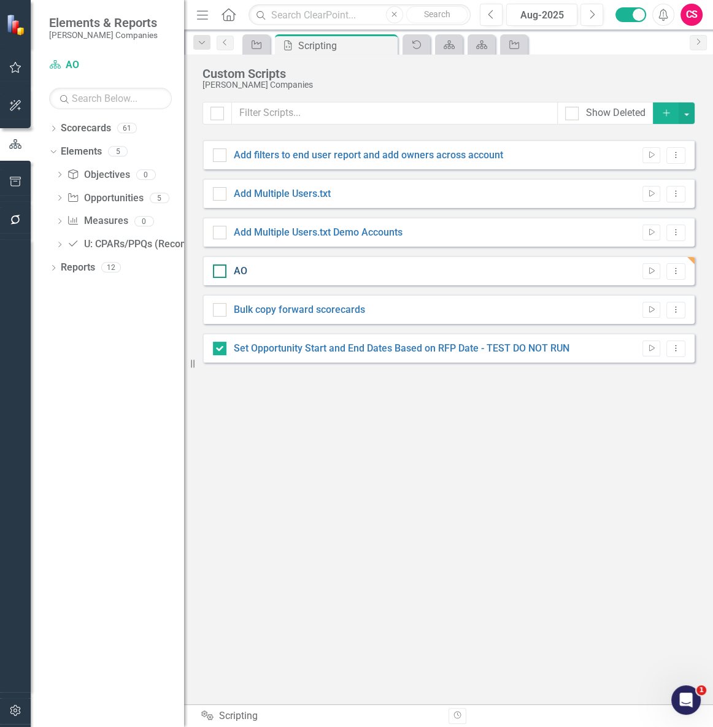
click at [244, 265] on link "AO" at bounding box center [241, 271] width 14 height 12
click at [221, 265] on input "AO" at bounding box center [217, 269] width 8 height 8
checkbox input "true"
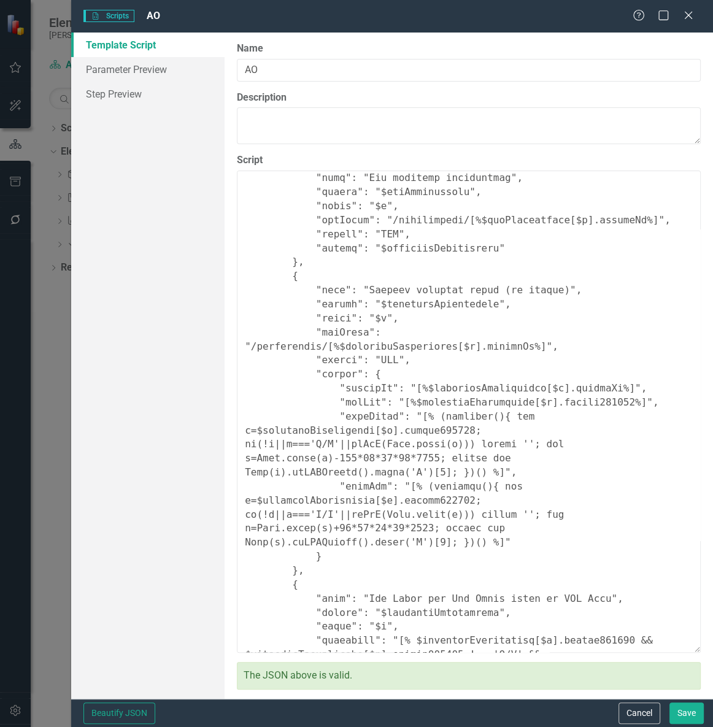
scroll to position [689, 0]
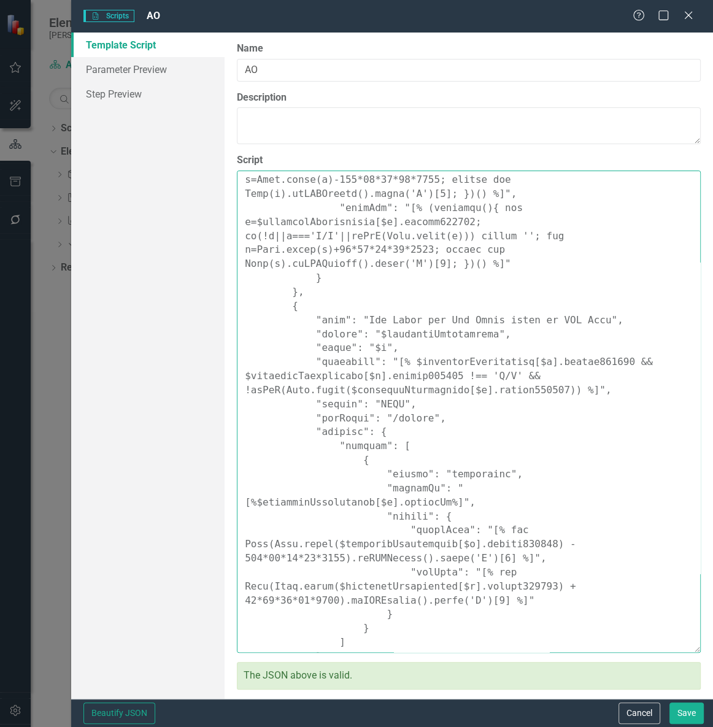
click at [393, 406] on textarea "Script" at bounding box center [469, 412] width 464 height 482
paste textarea ""Comments": { "Recommended Name": "Set Opportunity Start and End Dates Based on…"
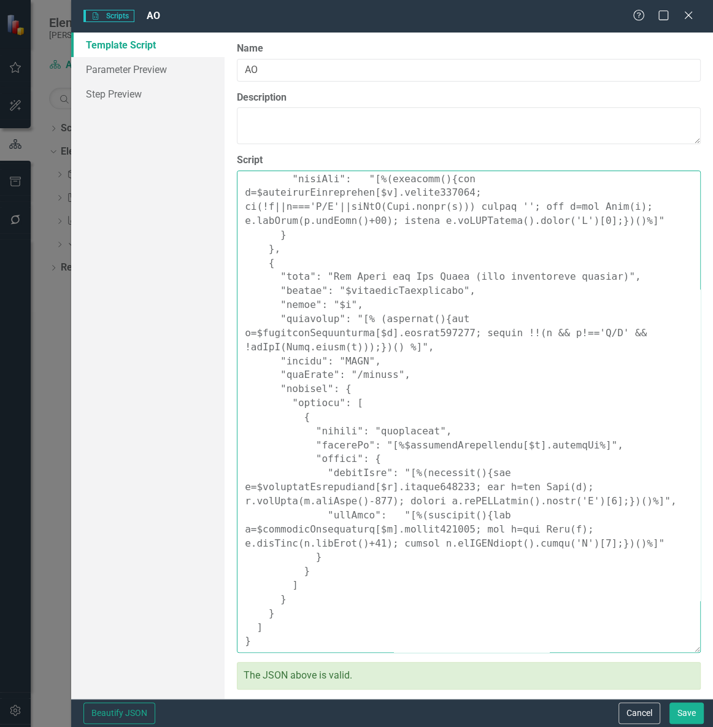
scroll to position [614, 0]
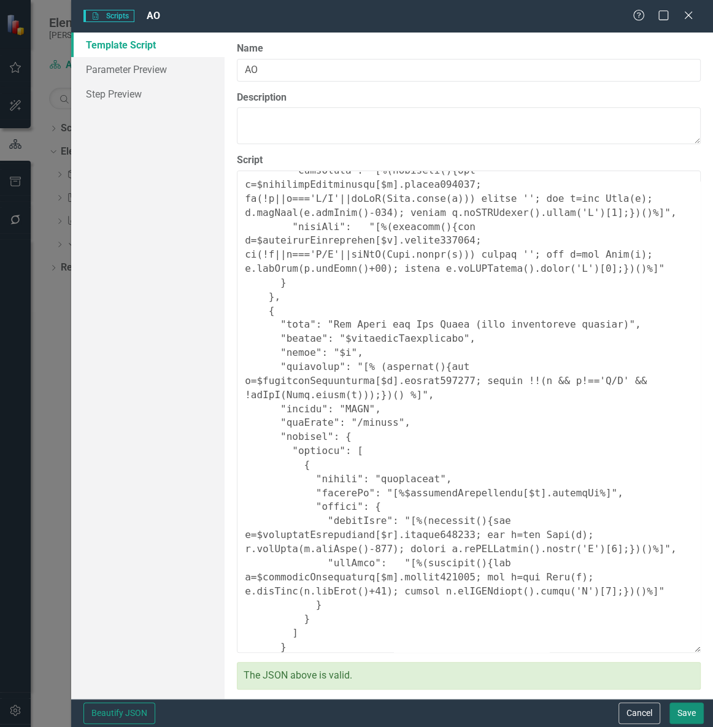
type textarea "{ "Comments": { "Recommended Name": "Set Opportunity Start and End Dates Based …"
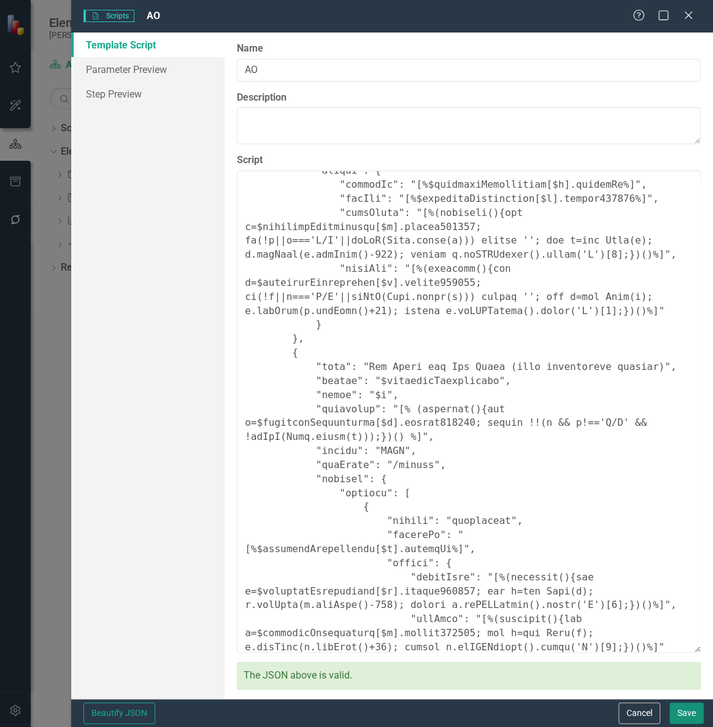
click at [680, 406] on button "Save" at bounding box center [687, 713] width 34 height 21
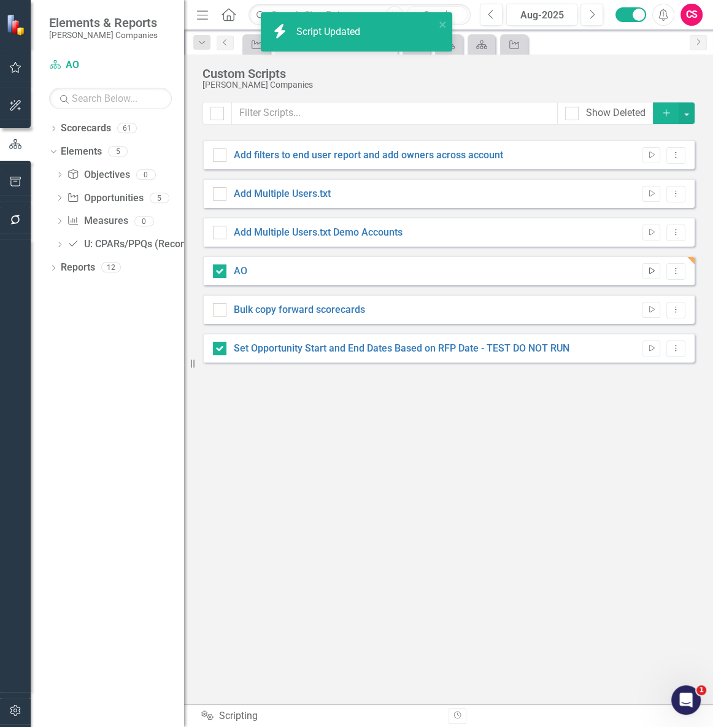
click at [657, 268] on button "Run Script" at bounding box center [652, 271] width 18 height 16
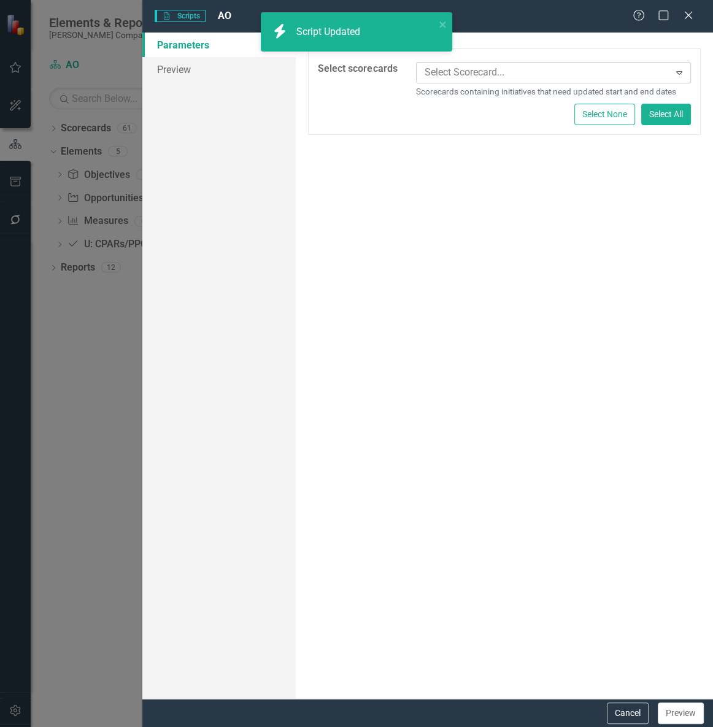
click at [511, 73] on div at bounding box center [545, 72] width 250 height 17
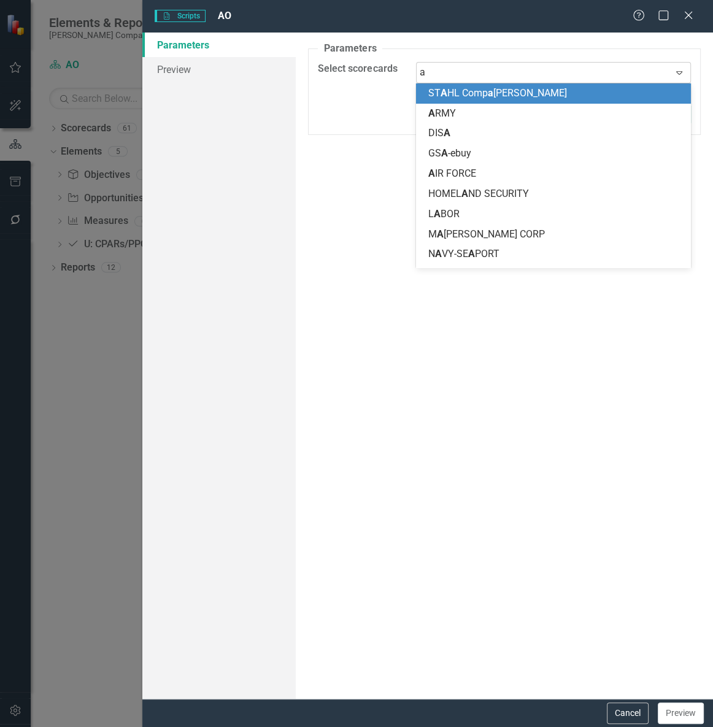
type input "ao"
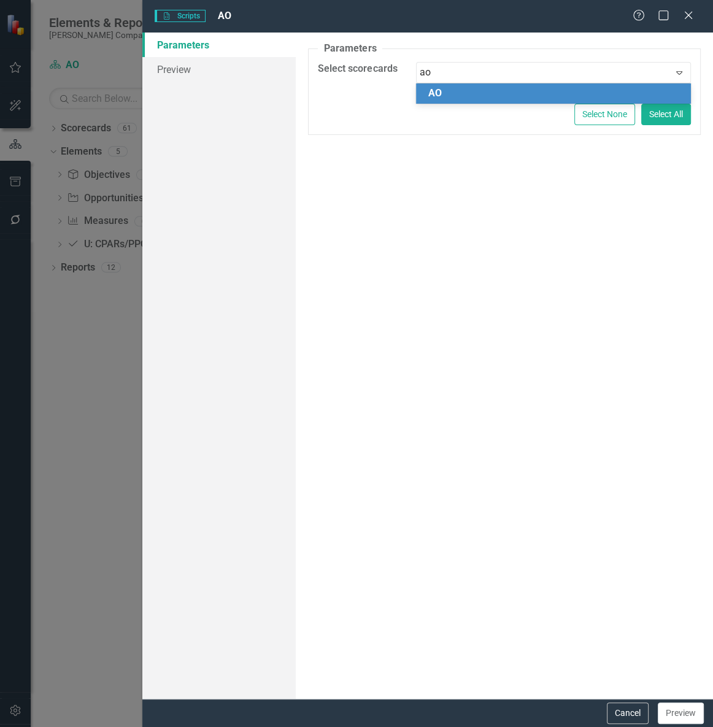
click at [489, 101] on div "AO" at bounding box center [553, 93] width 275 height 20
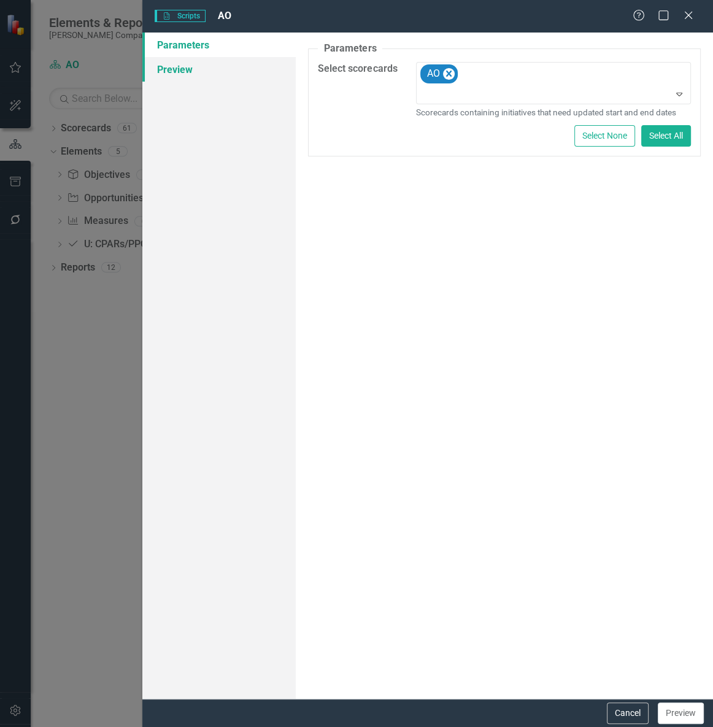
click at [217, 73] on link "Preview" at bounding box center [218, 69] width 153 height 25
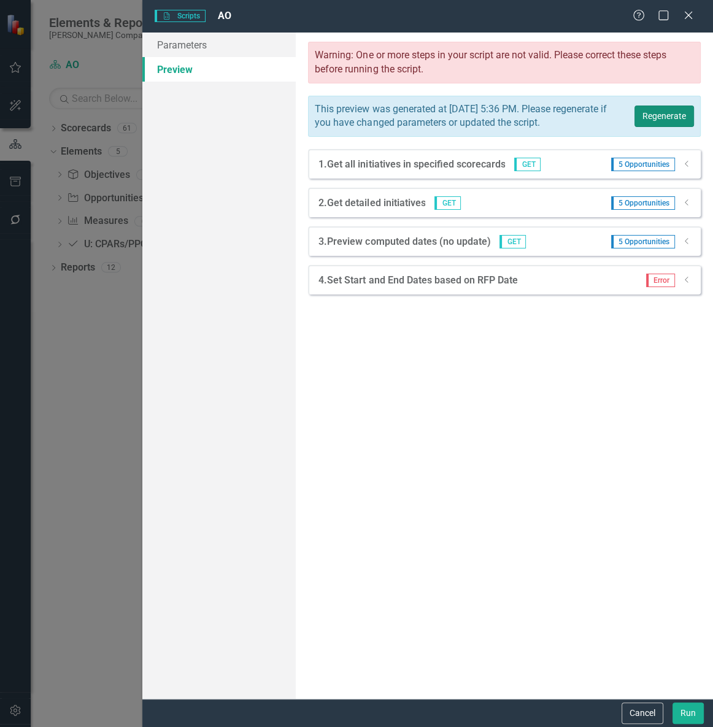
click at [649, 126] on button "Regenerate" at bounding box center [665, 116] width 60 height 21
click at [683, 245] on icon "Dropdown" at bounding box center [687, 241] width 9 height 7
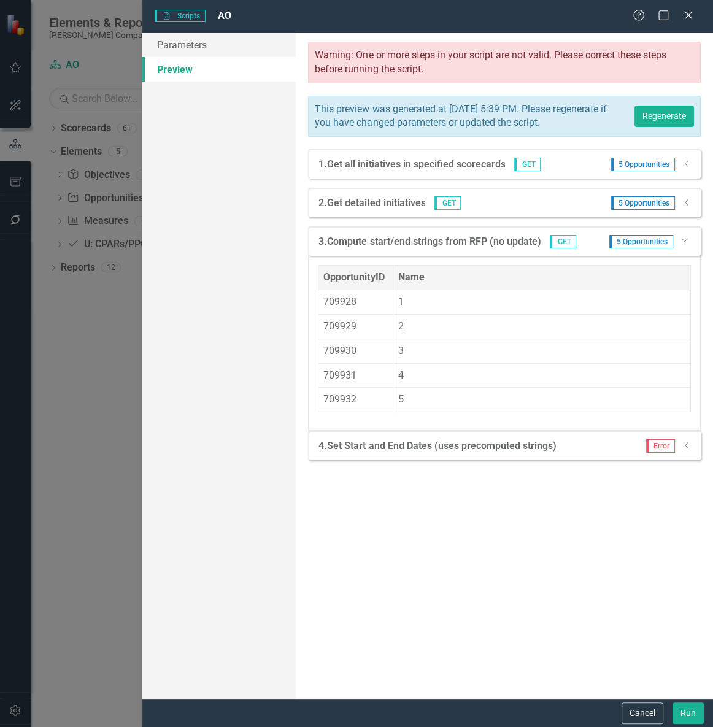
click at [686, 406] on icon "Dropdown" at bounding box center [687, 445] width 9 height 7
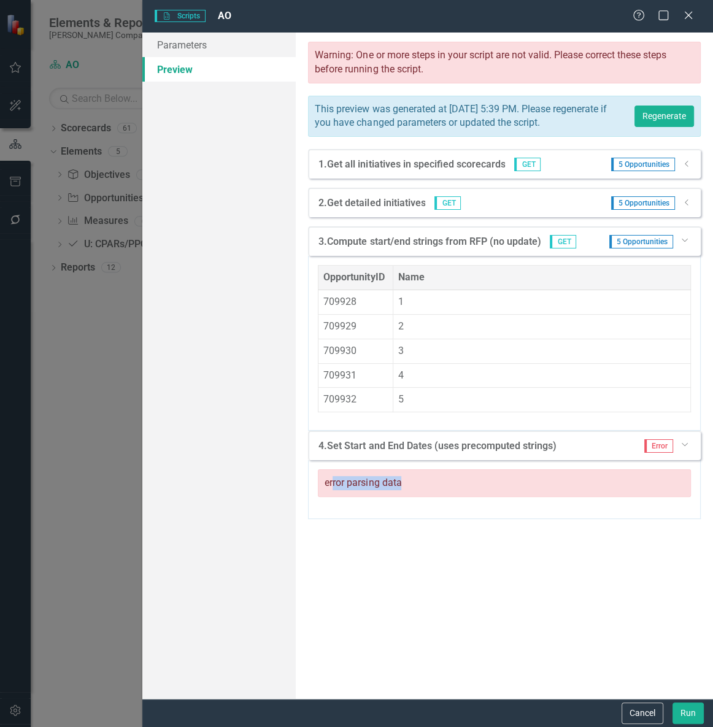
drag, startPoint x: 492, startPoint y: 511, endPoint x: 332, endPoint y: 501, distance: 159.9
click at [332, 406] on div "error parsing data" at bounding box center [504, 489] width 393 height 59
click at [333, 406] on div "error parsing data" at bounding box center [504, 484] width 373 height 28
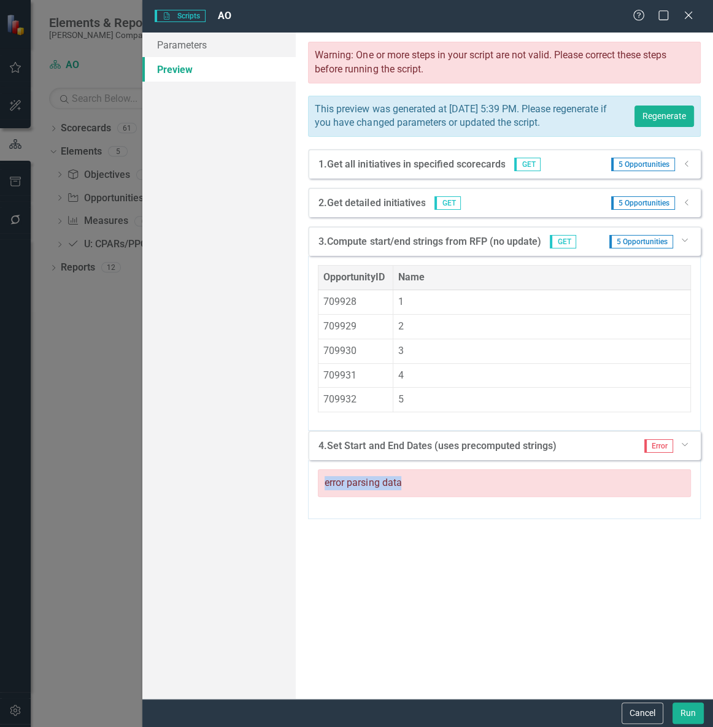
copy div "error parsing data"
